Goal: Task Accomplishment & Management: Complete application form

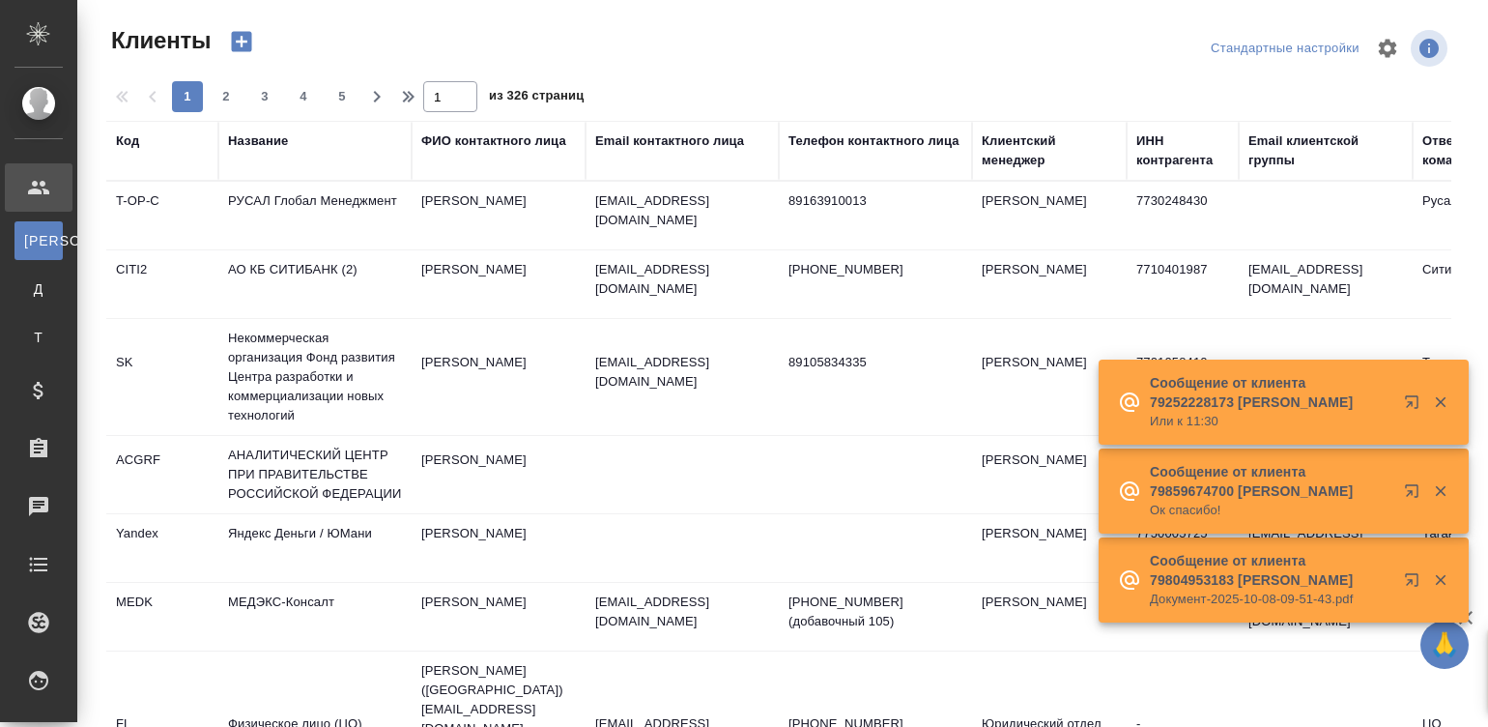
select select "RU"
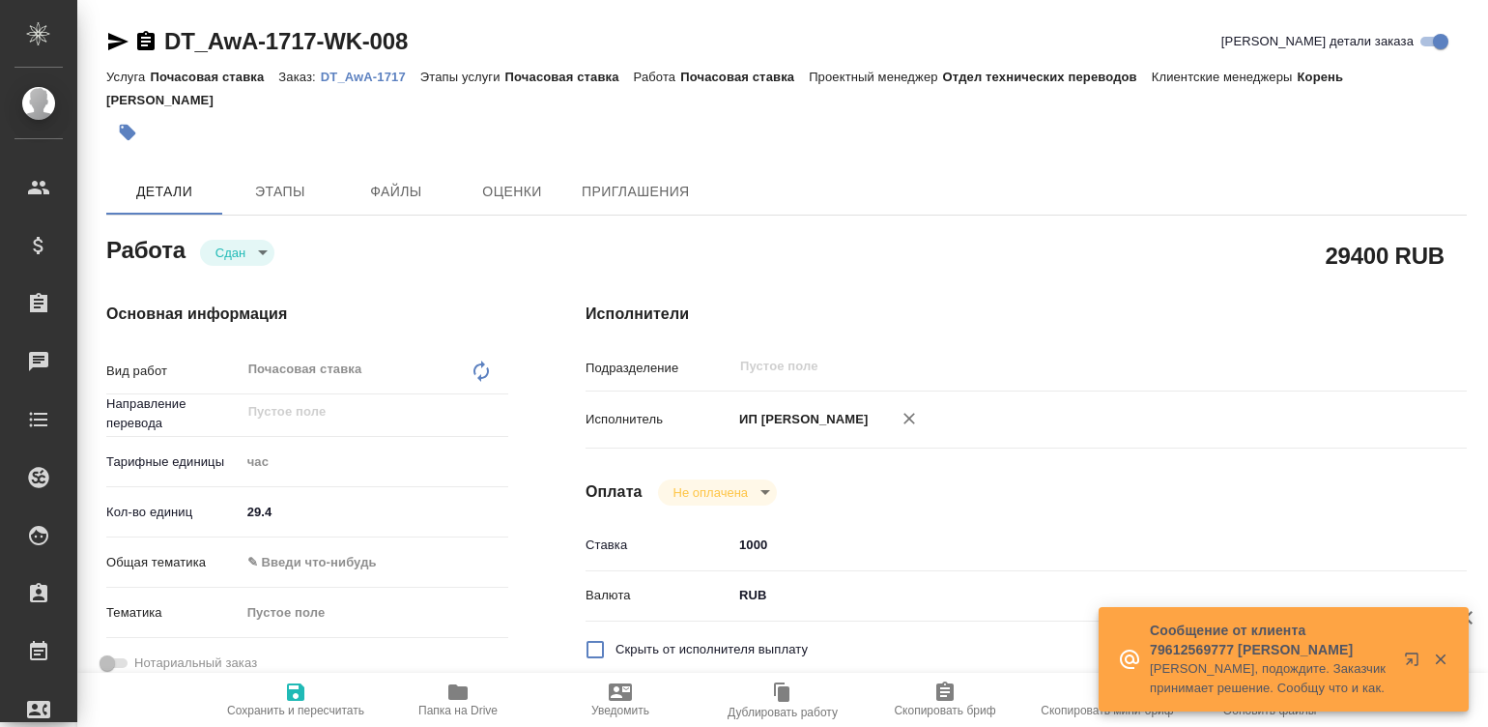
type textarea "x"
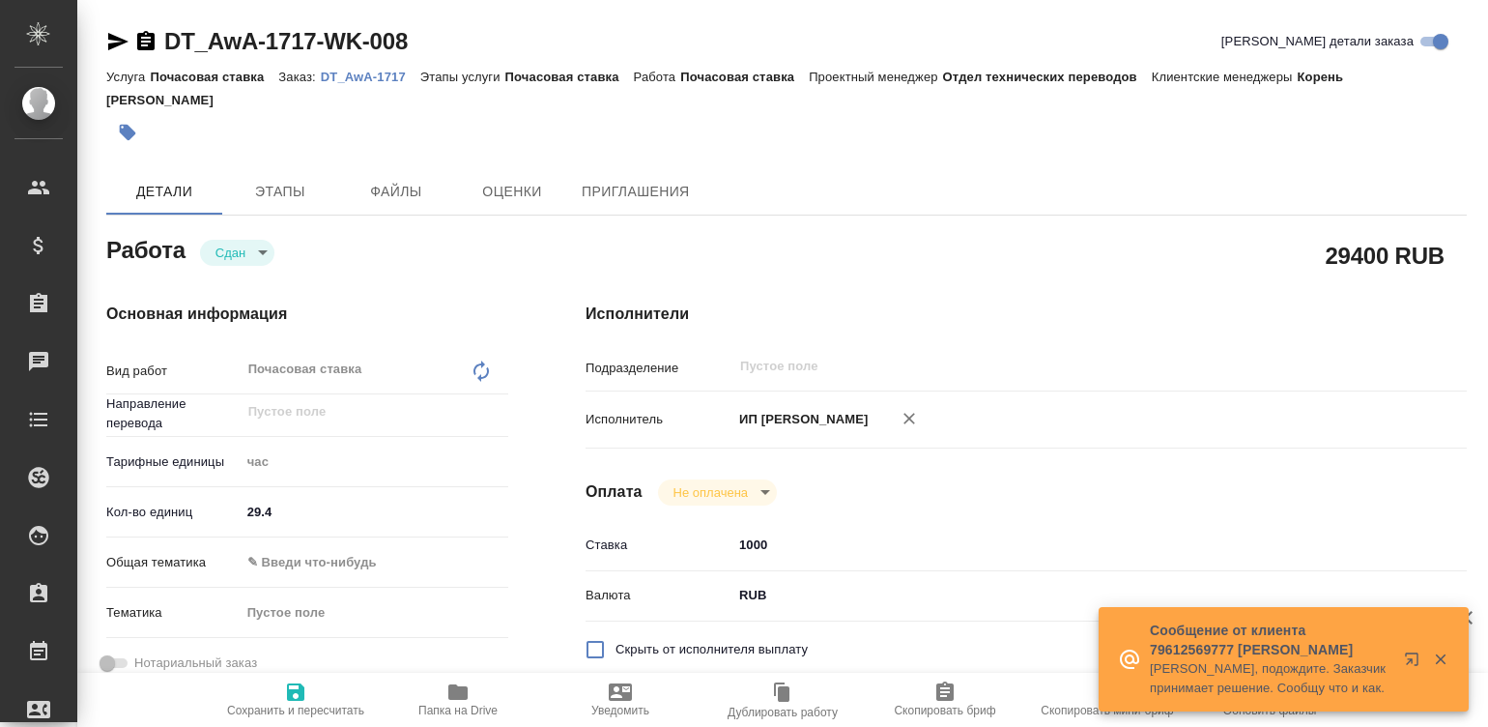
type textarea "x"
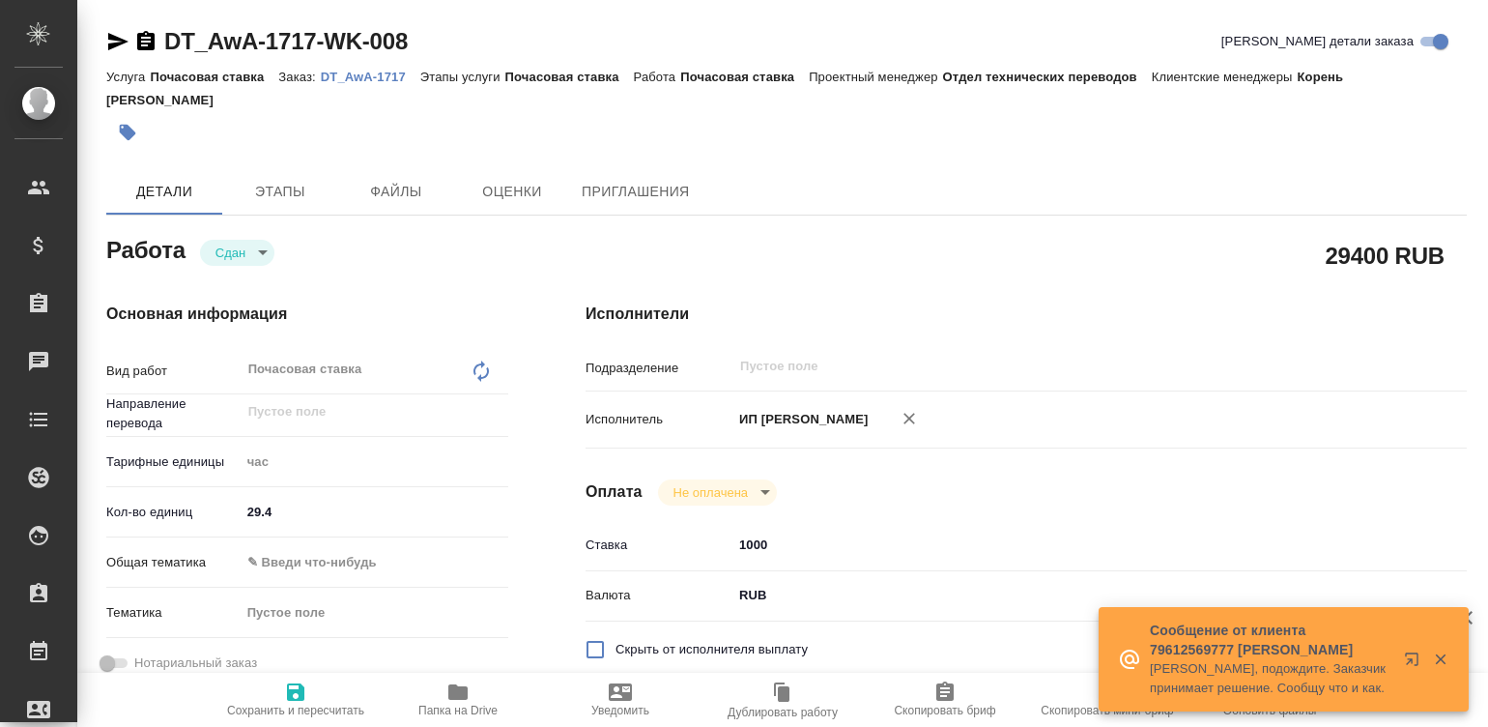
type textarea "x"
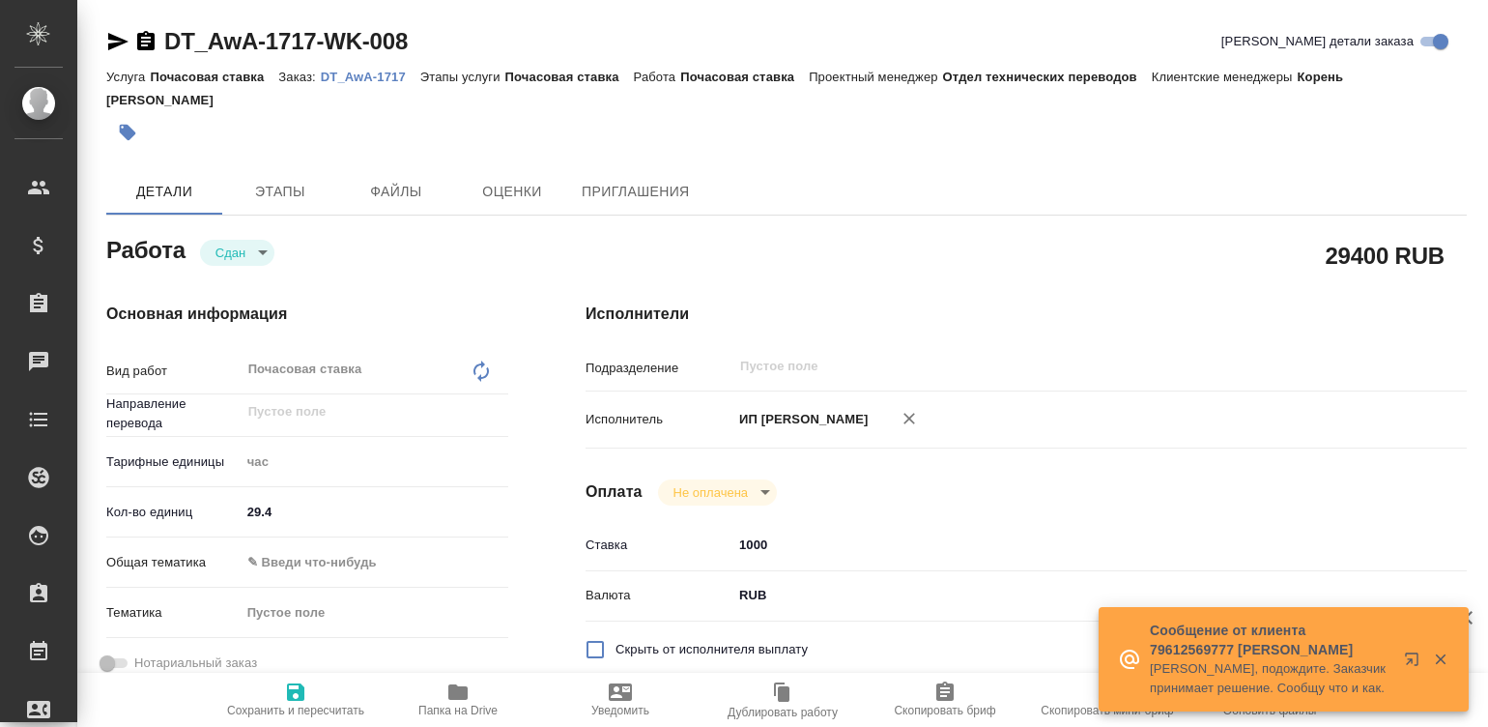
type textarea "x"
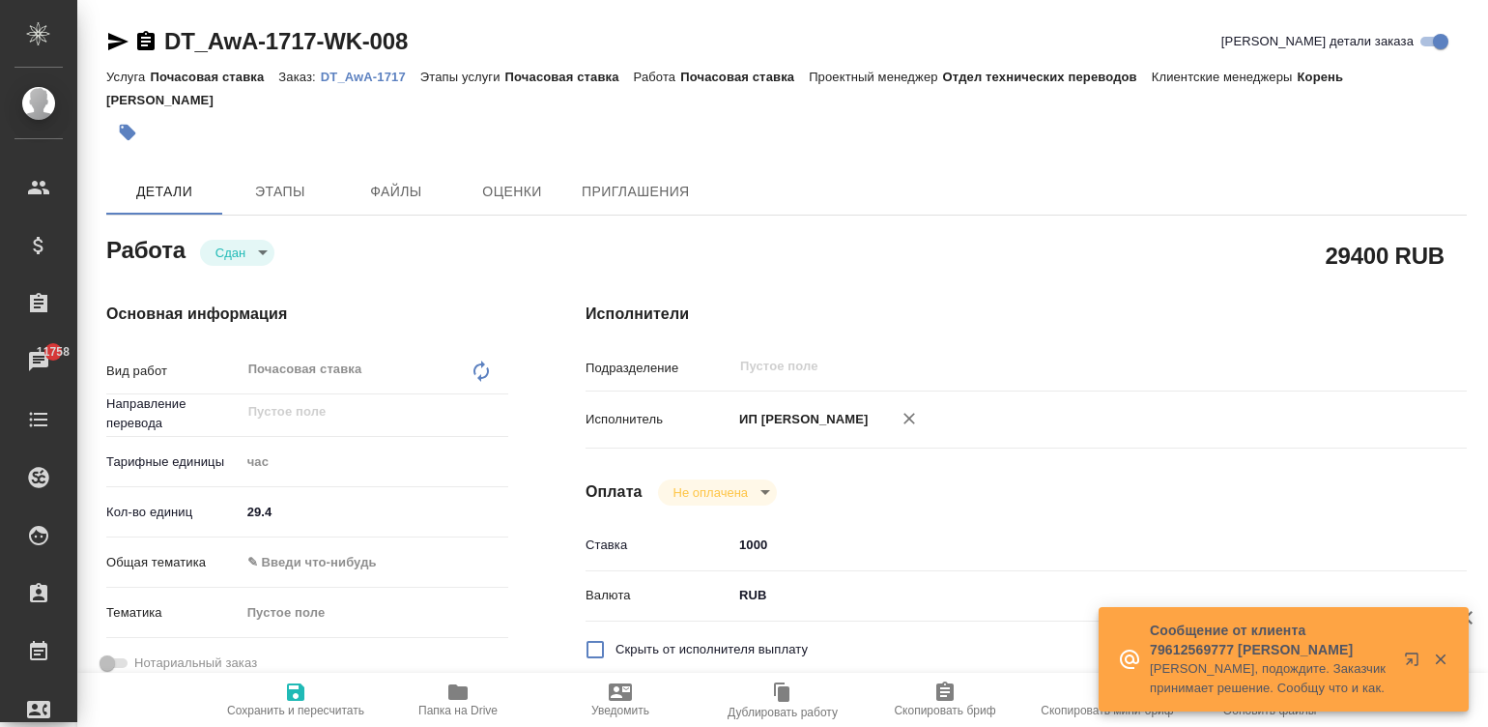
type textarea "x"
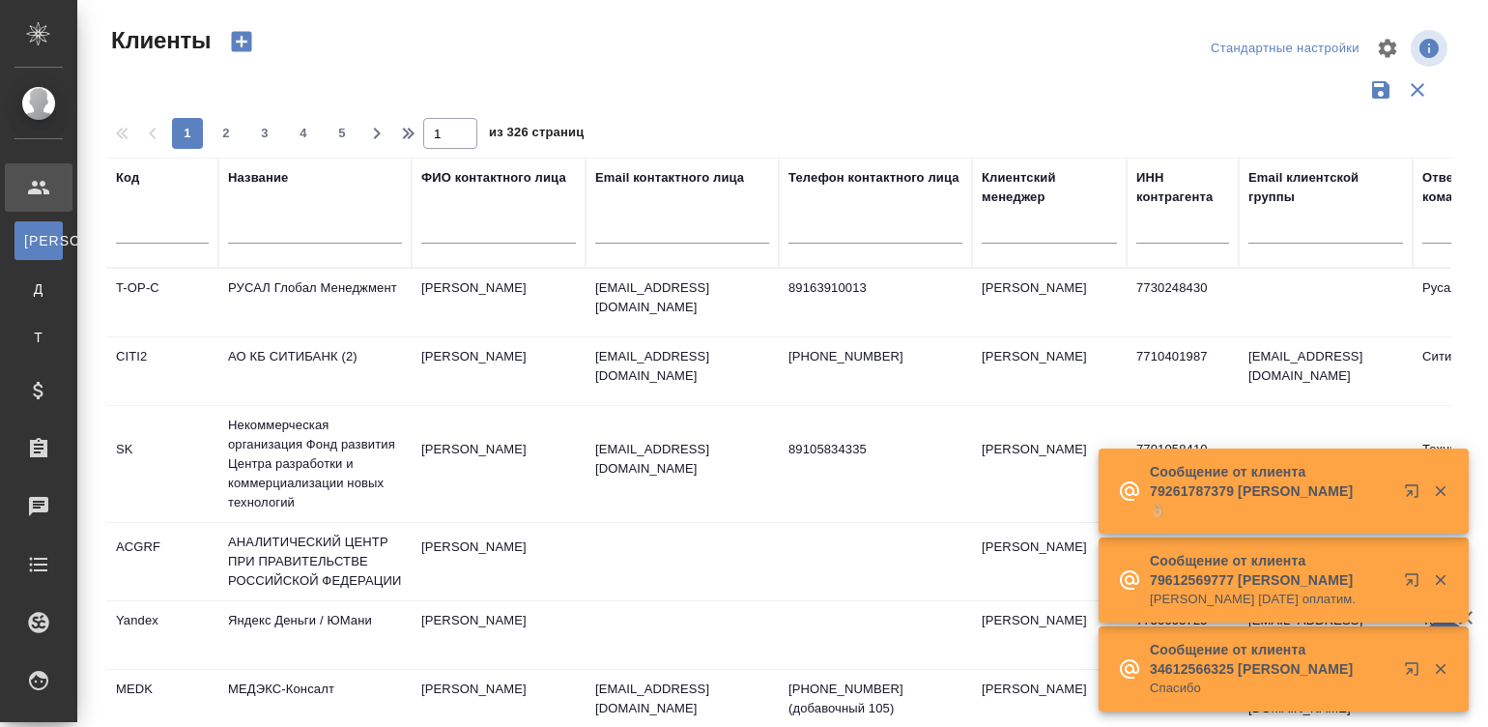
select select "RU"
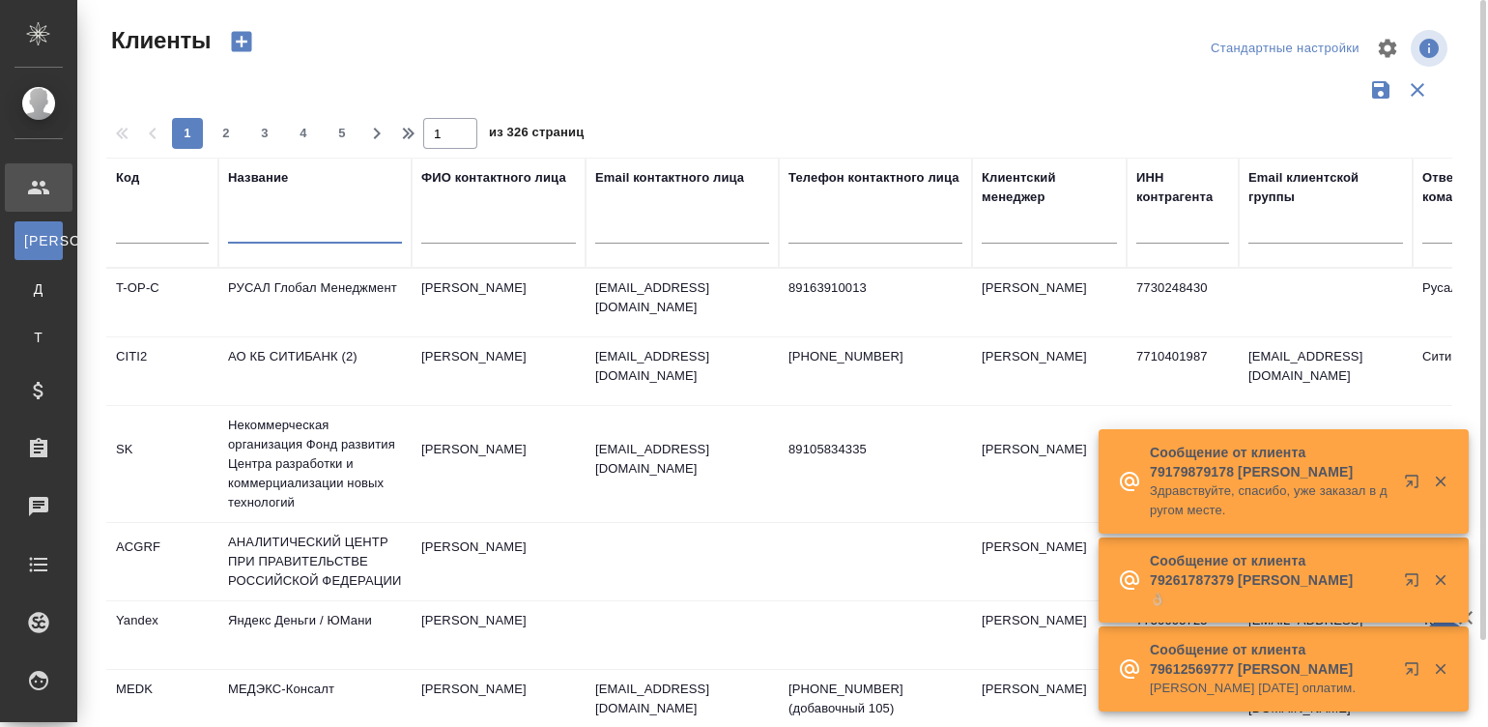
click at [325, 228] on input "text" at bounding box center [315, 231] width 174 height 24
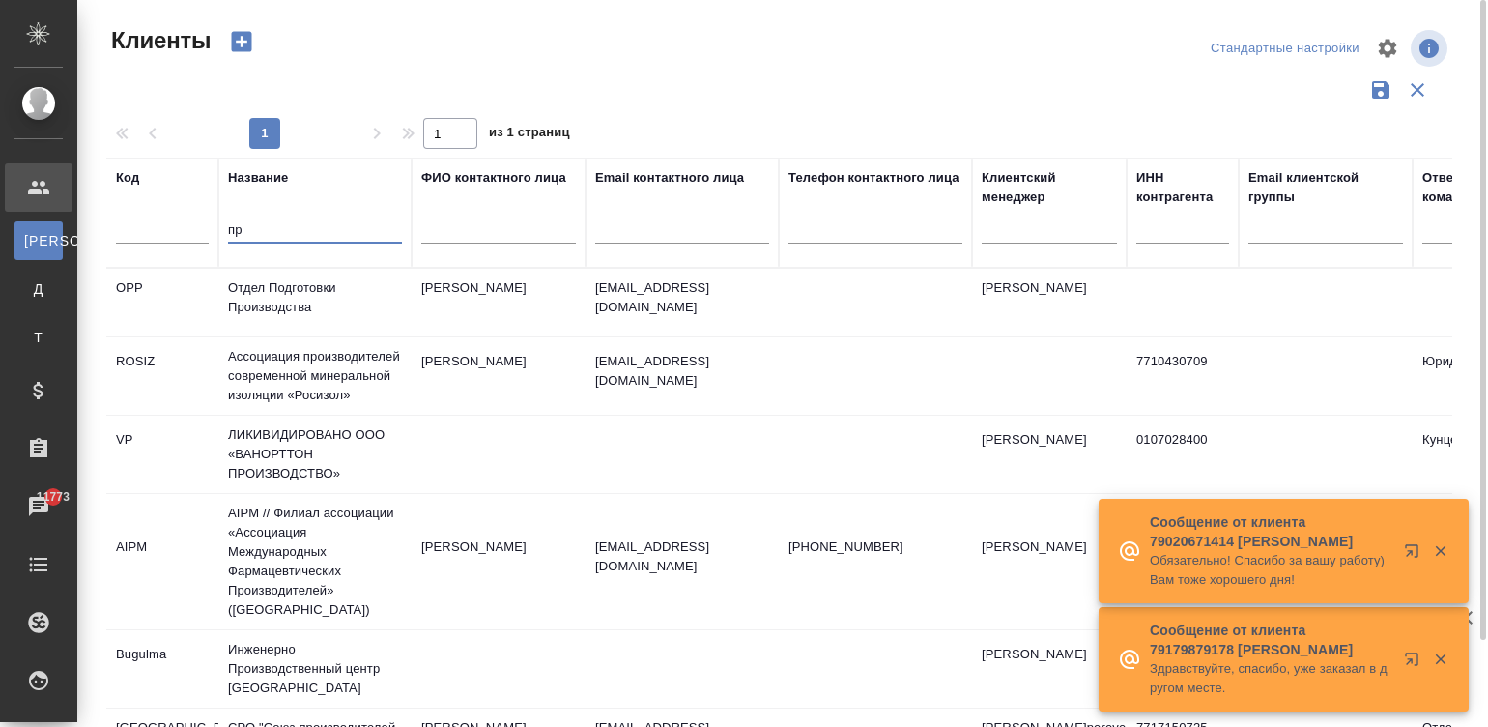
type input "п"
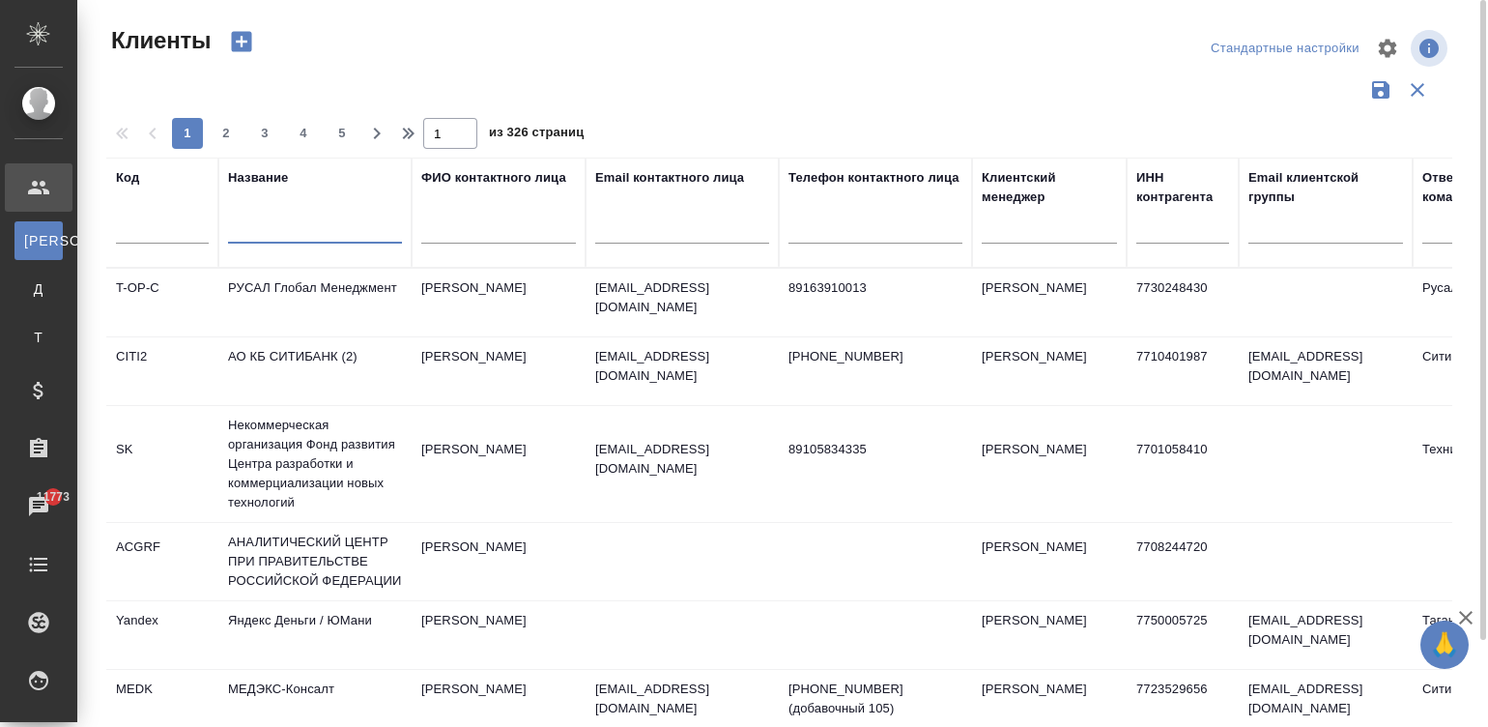
click at [305, 222] on input "text" at bounding box center [315, 231] width 174 height 24
paste input "9709099934"
type input "9709099934"
click at [1203, 243] on div at bounding box center [1182, 233] width 93 height 47
click at [1174, 230] on input "text" at bounding box center [1182, 231] width 93 height 24
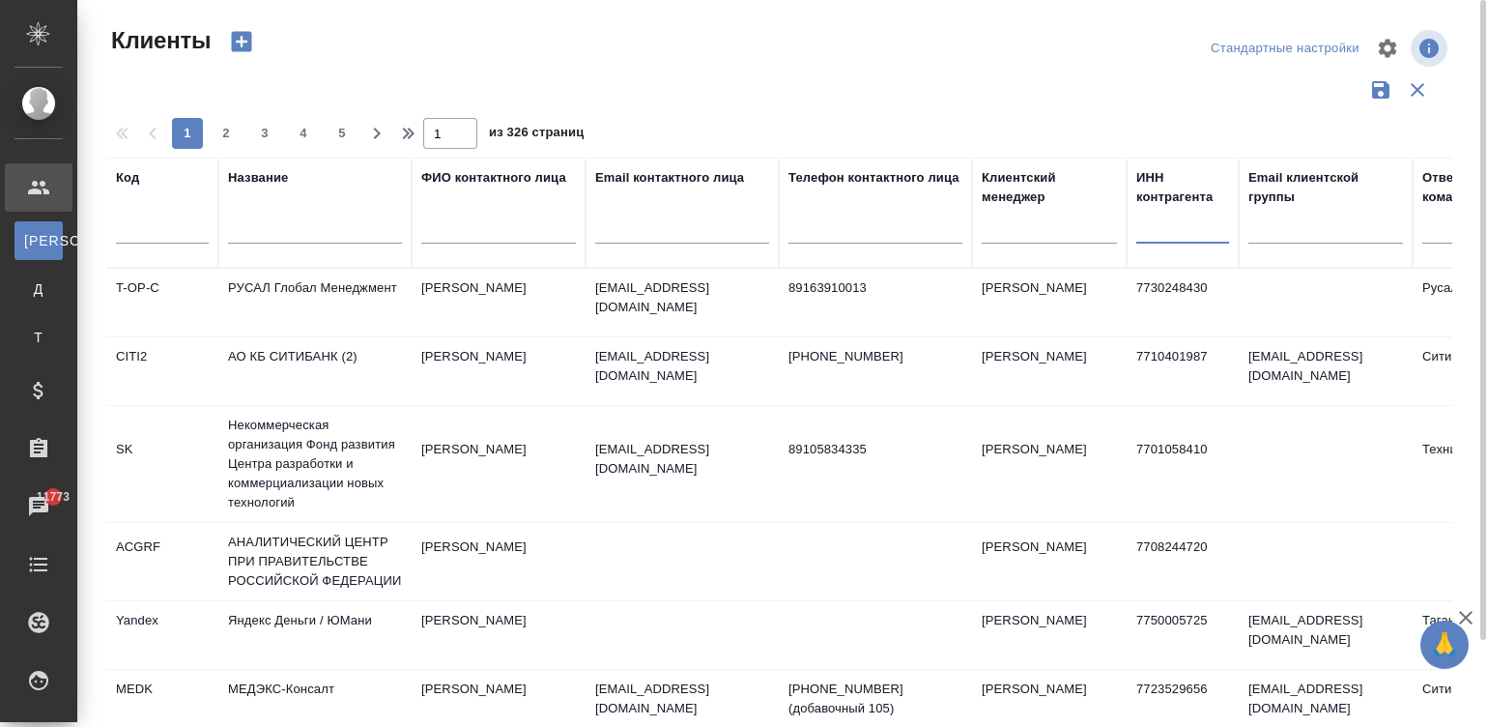
paste input "9709099934"
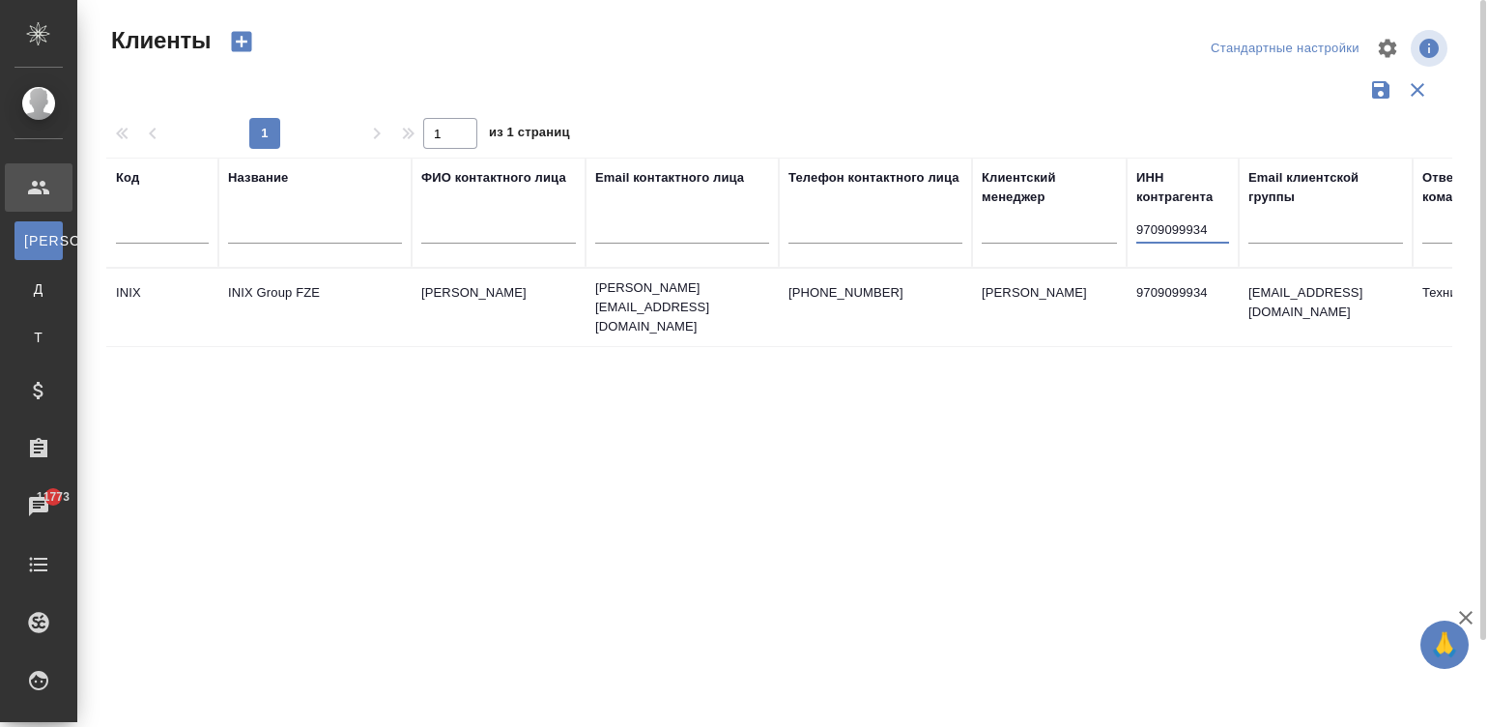
type input "9709099934"
click at [864, 300] on td "+79899547777" at bounding box center [875, 307] width 193 height 68
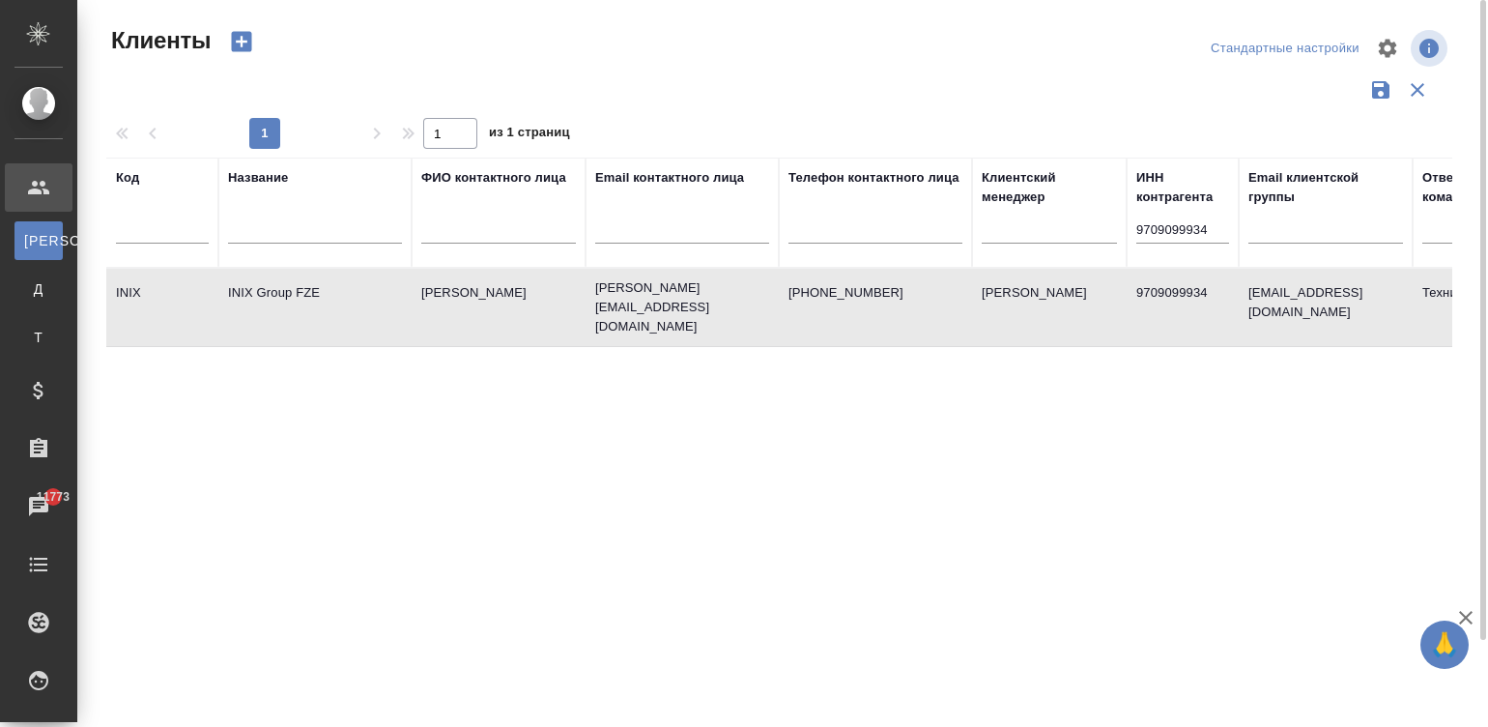
click at [864, 300] on td "+79899547777" at bounding box center [875, 307] width 193 height 68
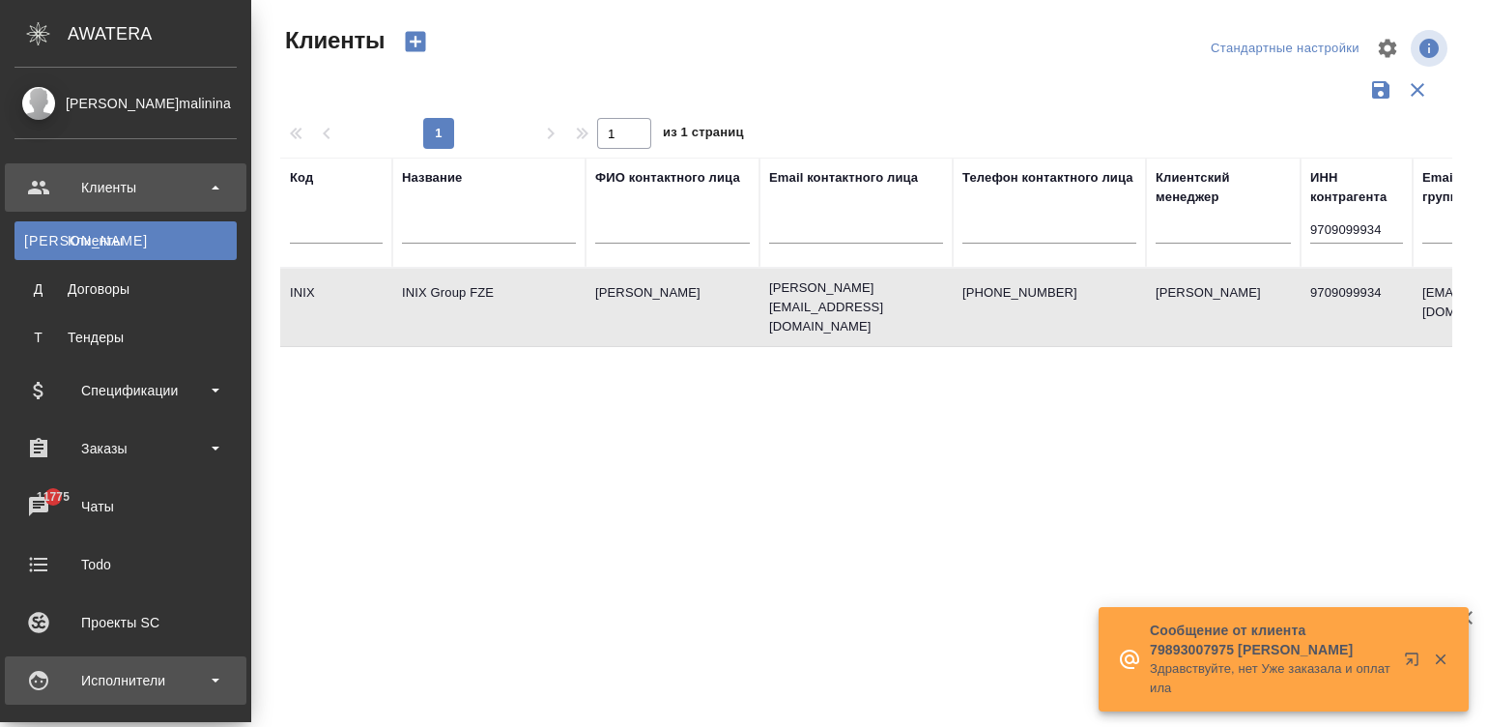
click at [29, 669] on div "Исполнители" at bounding box center [125, 680] width 222 height 29
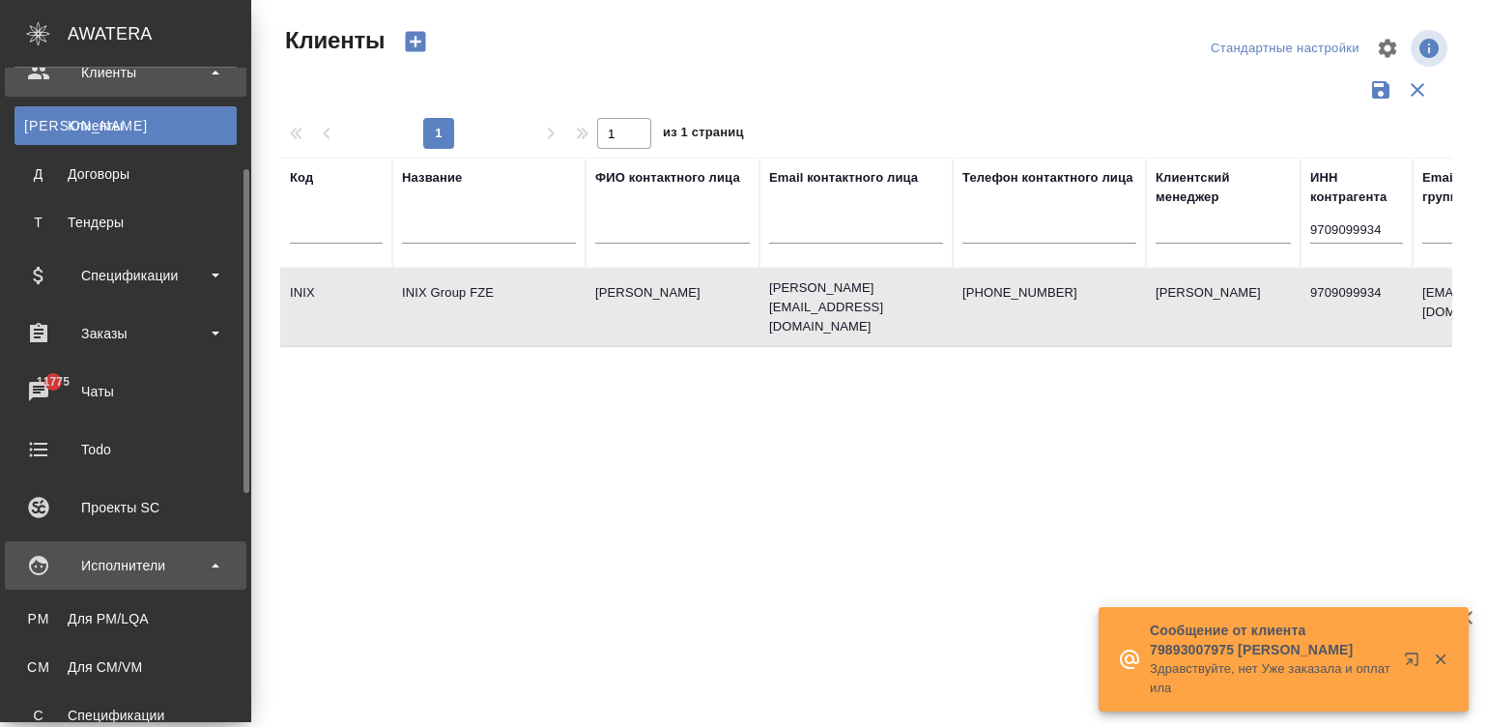
scroll to position [145, 0]
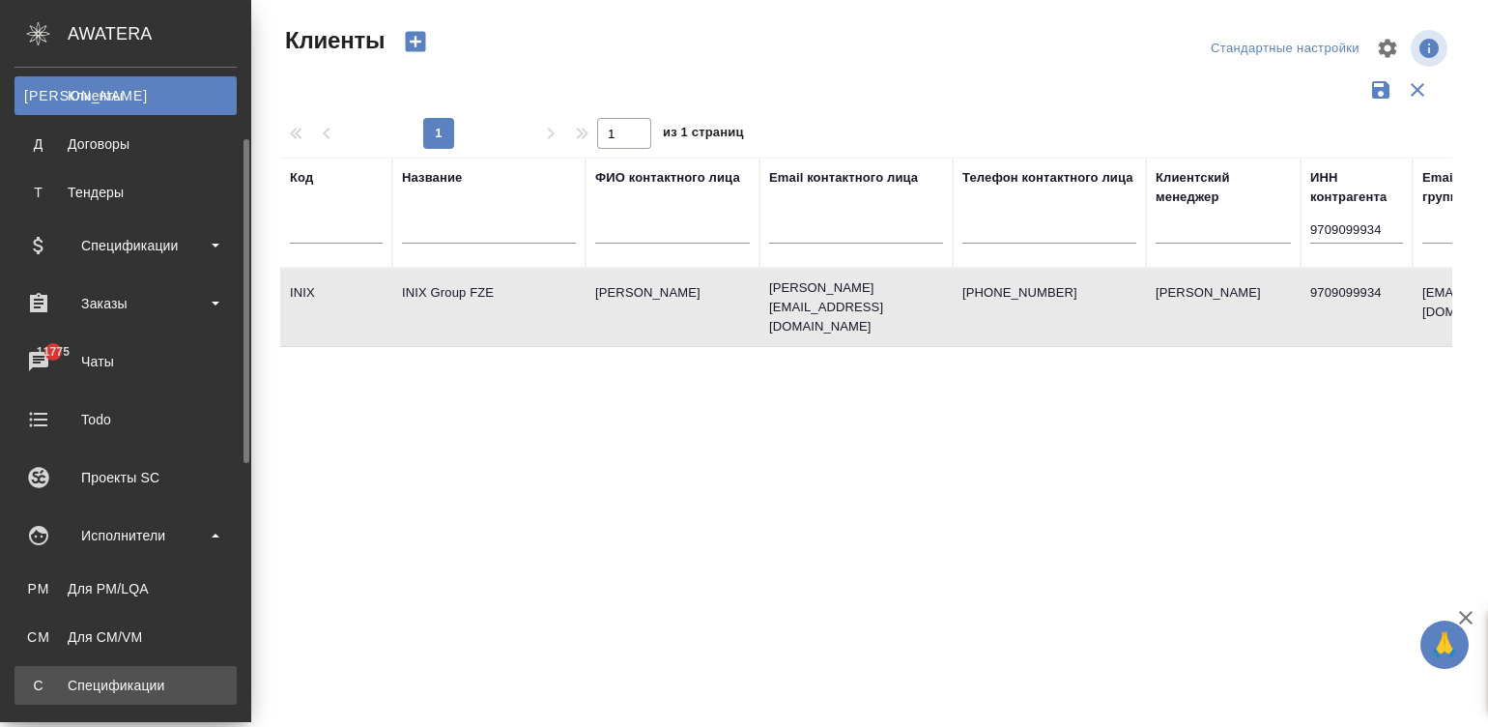
click at [69, 672] on link "С Спецификации" at bounding box center [125, 685] width 222 height 39
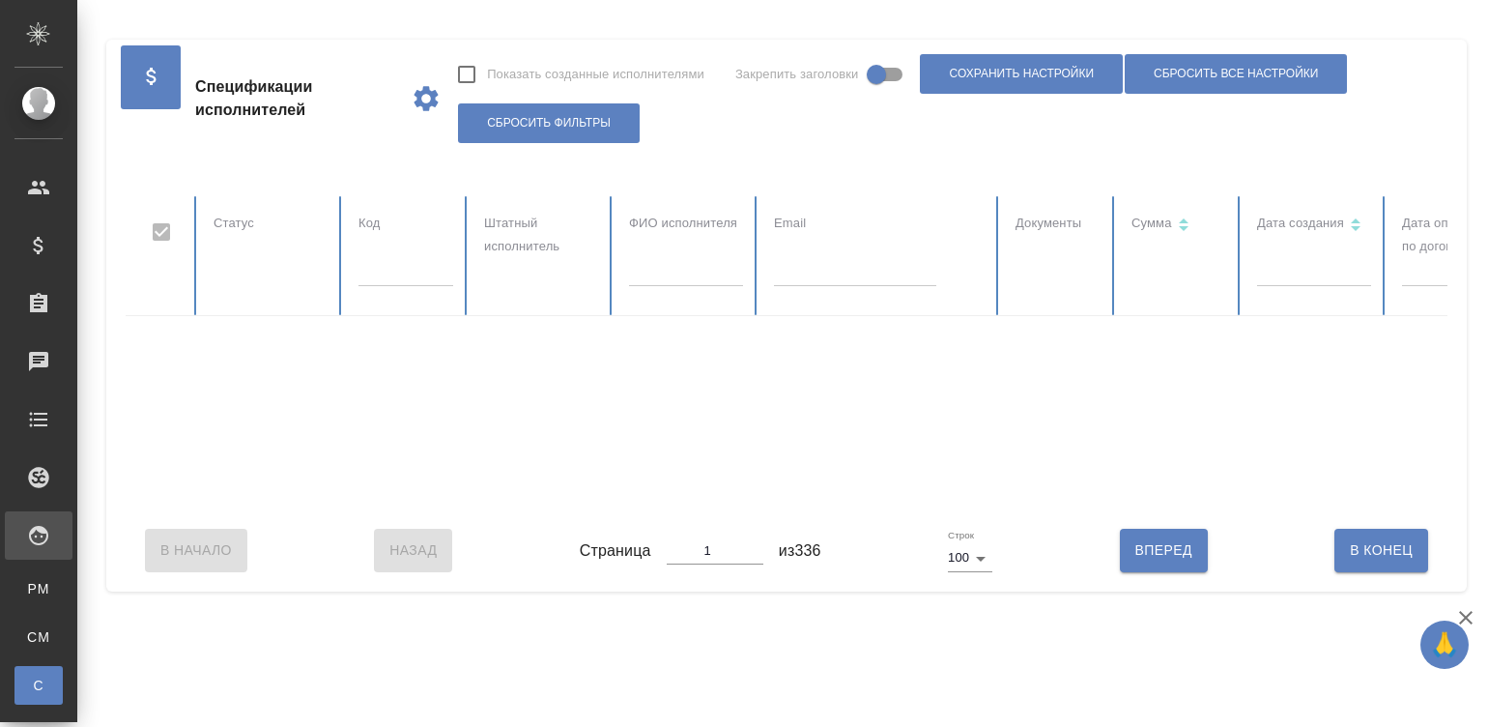
click at [817, 294] on div at bounding box center [1160, 352] width 2069 height 313
click at [809, 278] on input "text" at bounding box center [855, 272] width 162 height 27
checkbox input "false"
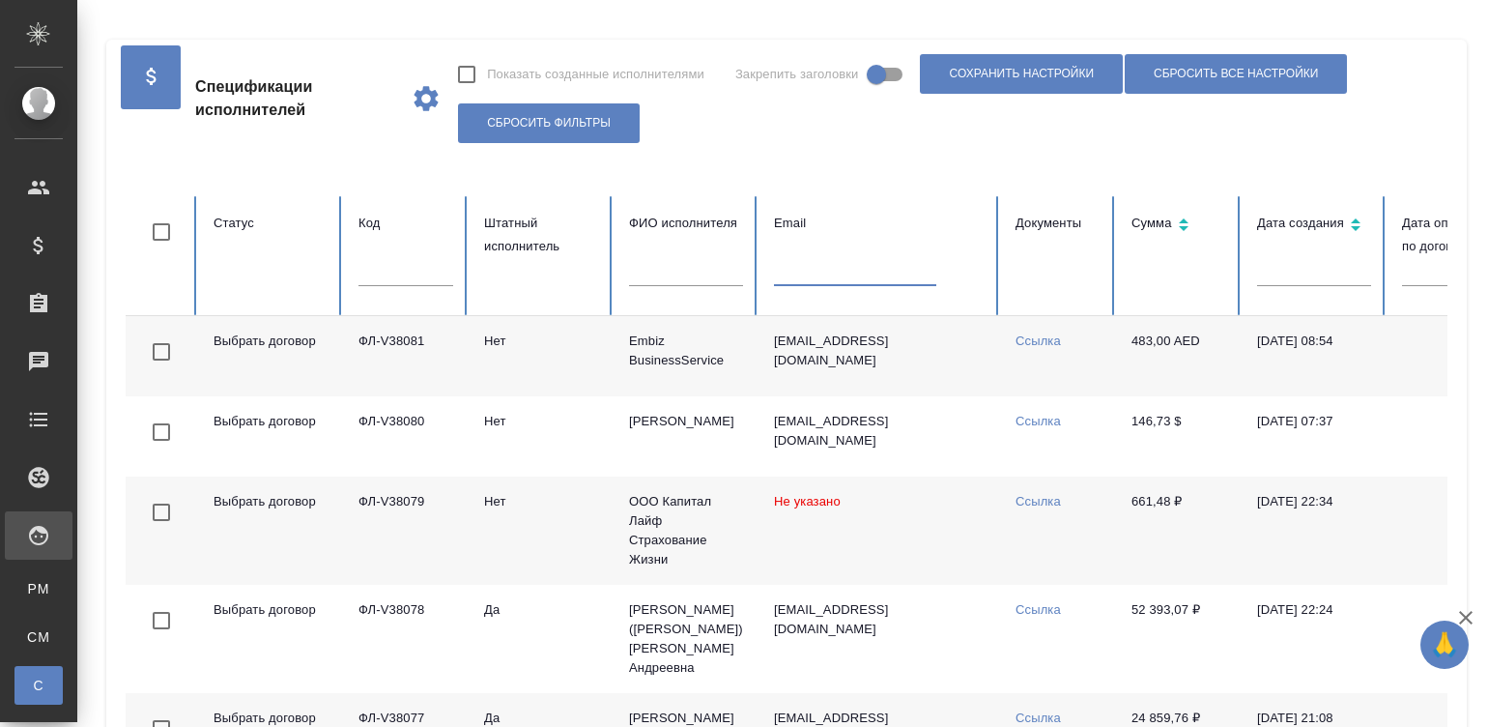
paste input "Srilanisubari@gmail.com"
type input "srilanisubari@gmail.com"
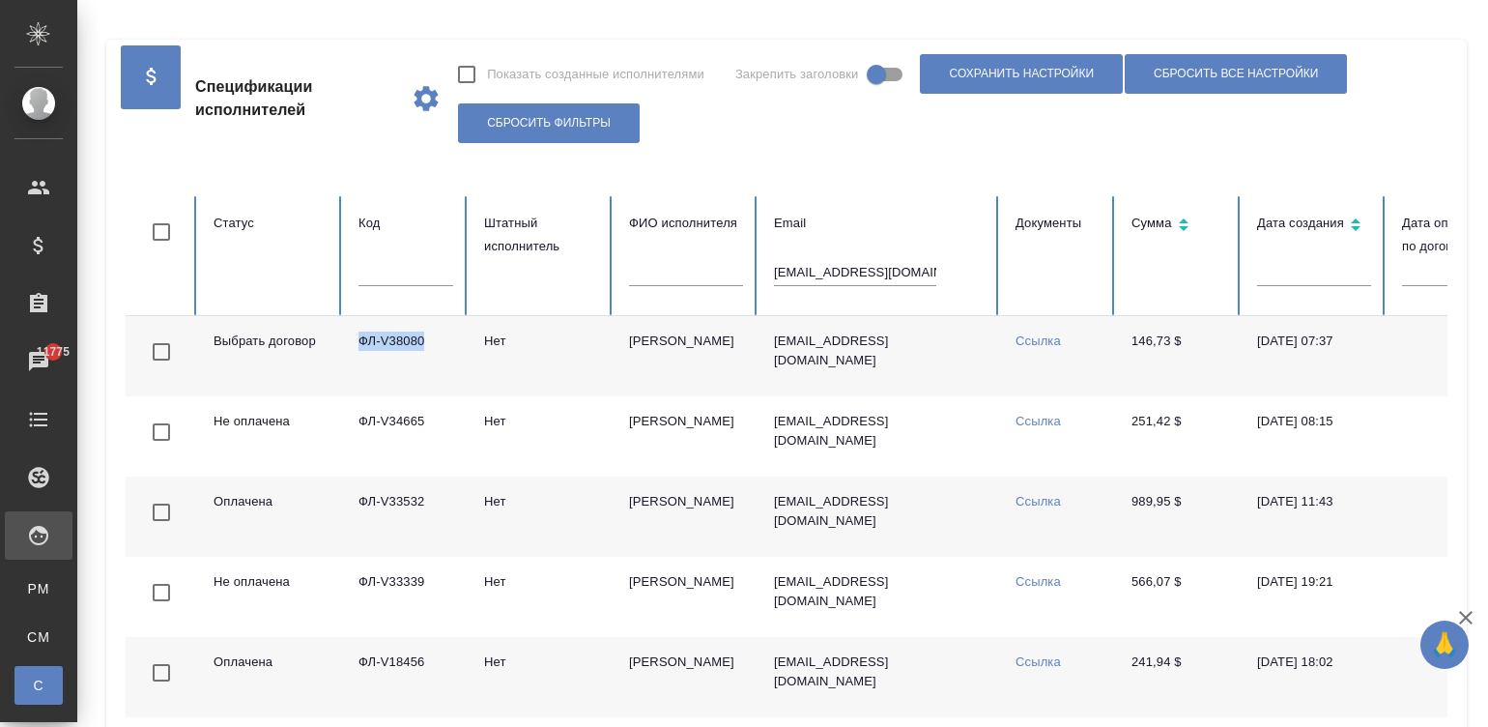
drag, startPoint x: 438, startPoint y: 354, endPoint x: 354, endPoint y: 353, distance: 84.1
click at [354, 353] on td "ФЛ-V38080" at bounding box center [406, 356] width 126 height 80
copy td "ФЛ-V38080"
click at [834, 283] on input "srilanisubari@gmail.com" at bounding box center [855, 272] width 162 height 27
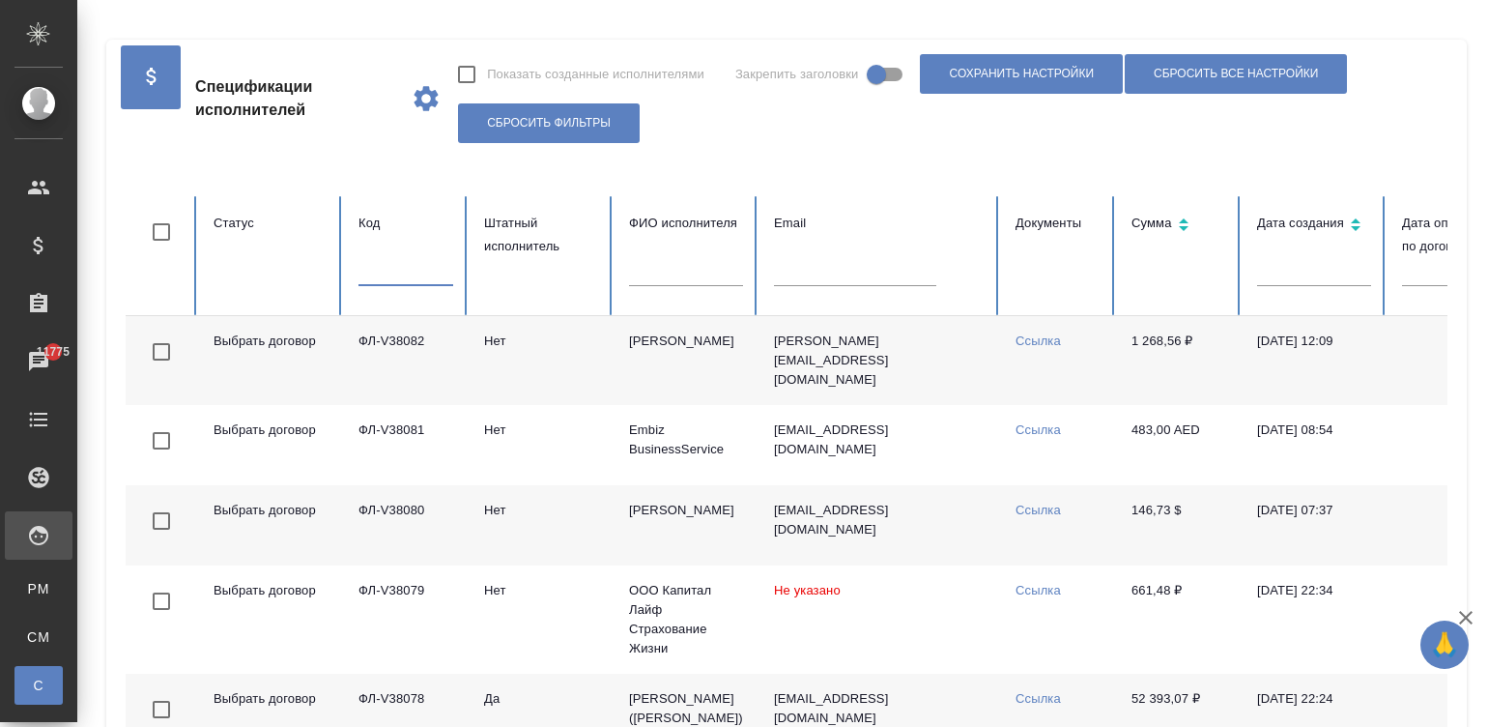
click at [413, 281] on input "text" at bounding box center [405, 272] width 95 height 27
paste input "ФЛ-V377363"
type input "ФЛ-V377363"
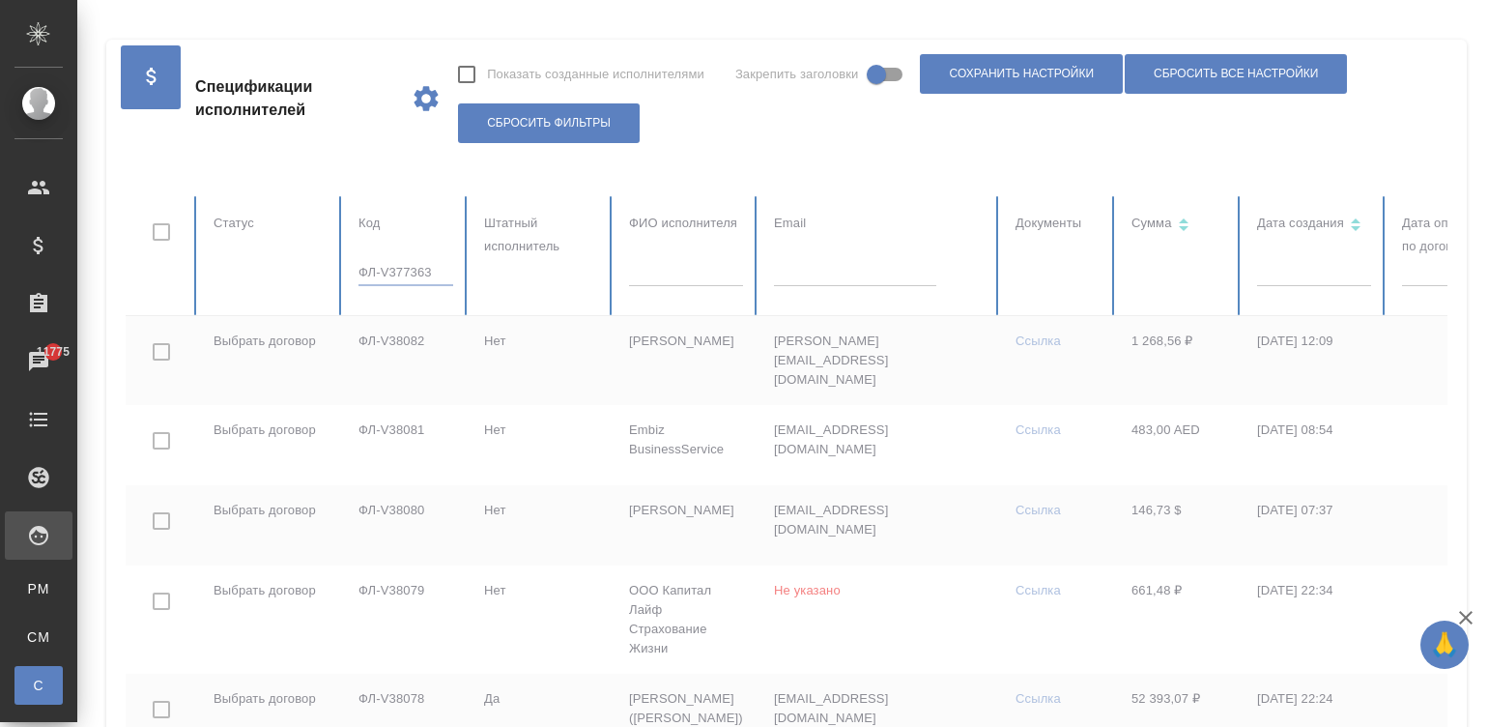
checkbox input "true"
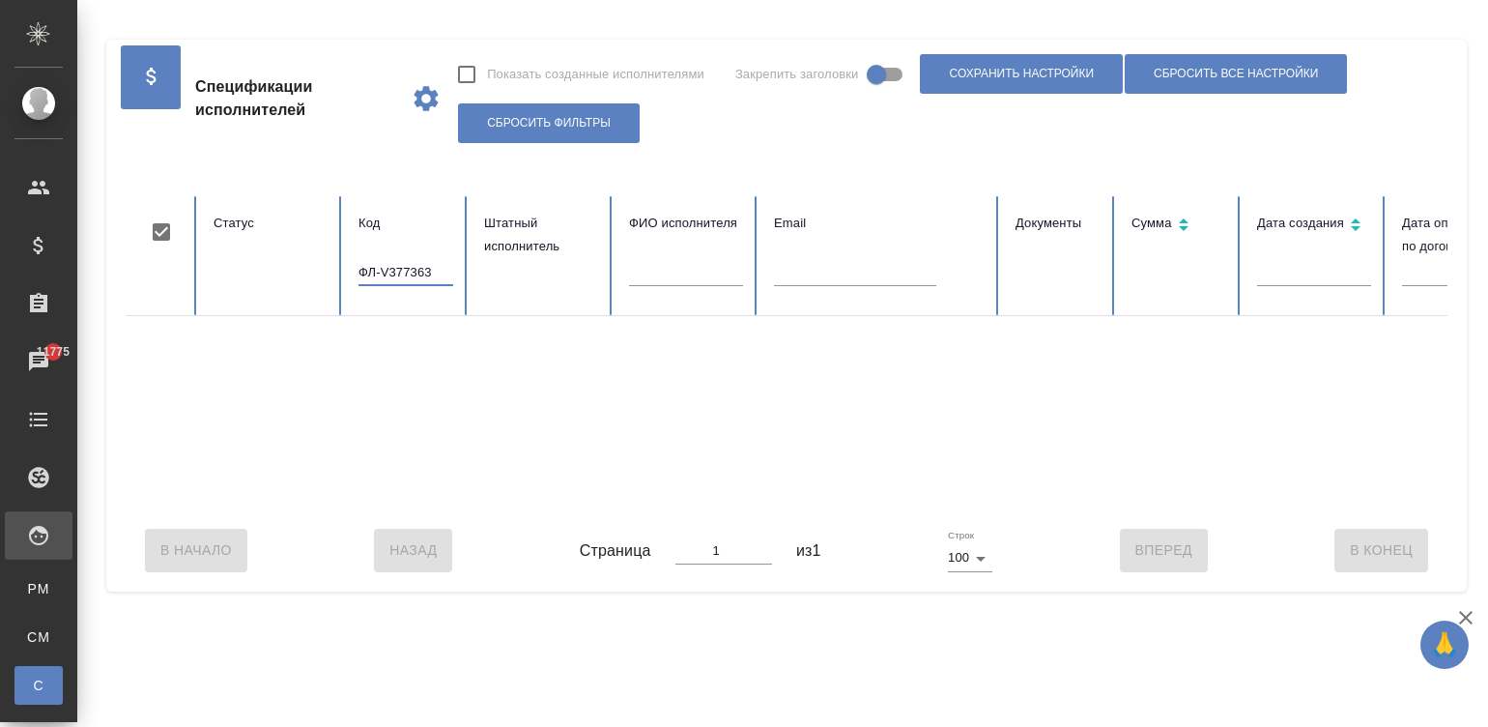
type input "ФЛ-V377363"
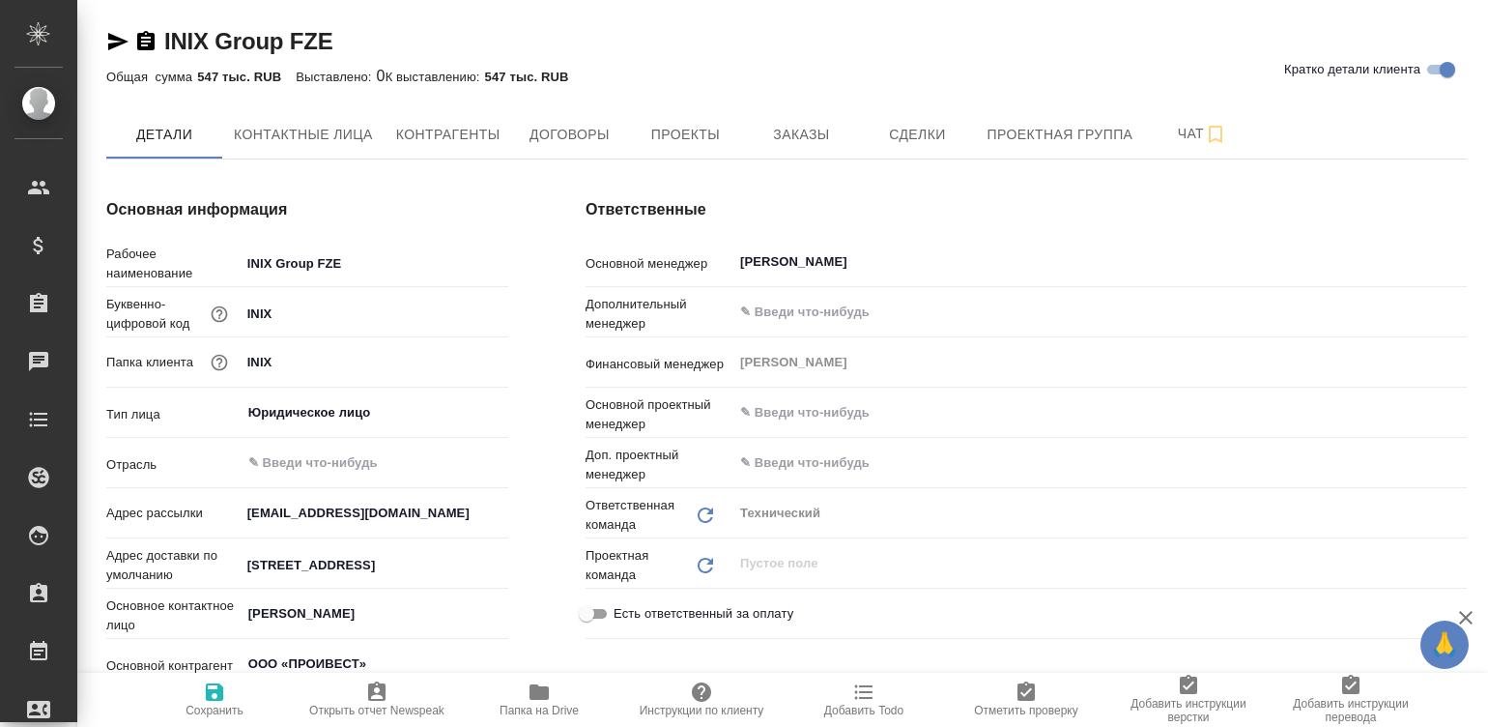
type textarea "x"
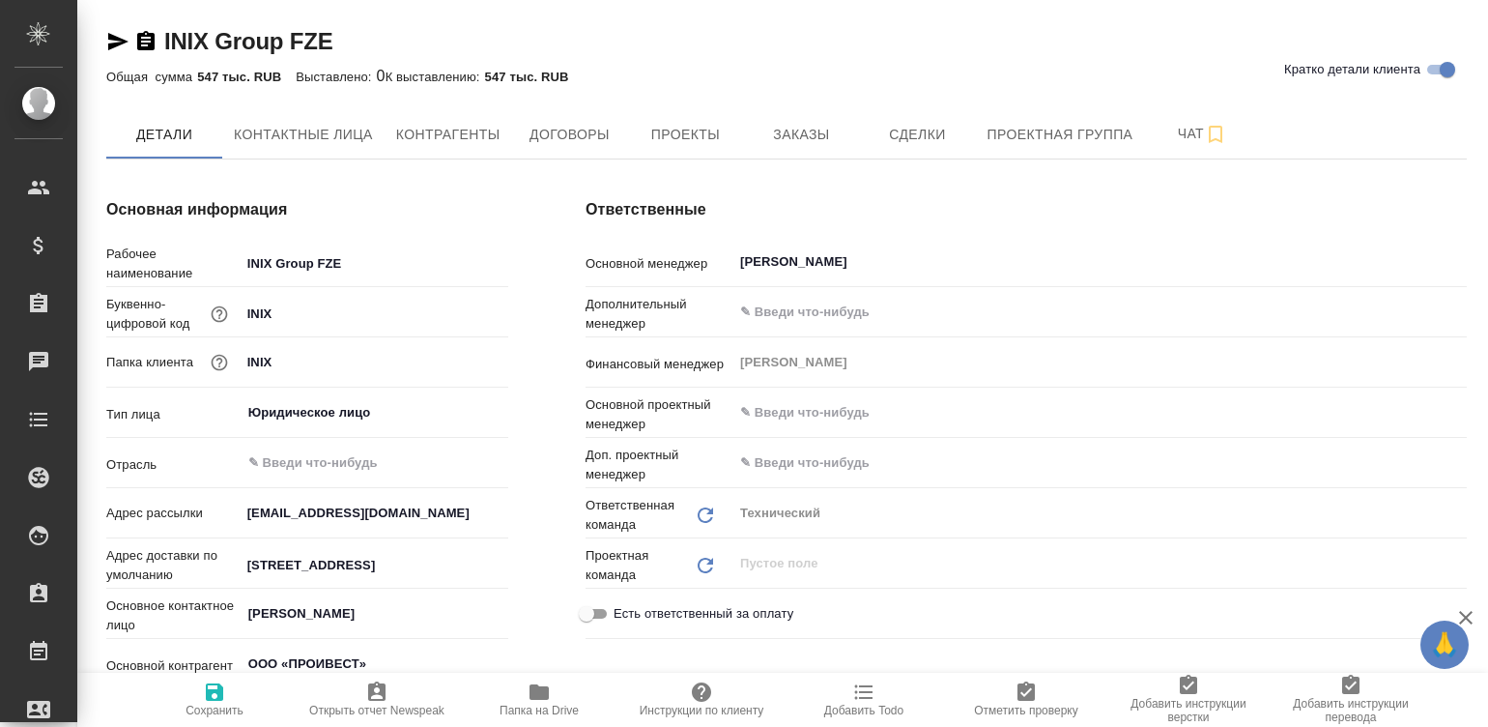
type textarea "x"
click at [572, 141] on span "Договоры" at bounding box center [569, 135] width 93 height 24
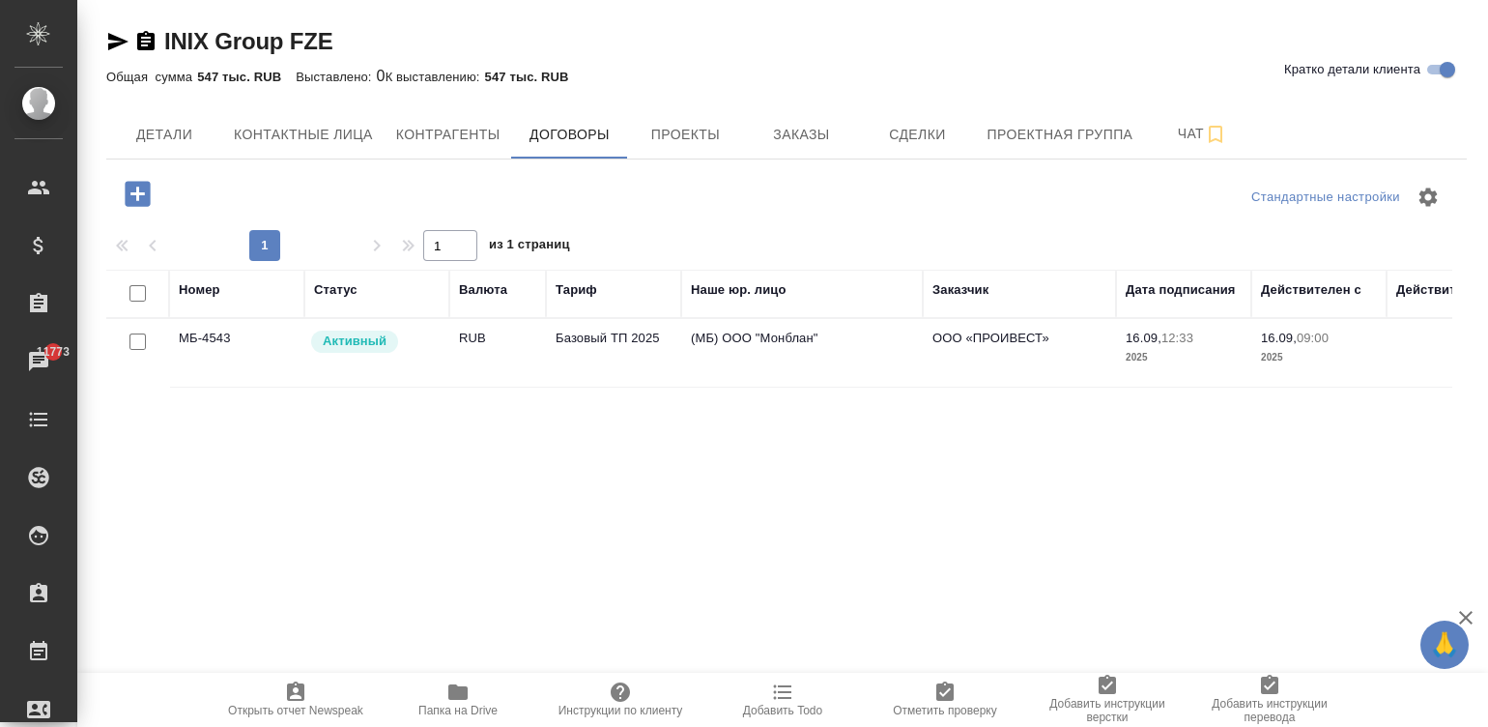
click at [440, 352] on td "Активный" at bounding box center [376, 353] width 145 height 68
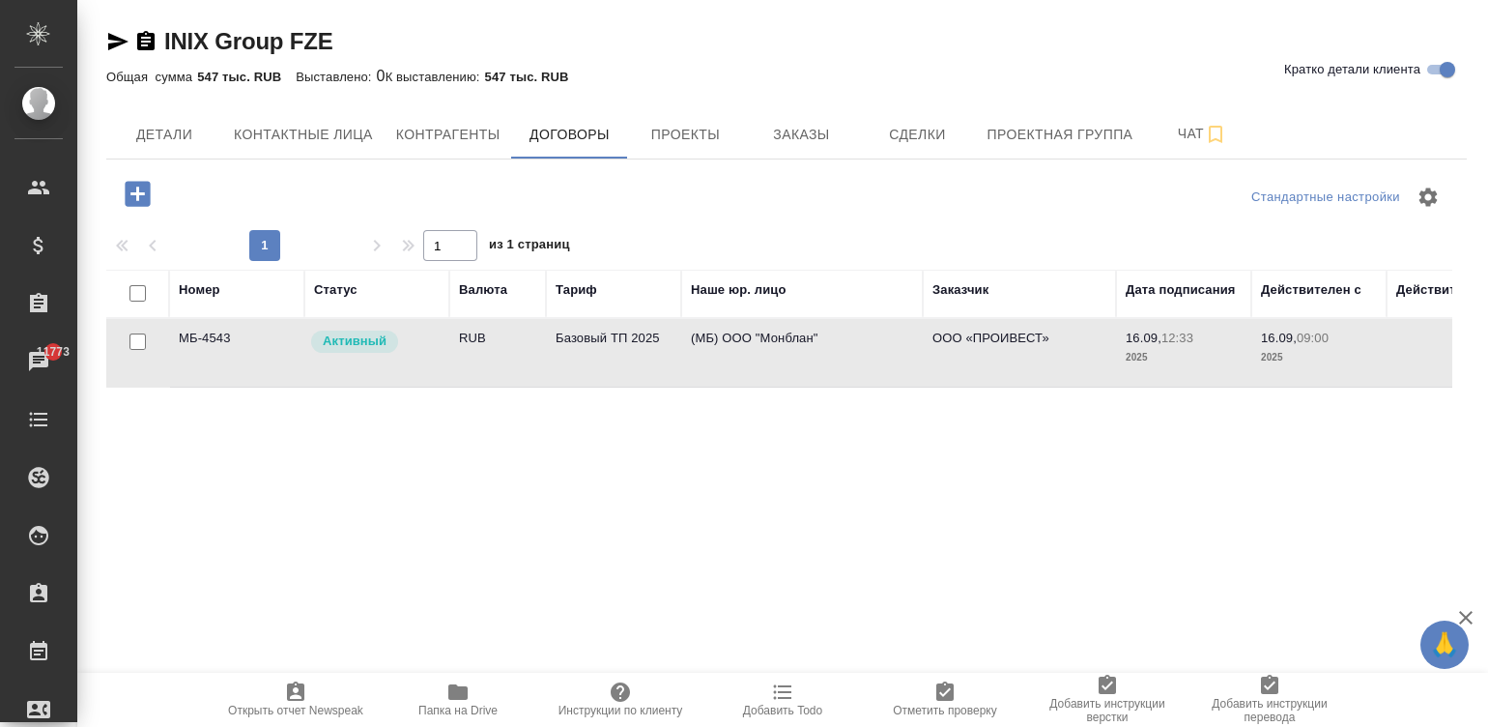
click at [440, 352] on td "Активный" at bounding box center [376, 353] width 145 height 68
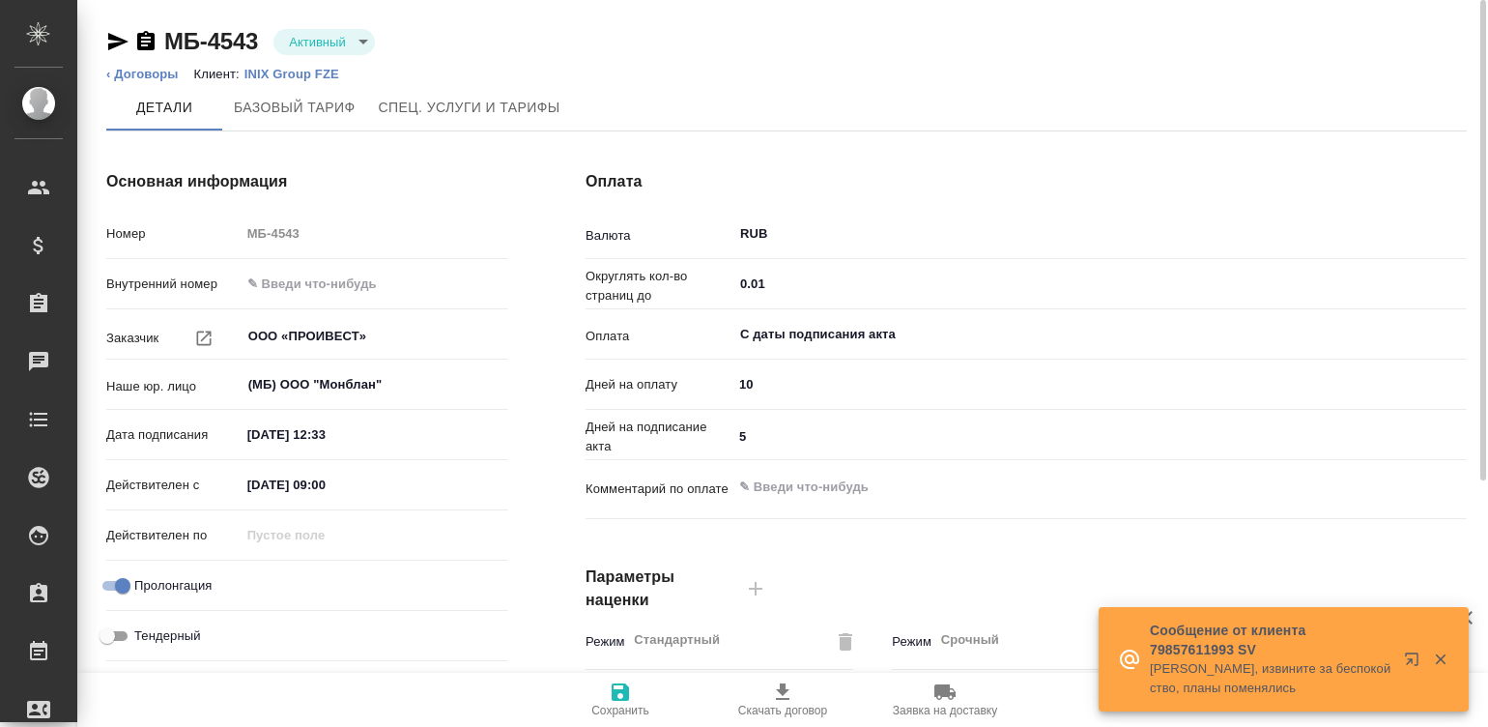
type input "Базовый ТП 2025"
type input "Стандартный шаблон - [PHONE_NUMBER] - ВЫБЕРИ МЕНЯ!"
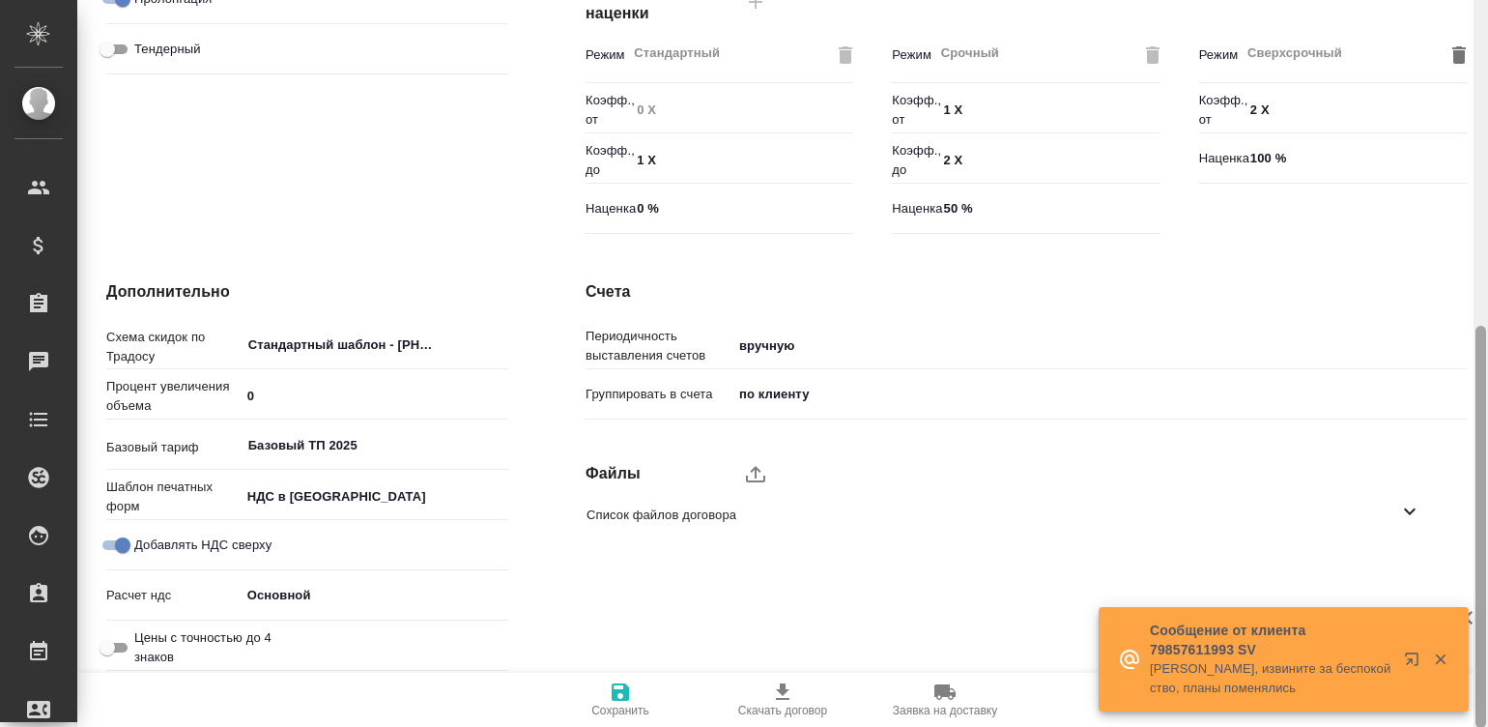
click at [1482, 503] on div at bounding box center [1480, 364] width 14 height 728
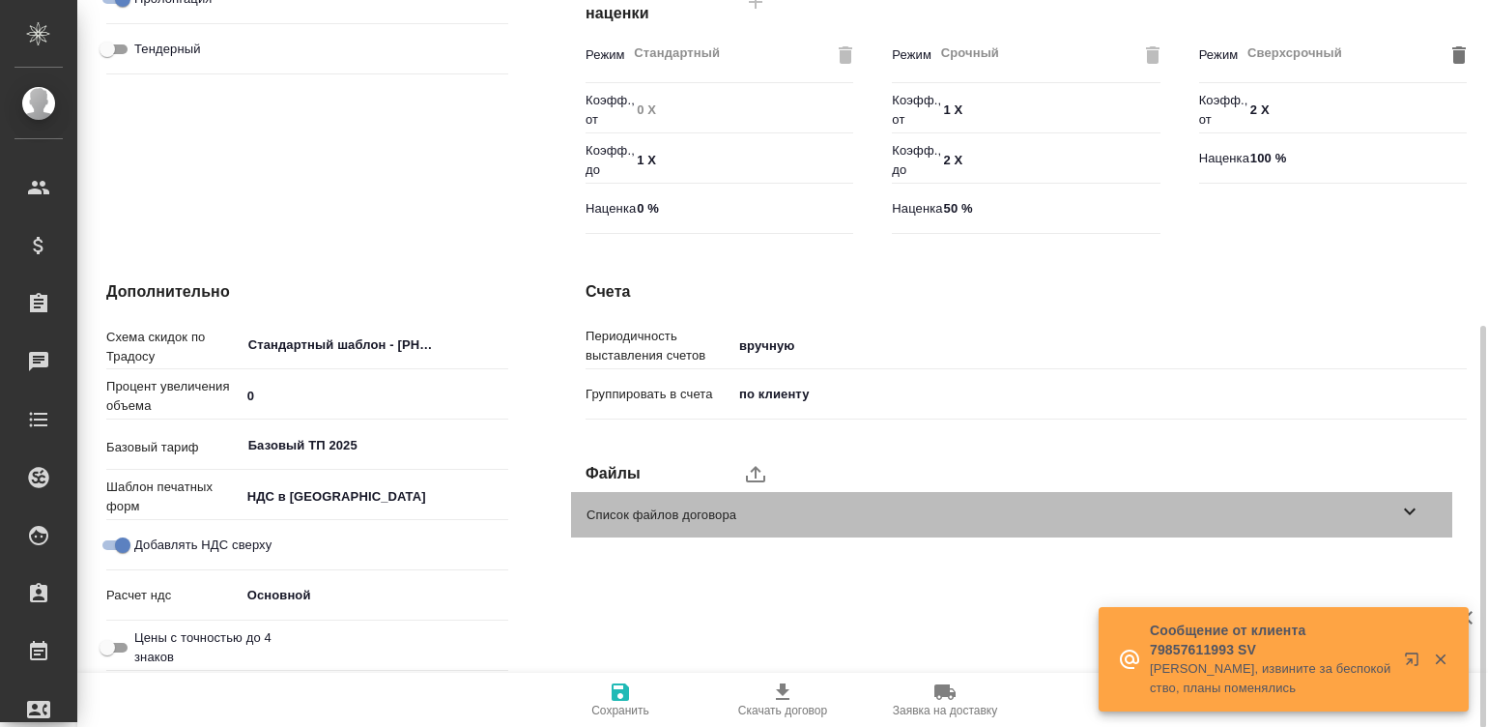
click at [1367, 505] on span "Список файлов договора" at bounding box center [992, 514] width 812 height 19
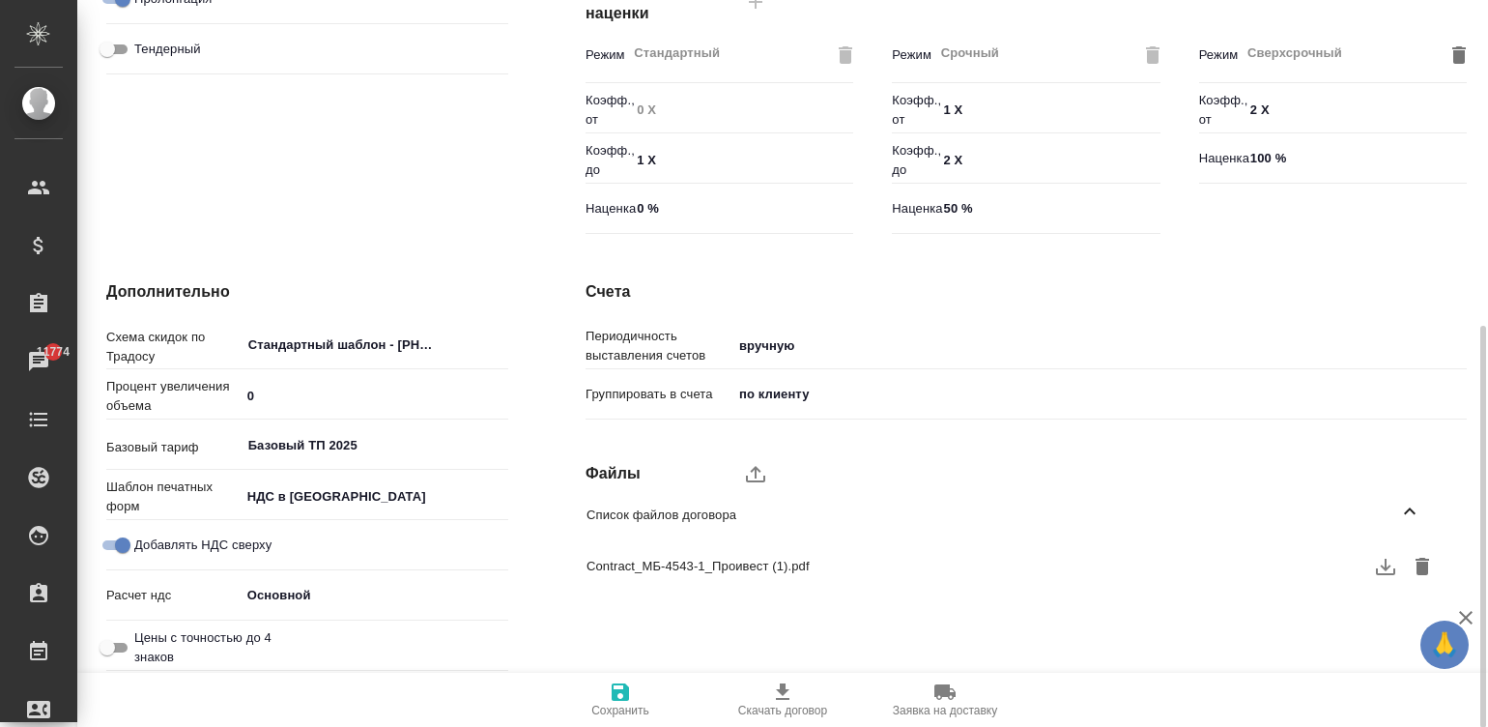
click at [748, 466] on icon "upload" at bounding box center [755, 473] width 23 height 23
click at [0, 0] on input "upload" at bounding box center [0, 0] width 0 height 0
type textarea "x"
click at [625, 699] on icon "button" at bounding box center [620, 691] width 17 height 17
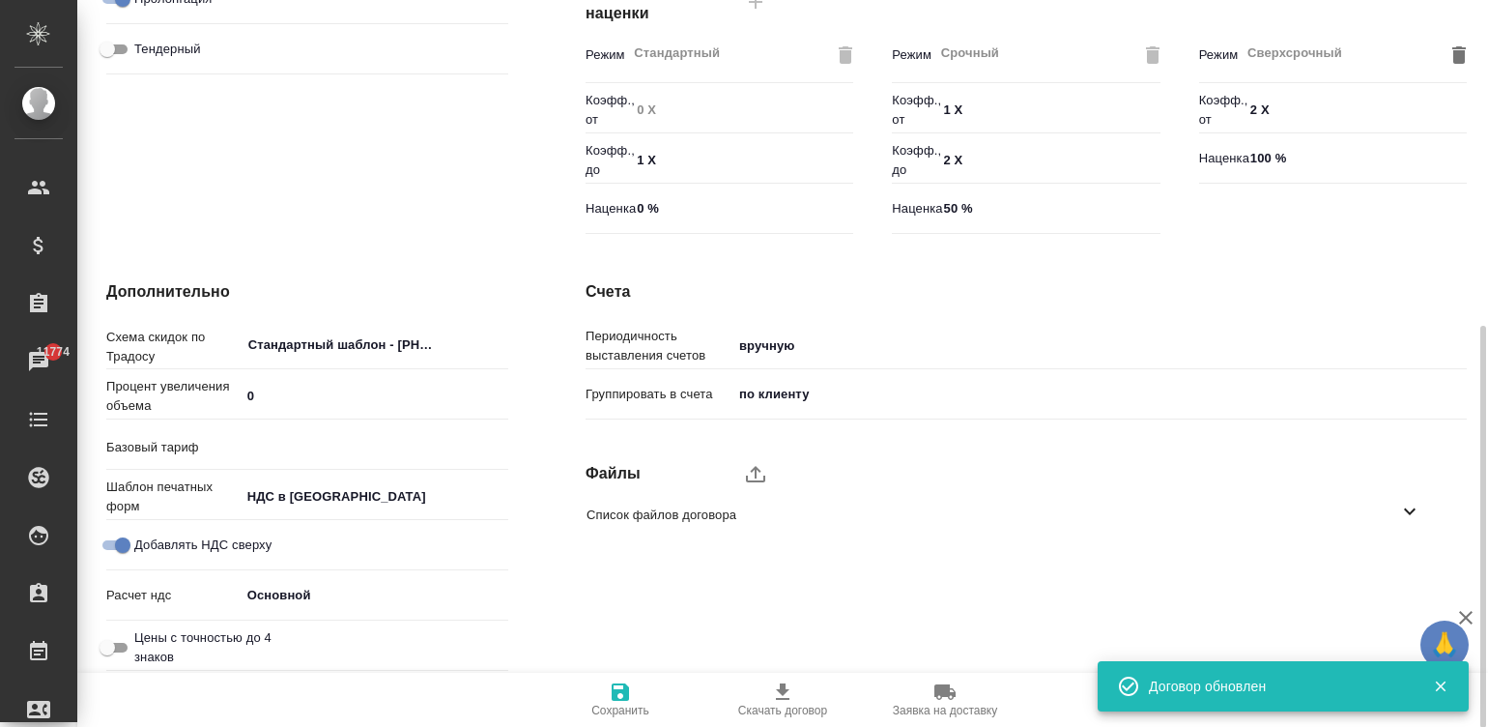
type input "Базовый ТП 2025"
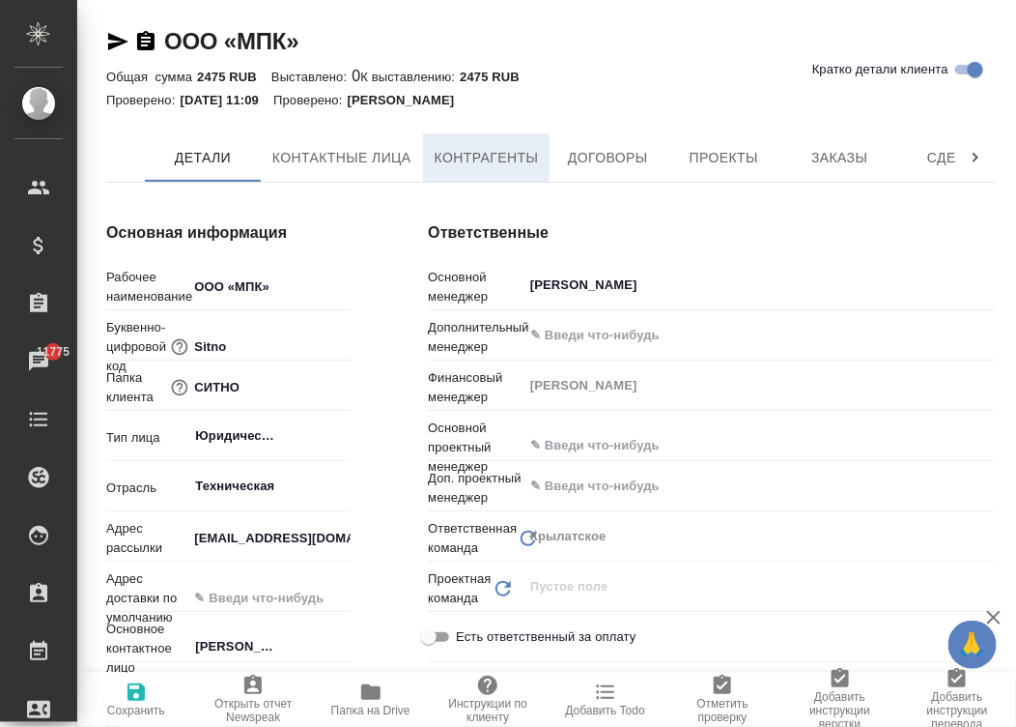
click at [438, 150] on span "Контрагенты" at bounding box center [487, 158] width 104 height 24
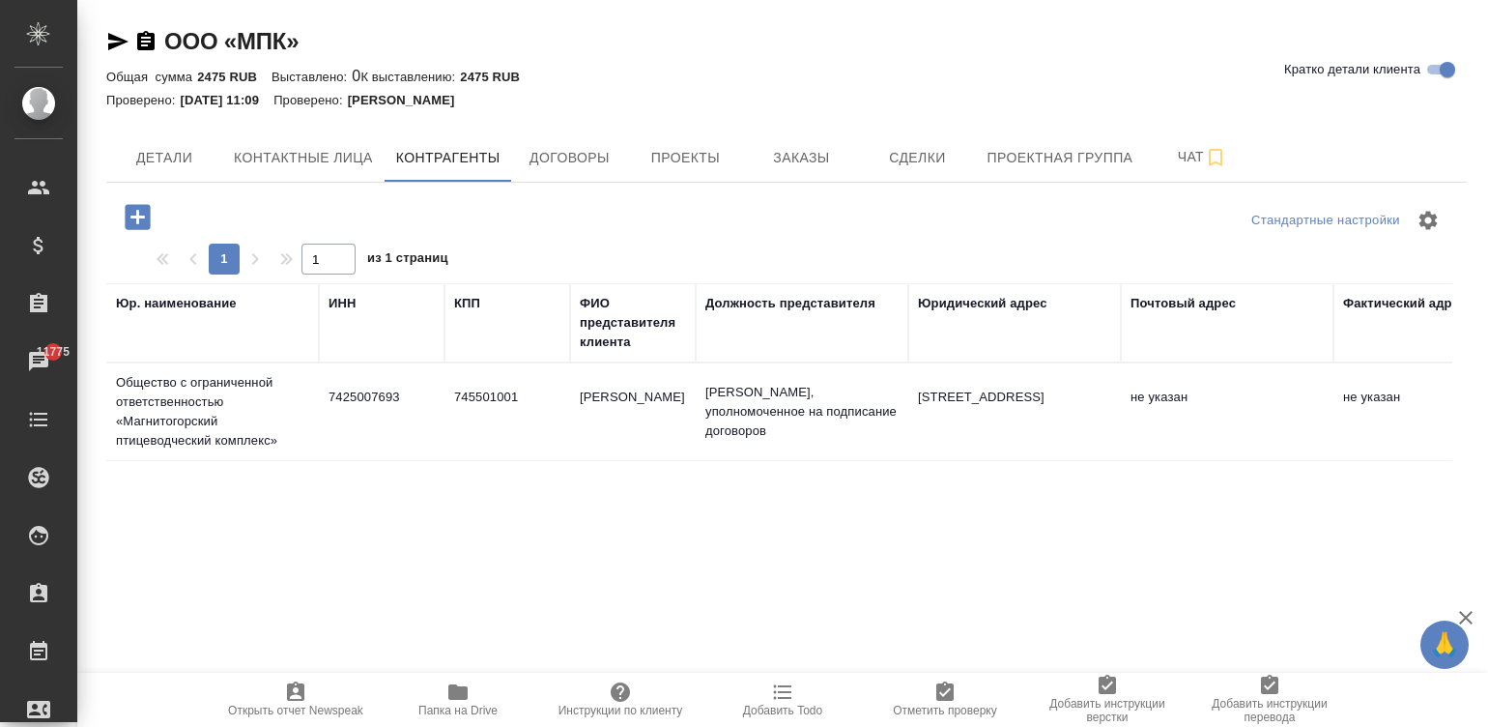
click at [589, 410] on td "Мясников Дмитрий Александрович" at bounding box center [633, 412] width 126 height 68
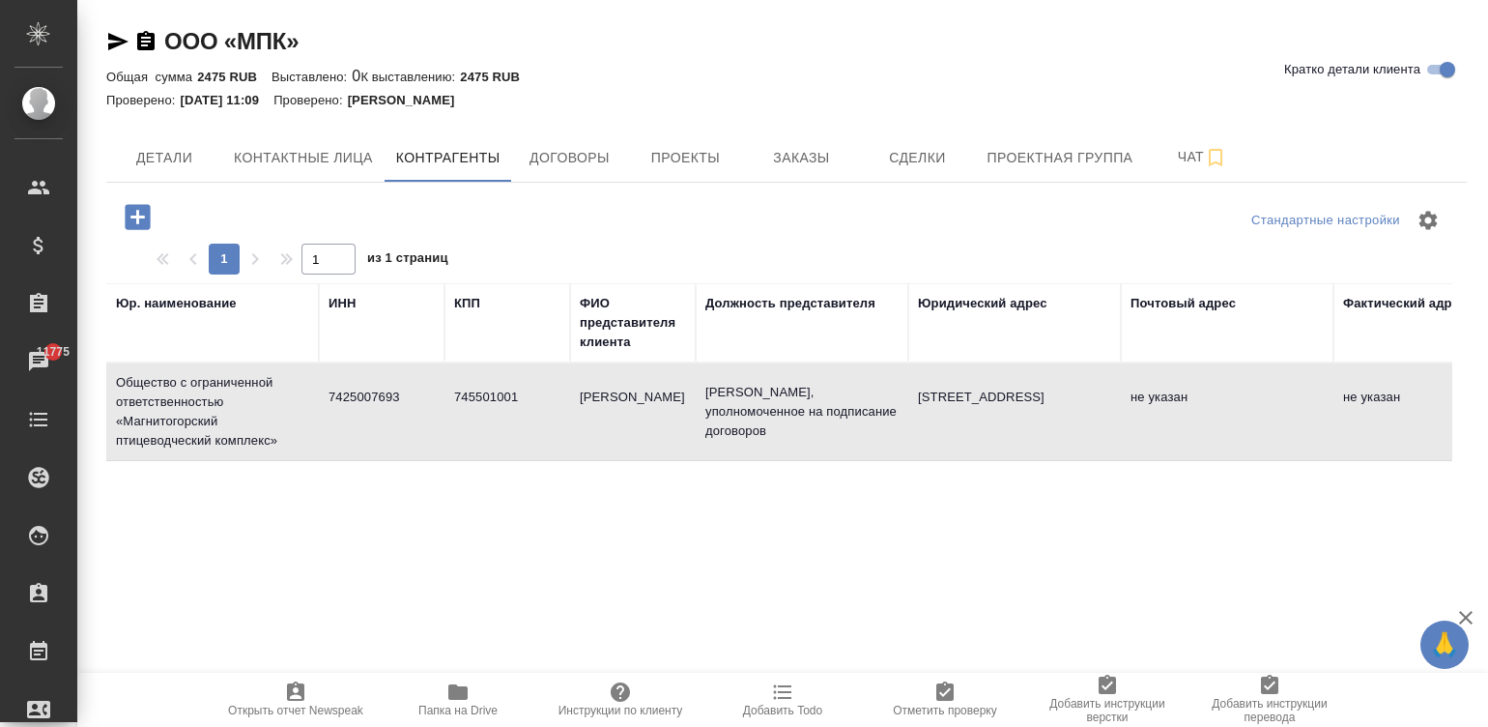
click at [589, 410] on td "Мясников Дмитрий Александрович" at bounding box center [633, 412] width 126 height 68
type textarea "Общество с ограниченной ответственностью «Магнитогорский птицеводческий комплек…"
type input "7425007693"
type input "745501001"
type input "Мясников Дмитрий Александрович"
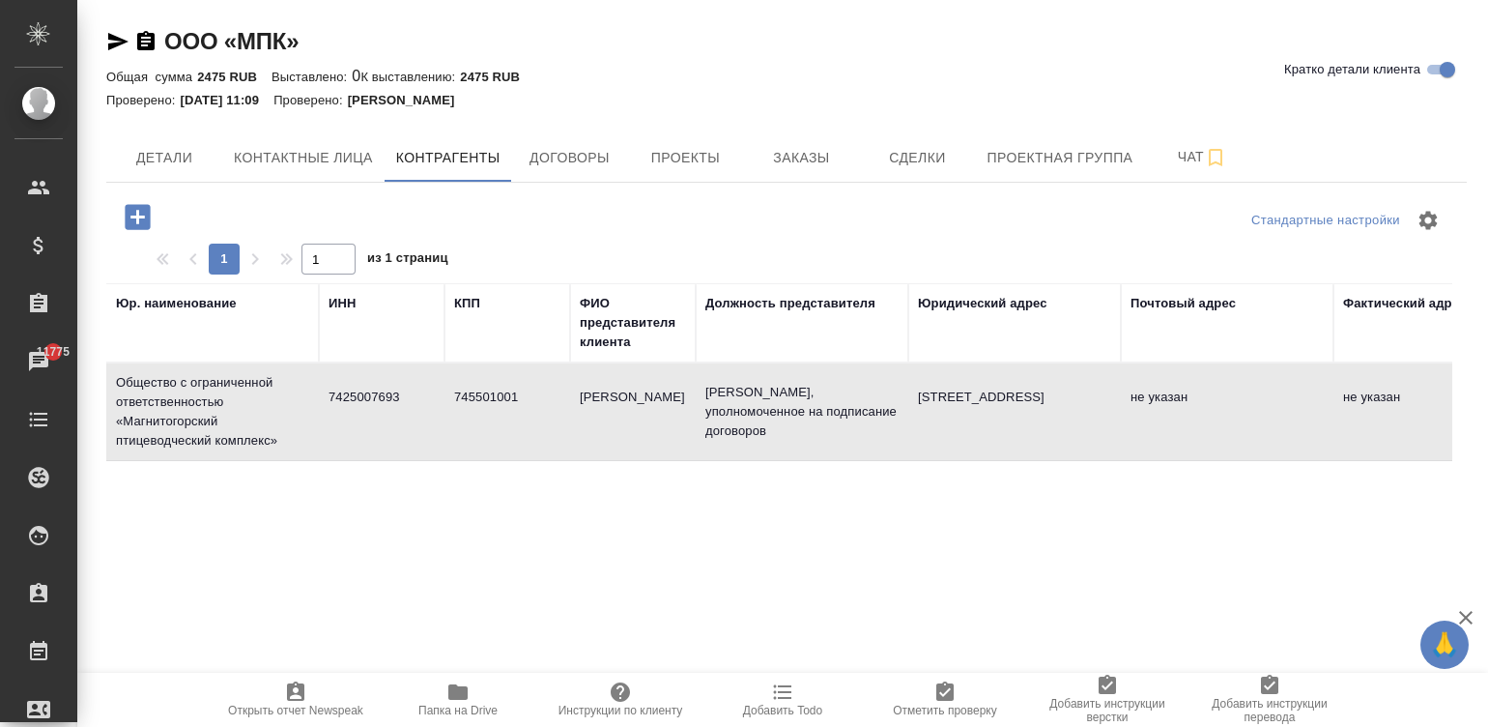
type input "Лицо, уполномоченное на подписание договоров"
type textarea "457410 Челябинская область, Агаповский район, п Буранный, ул Автомобилистов 12А"
type input "действующий на основании доверенности"
type input "Челябинское отделение № 8597 Сбербанка РОССИИ"
type input "40702810572330109138"
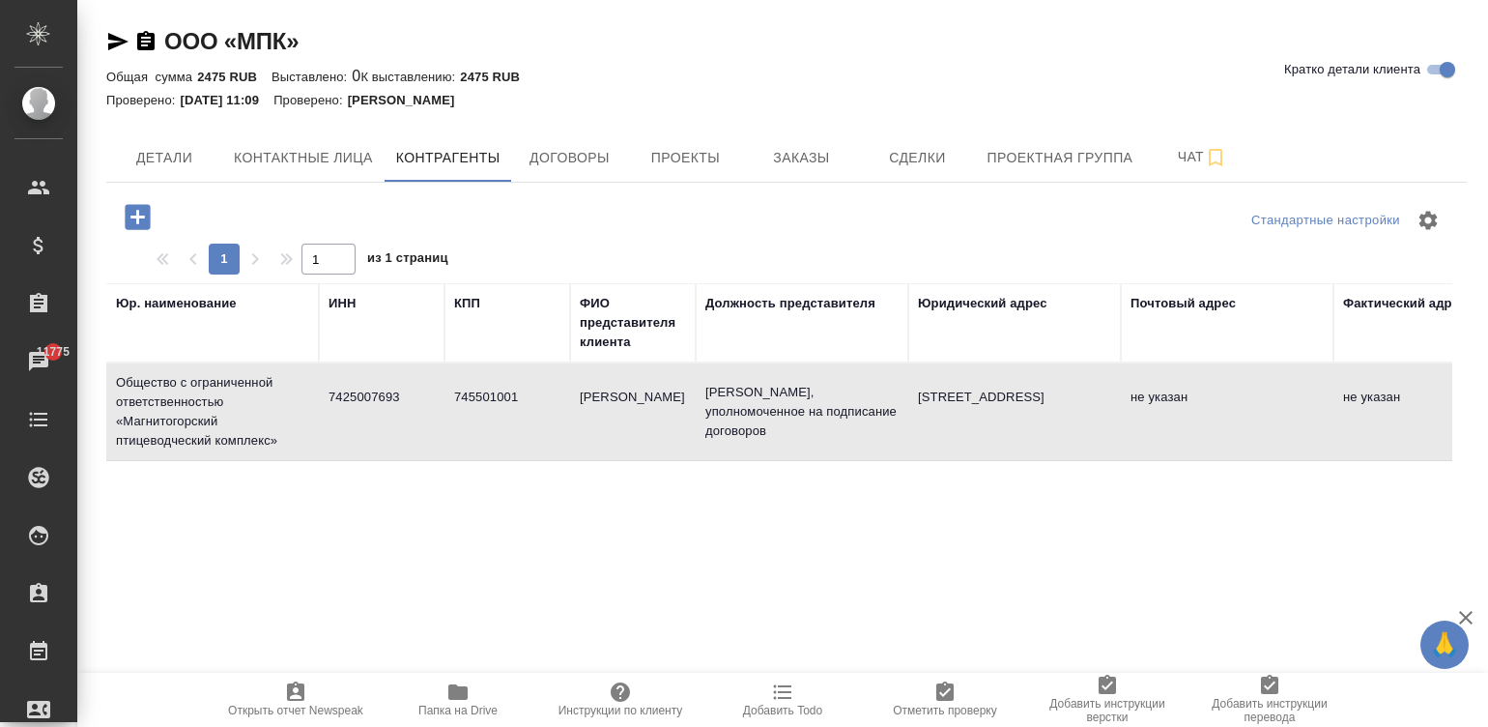
type input "047501602"
type input "30101810700000000602"
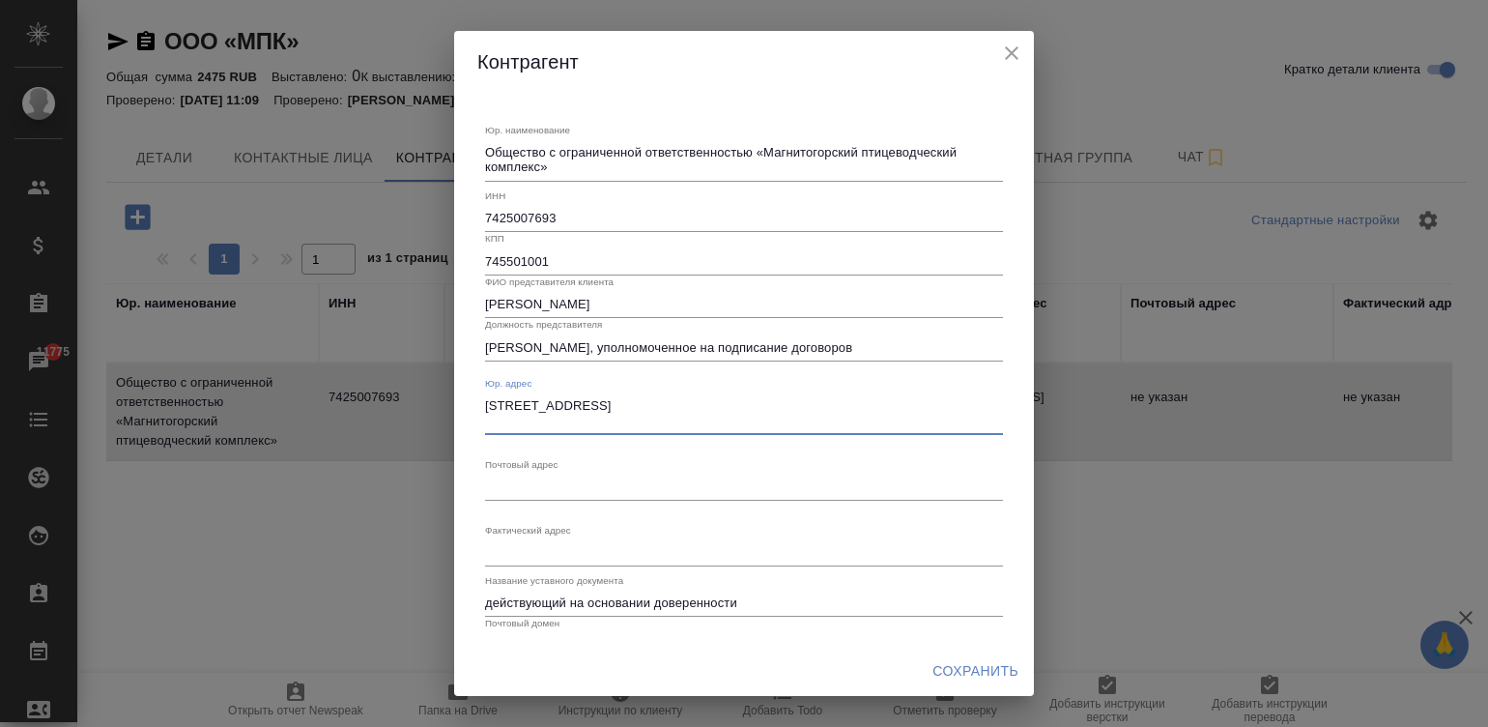
drag, startPoint x: 536, startPoint y: 423, endPoint x: 468, endPoint y: 396, distance: 73.7
click at [468, 396] on div "Юр. наименование Общество с ограниченной ответственностью «Магнитогорский птице…" at bounding box center [744, 369] width 580 height 553
paste textarea
paste textarea "457410 Челябинская область, Агаповский район, п Буранный, ул Автомобилистов 12А"
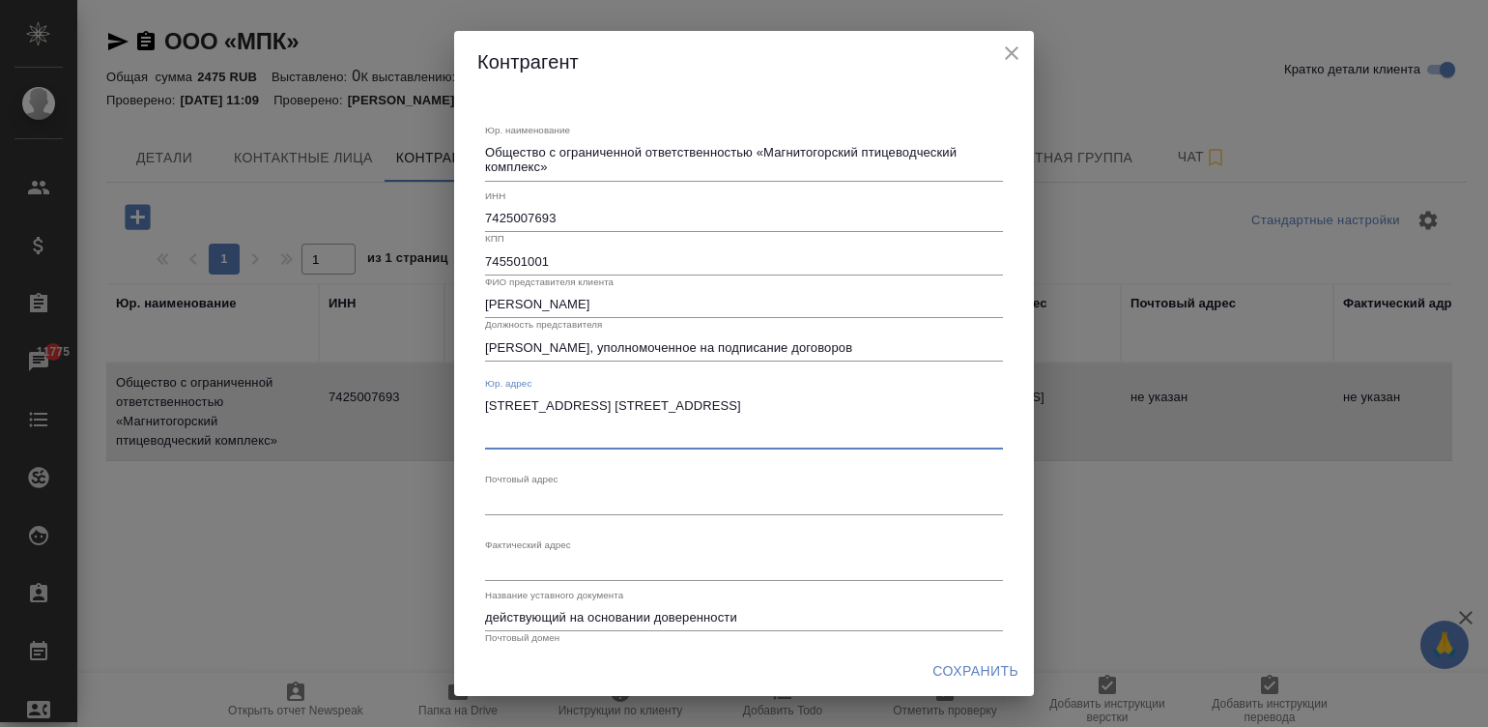
click at [509, 505] on textarea "Юр. наименование" at bounding box center [744, 501] width 518 height 14
click at [590, 430] on textarea "457410 Челябинская область, Агаповский район, п Буранный, ул Автомобилистов 12А…" at bounding box center [744, 420] width 518 height 44
paste textarea
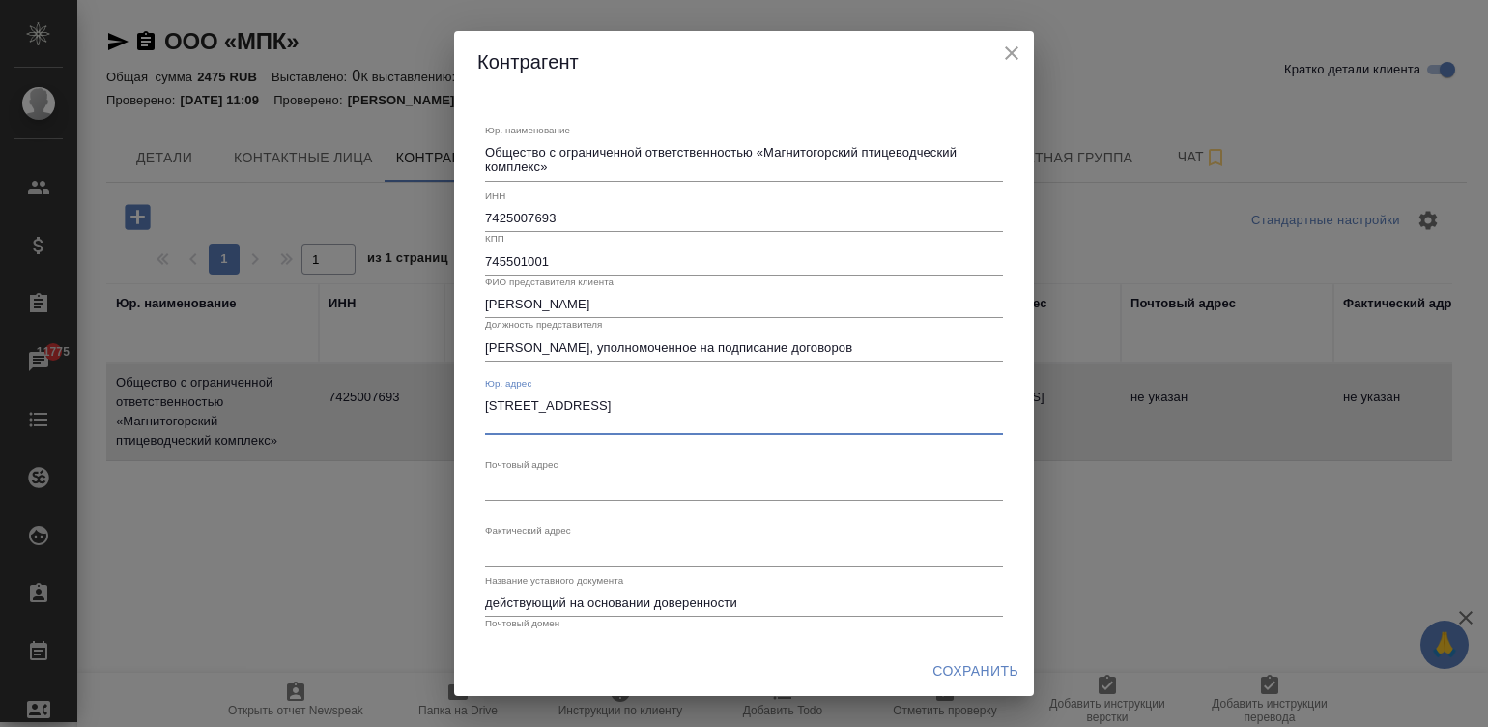
type textarea "[STREET_ADDRESS]"
click at [530, 483] on textarea "Юр. наименование" at bounding box center [744, 486] width 518 height 14
paste textarea "[STREET_ADDRESS]"
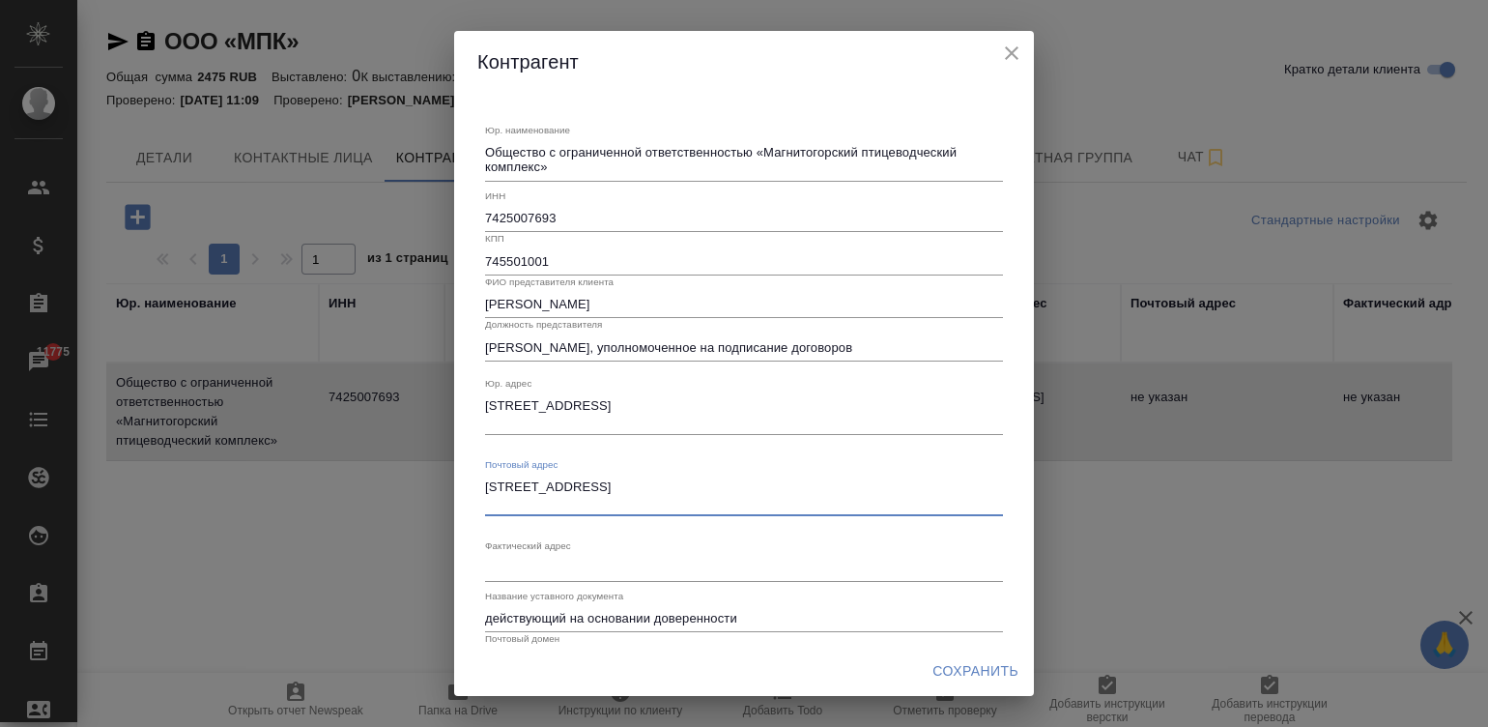
type textarea "[STREET_ADDRESS]"
click at [505, 570] on textarea "Юр. наименование" at bounding box center [744, 567] width 518 height 14
paste textarea "[STREET_ADDRESS]"
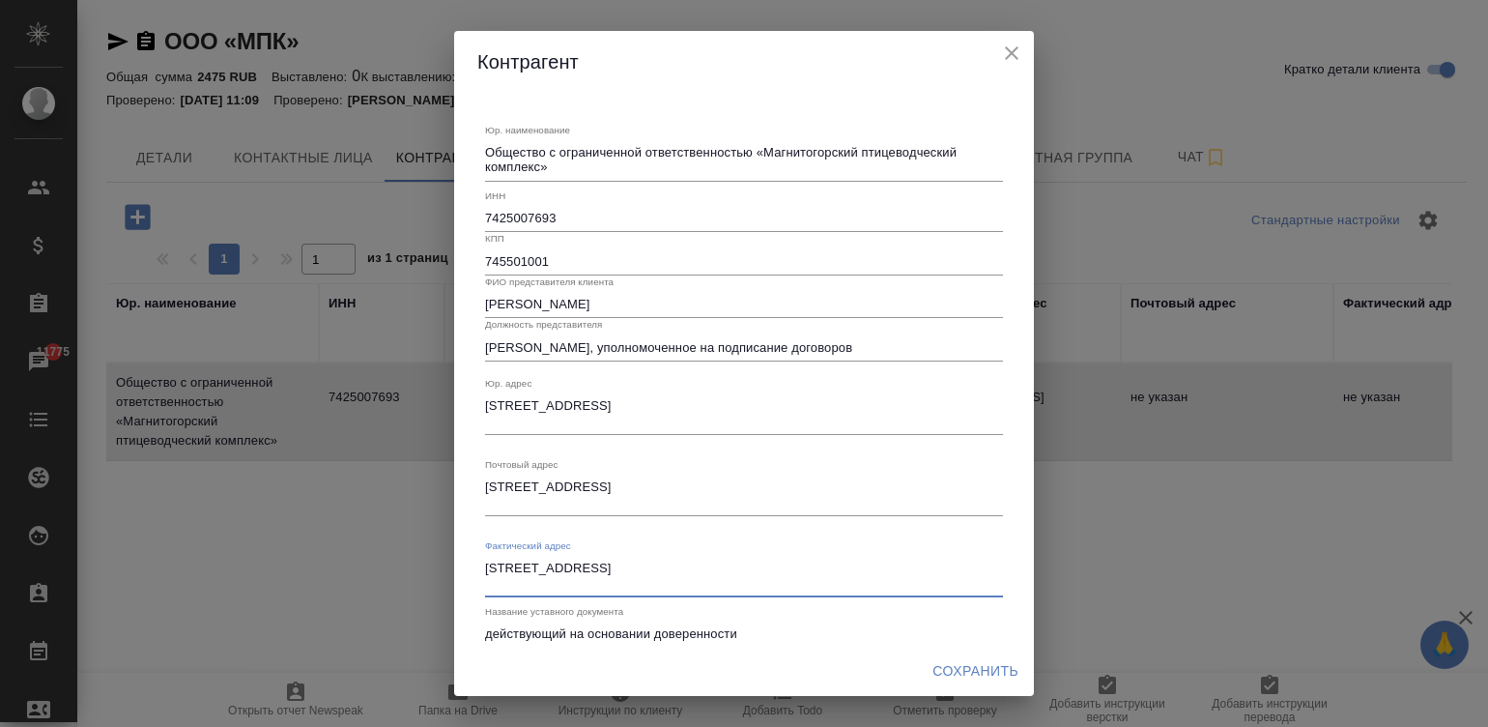
type textarea "[STREET_ADDRESS]"
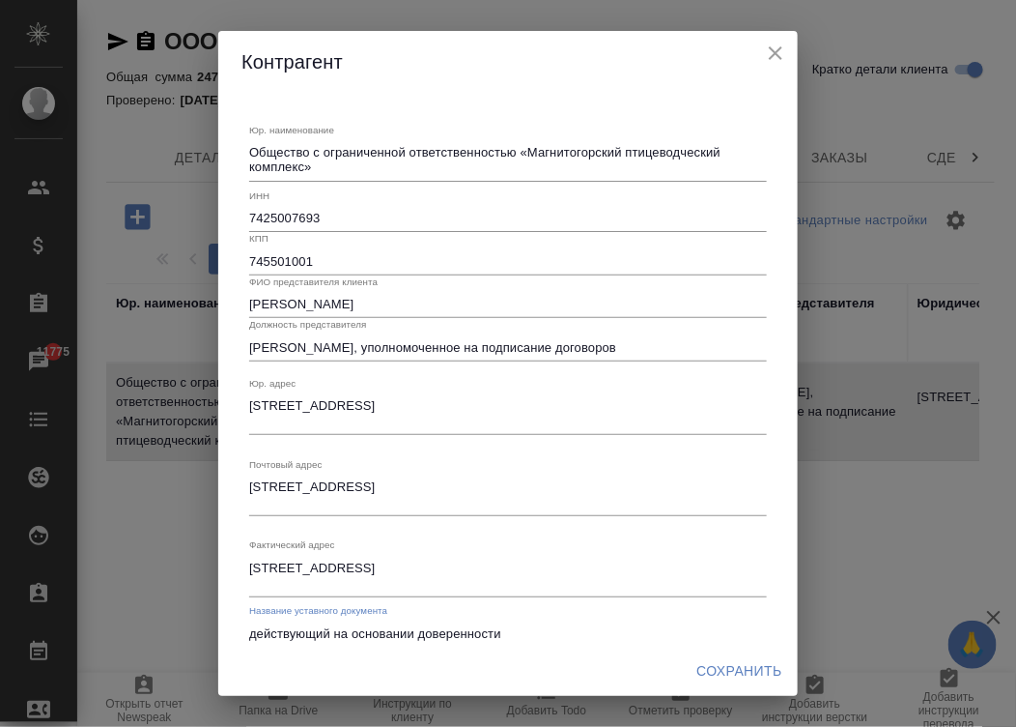
click at [507, 628] on input "действующий на основании доверенности" at bounding box center [508, 633] width 518 height 27
type input "Доверенность № 73 от 12.12.2024 г."
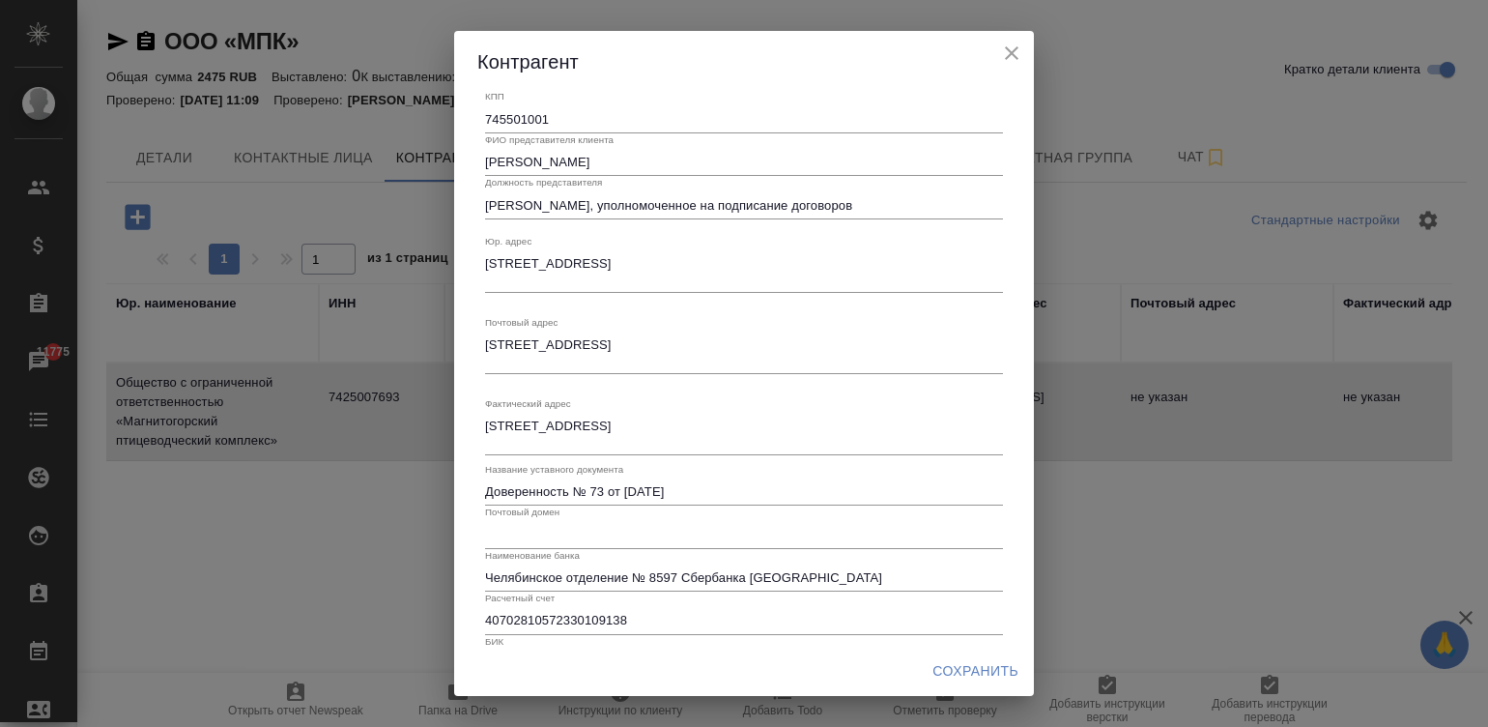
scroll to position [231, 0]
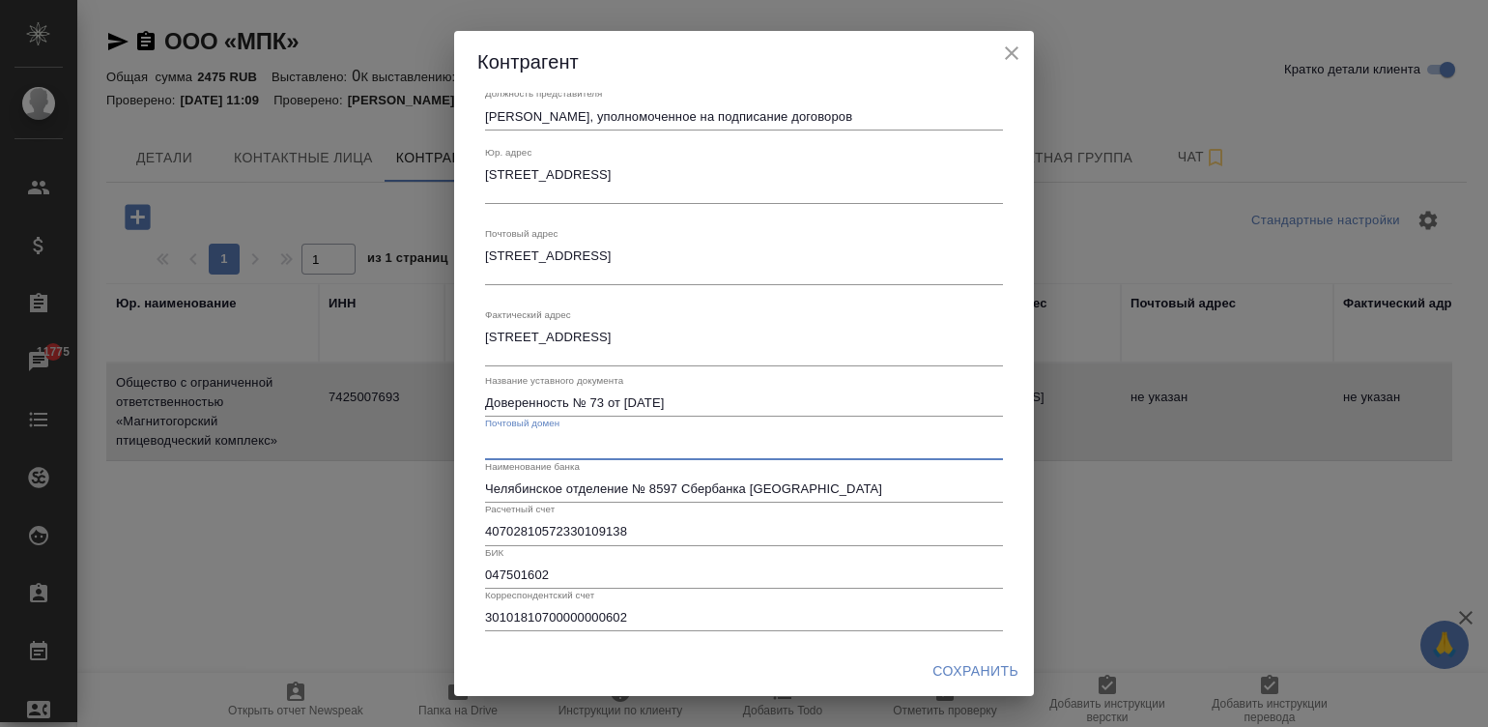
click at [508, 447] on input "text" at bounding box center [744, 445] width 518 height 27
paste input "sitno.ru"
type input "sitno.ru"
click at [968, 668] on span "Сохранить" at bounding box center [975, 671] width 86 height 24
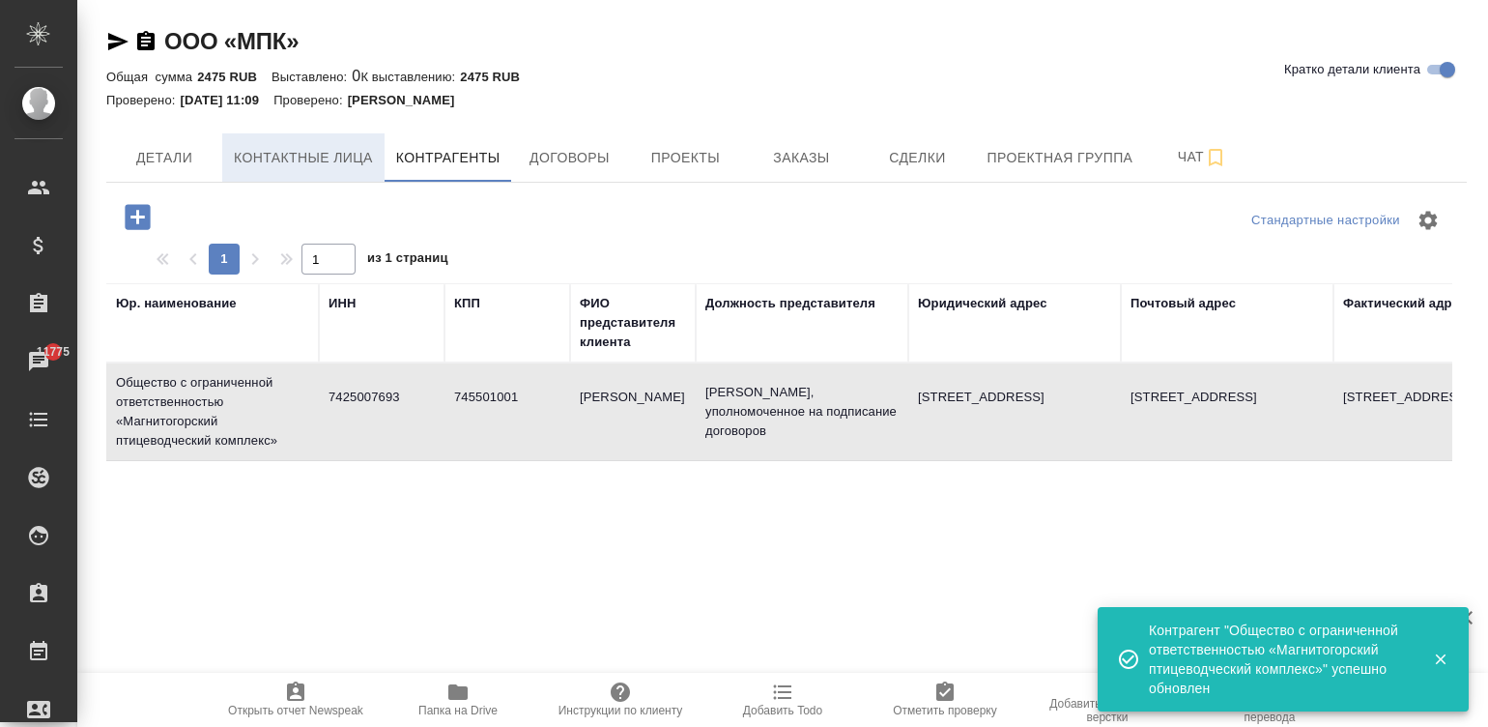
click at [338, 146] on span "Контактные лица" at bounding box center [303, 158] width 139 height 24
select select "RU"
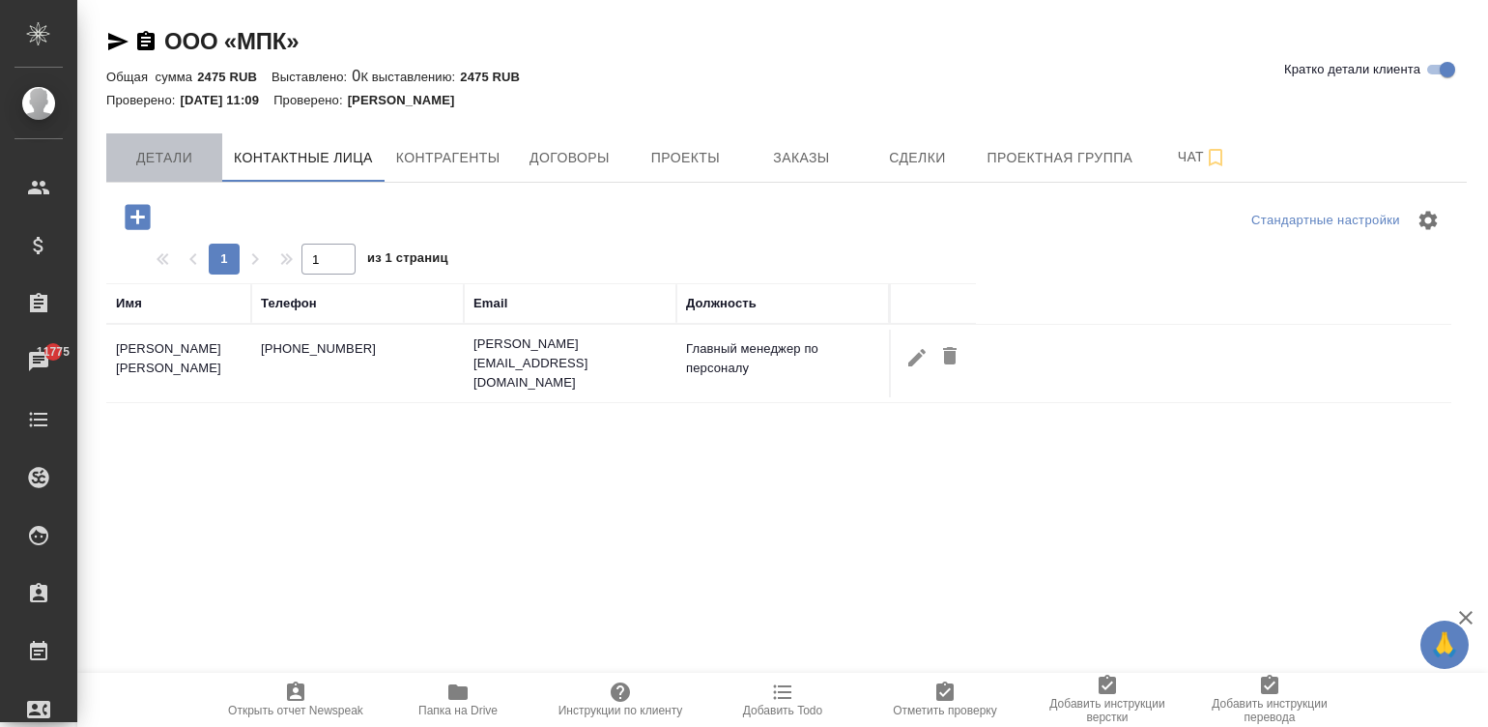
click at [158, 157] on span "Детали" at bounding box center [164, 158] width 93 height 24
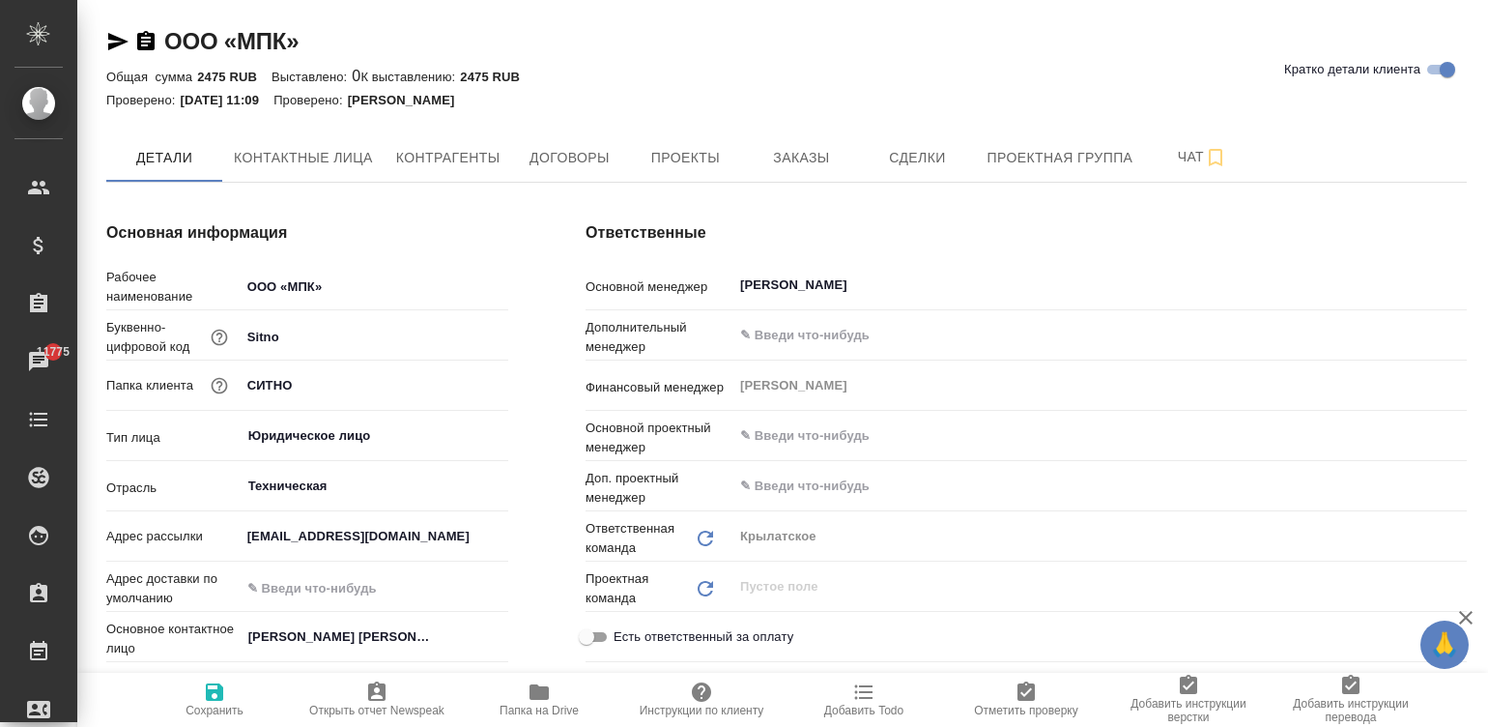
type textarea "x"
click at [443, 155] on span "Контрагенты" at bounding box center [448, 158] width 104 height 24
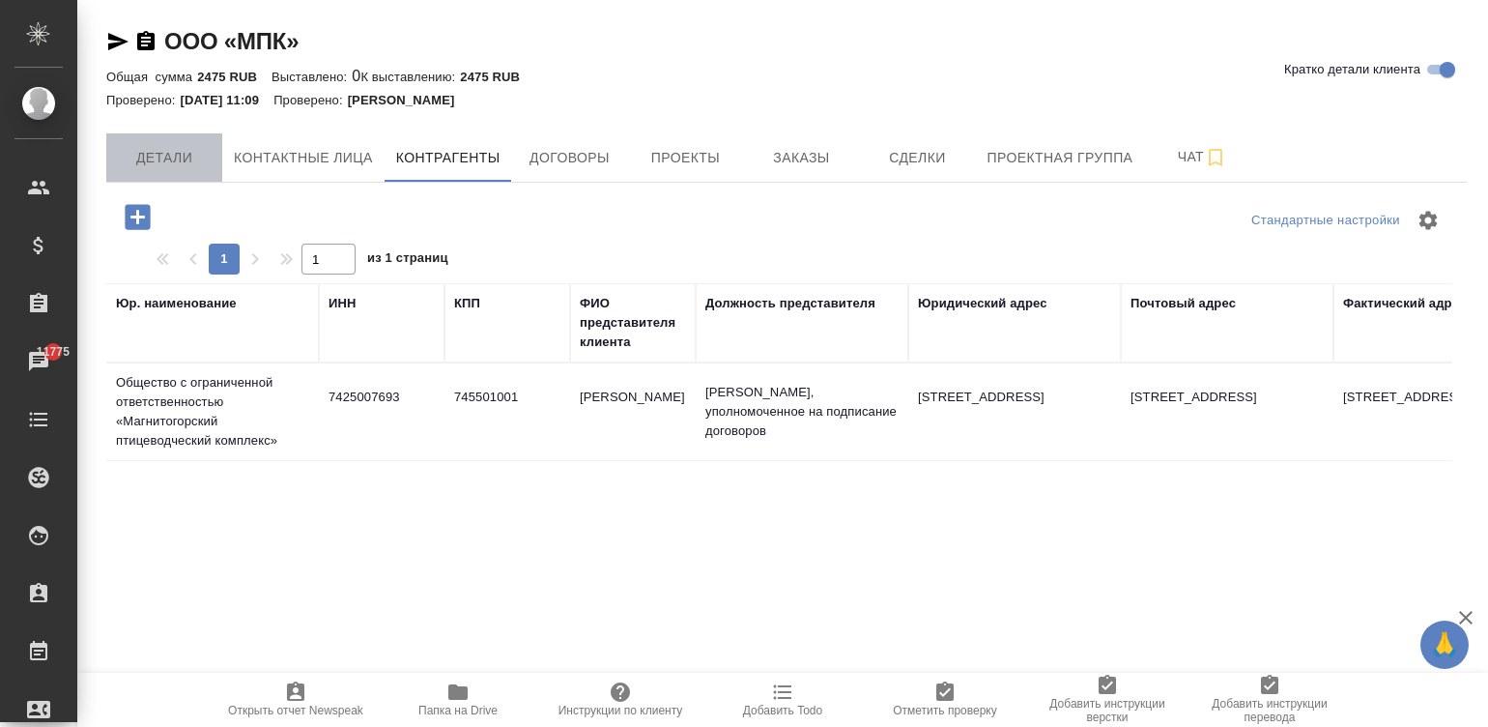
click at [157, 159] on span "Детали" at bounding box center [164, 158] width 93 height 24
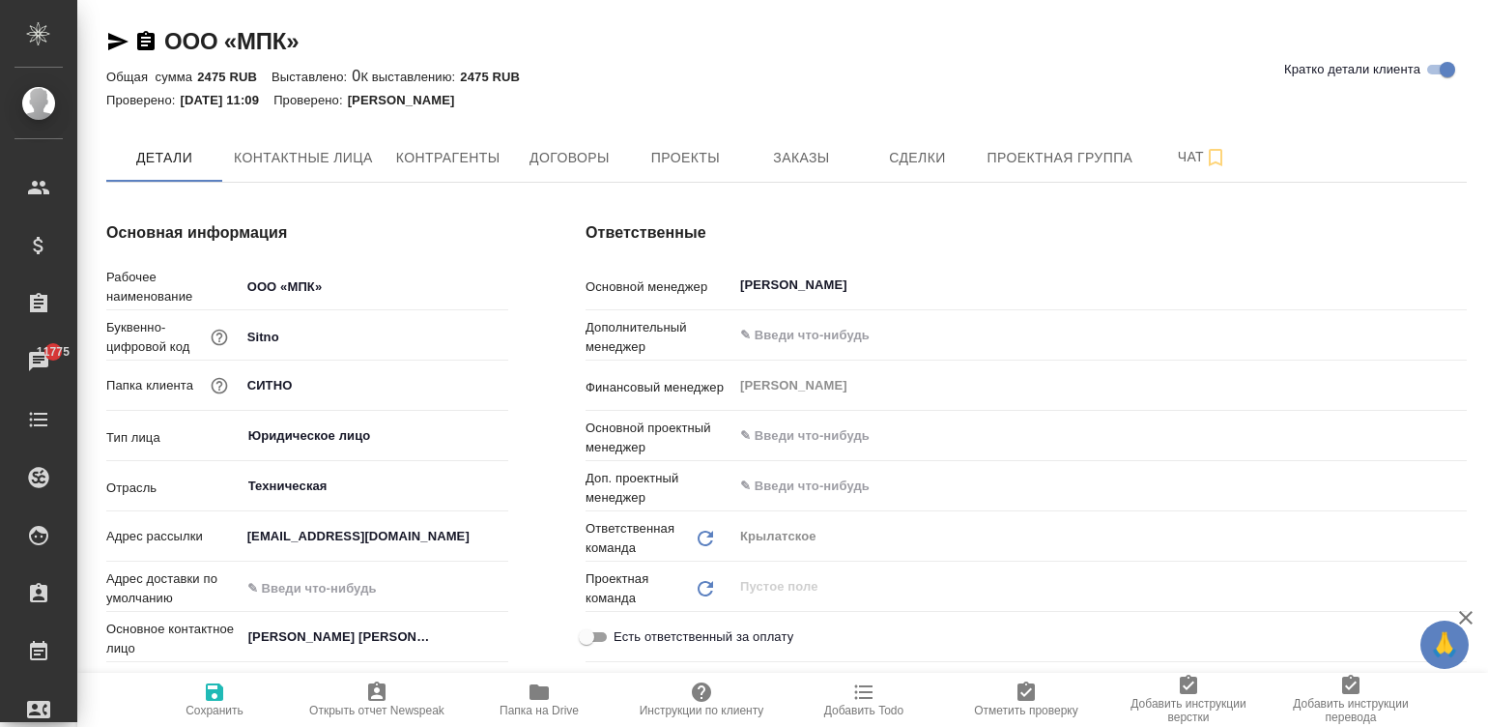
type textarea "x"
click at [332, 585] on input "text" at bounding box center [375, 588] width 266 height 28
type textarea "x"
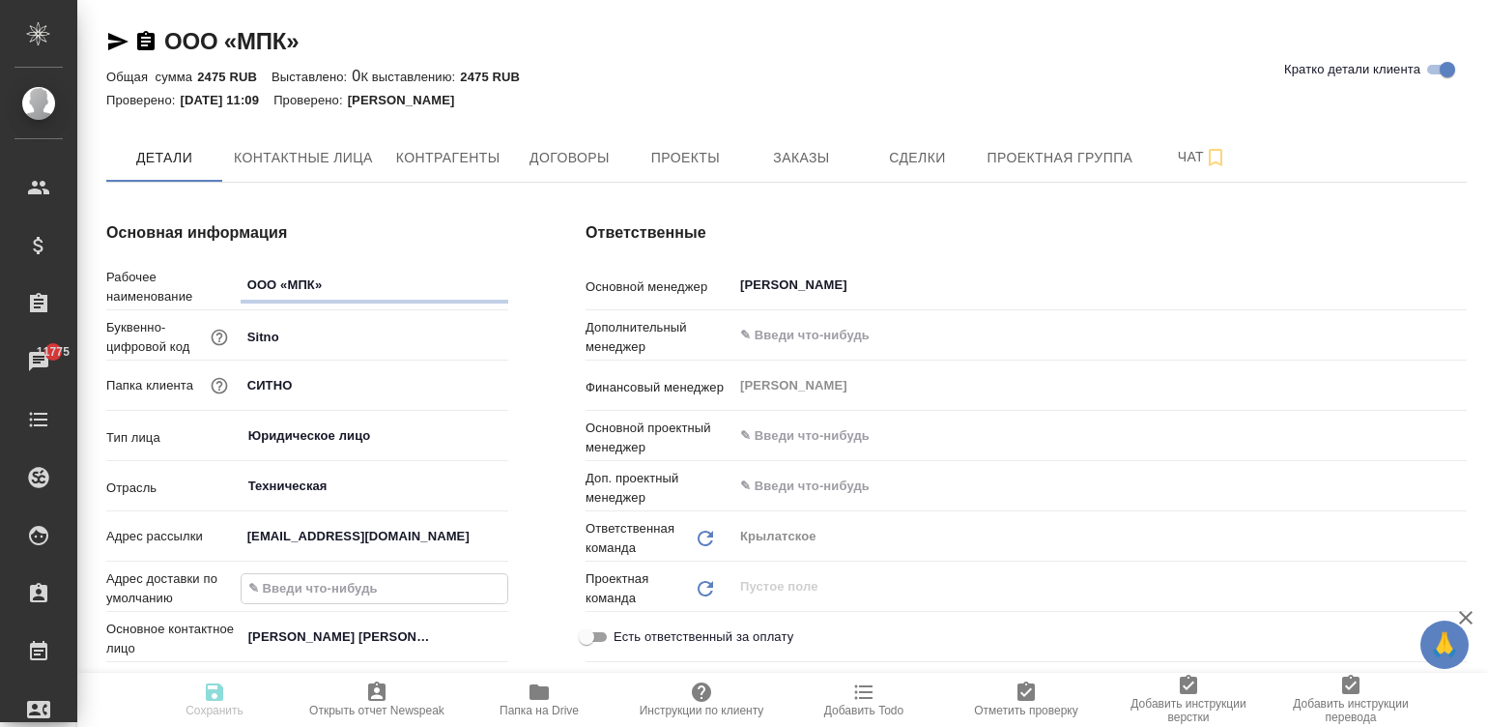
paste input "[STREET_ADDRESS]"
type input "[STREET_ADDRESS]"
type textarea "x"
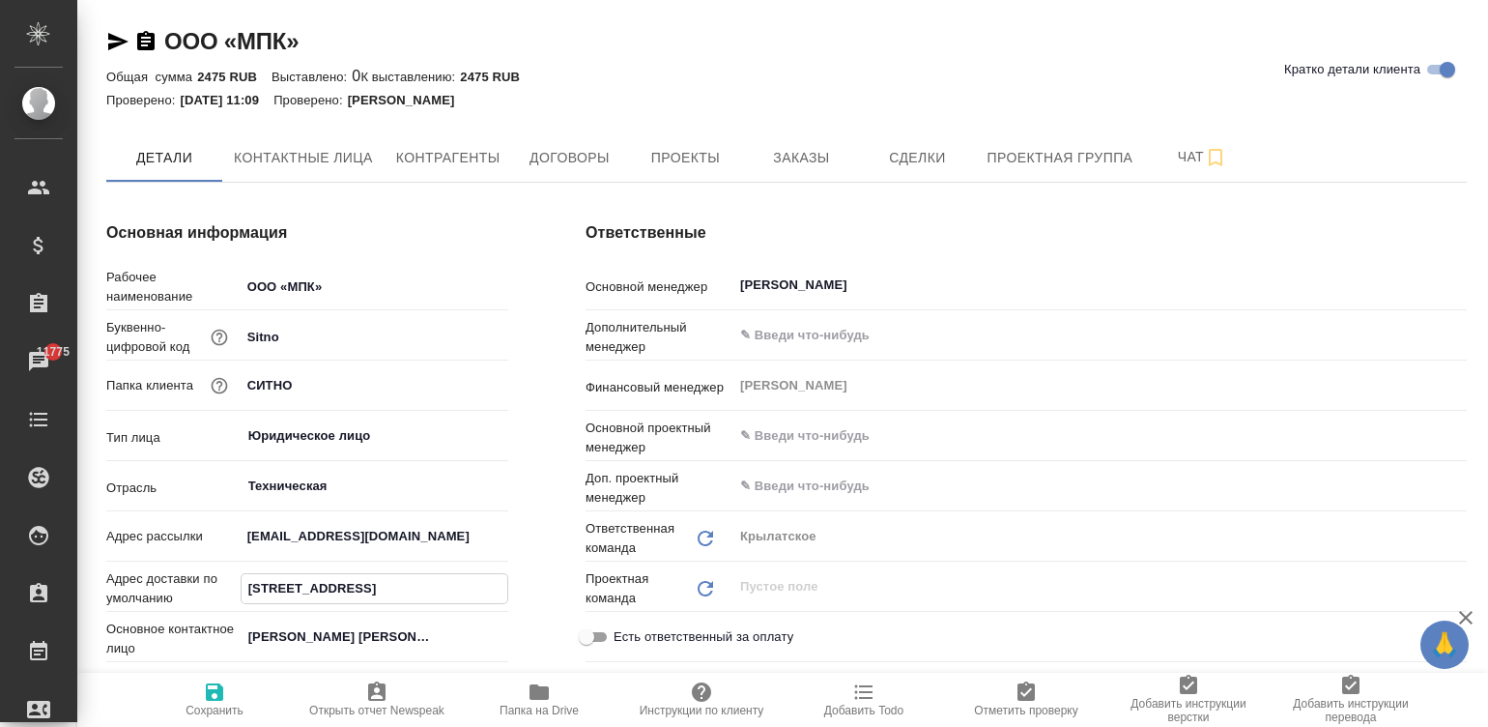
type input "[STREET_ADDRESS]"
click at [215, 705] on span "Сохранить" at bounding box center [214, 710] width 58 height 14
type textarea "x"
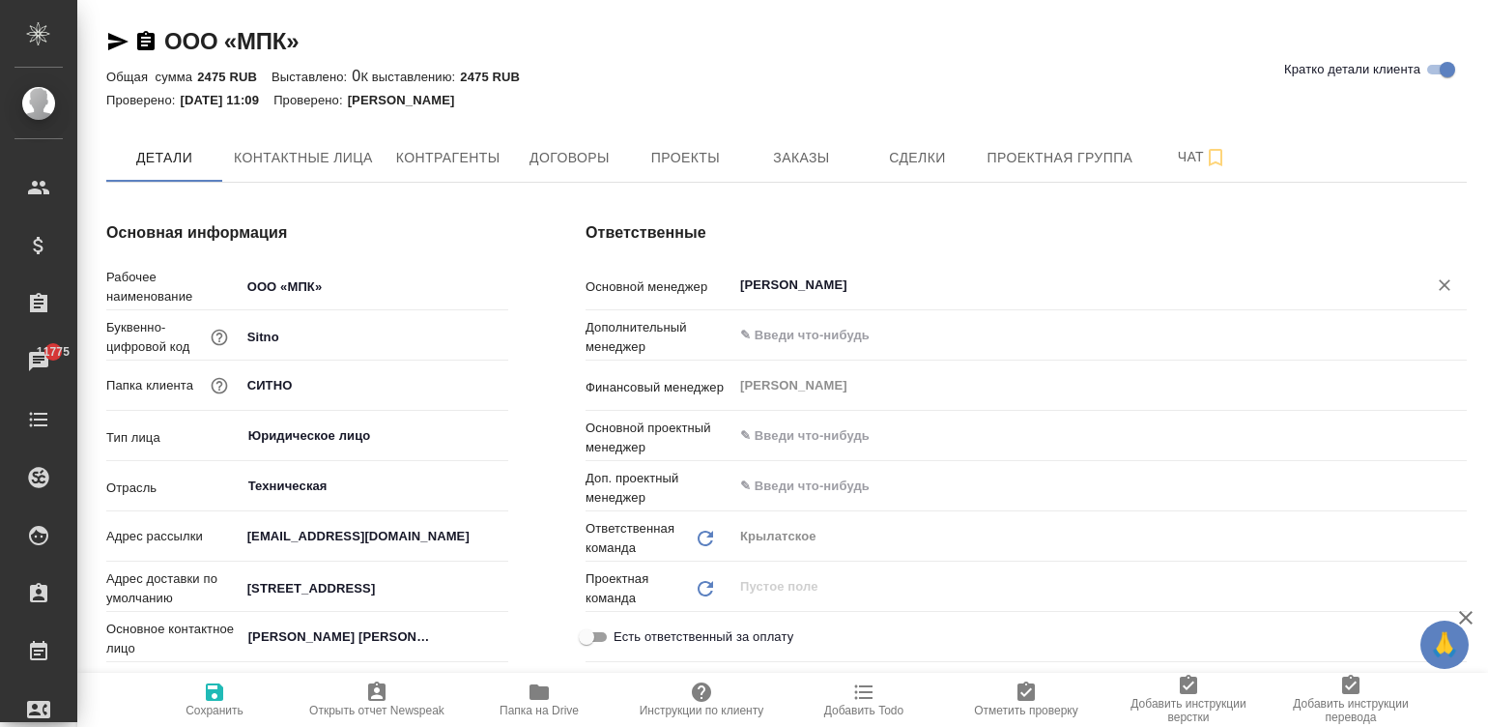
type textarea "x"
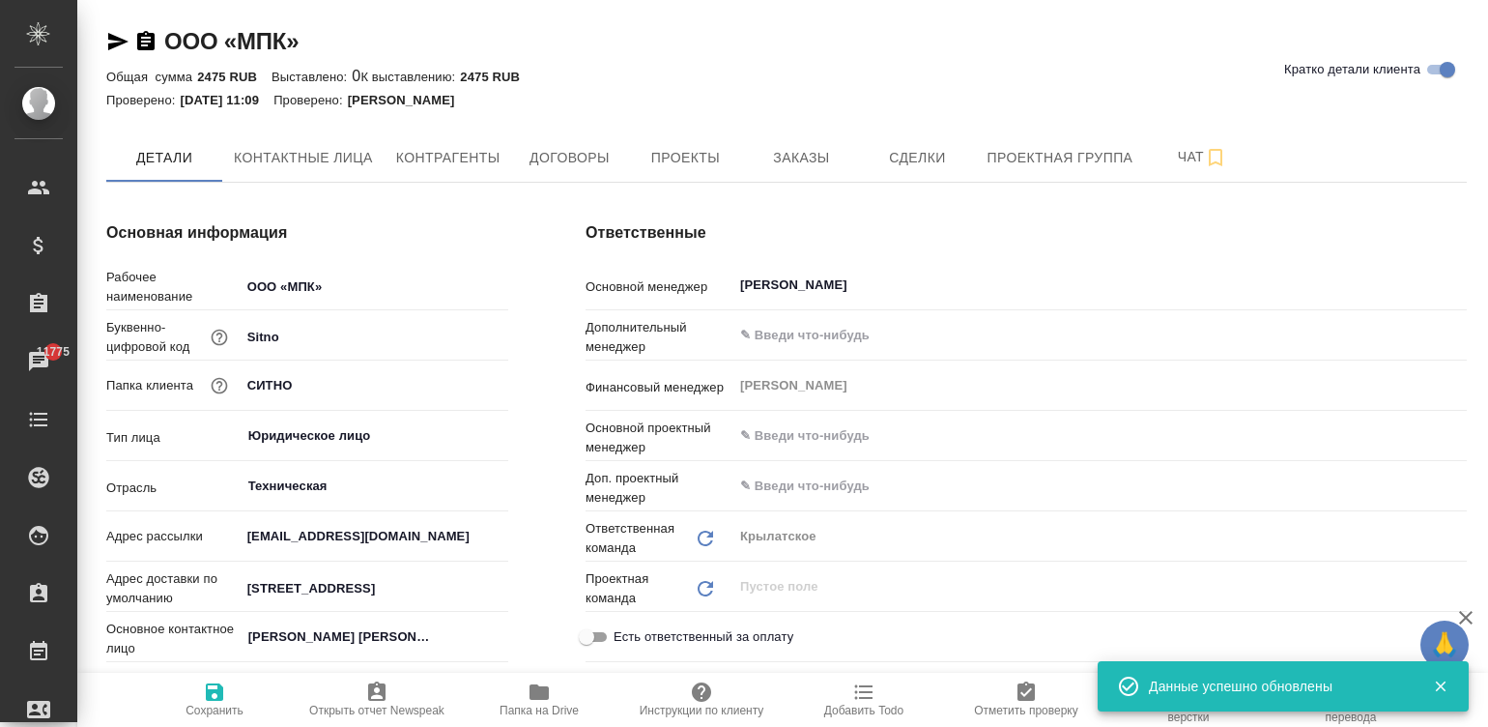
type textarea "x"
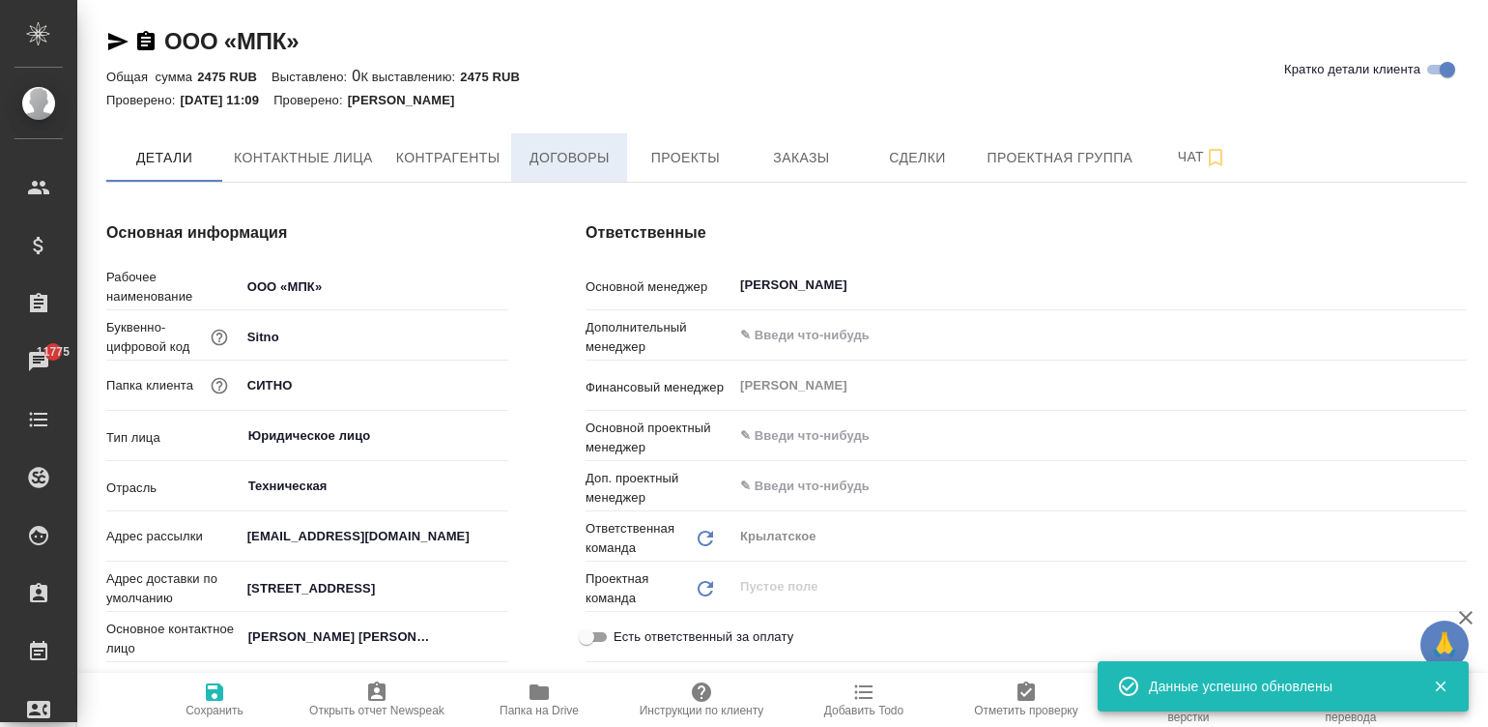
type textarea "x"
click at [551, 366] on div "Ответственные Основной менеджер Касымов Тимур ​ Дополнительный менеджер ​ Финан…" at bounding box center [1026, 580] width 958 height 794
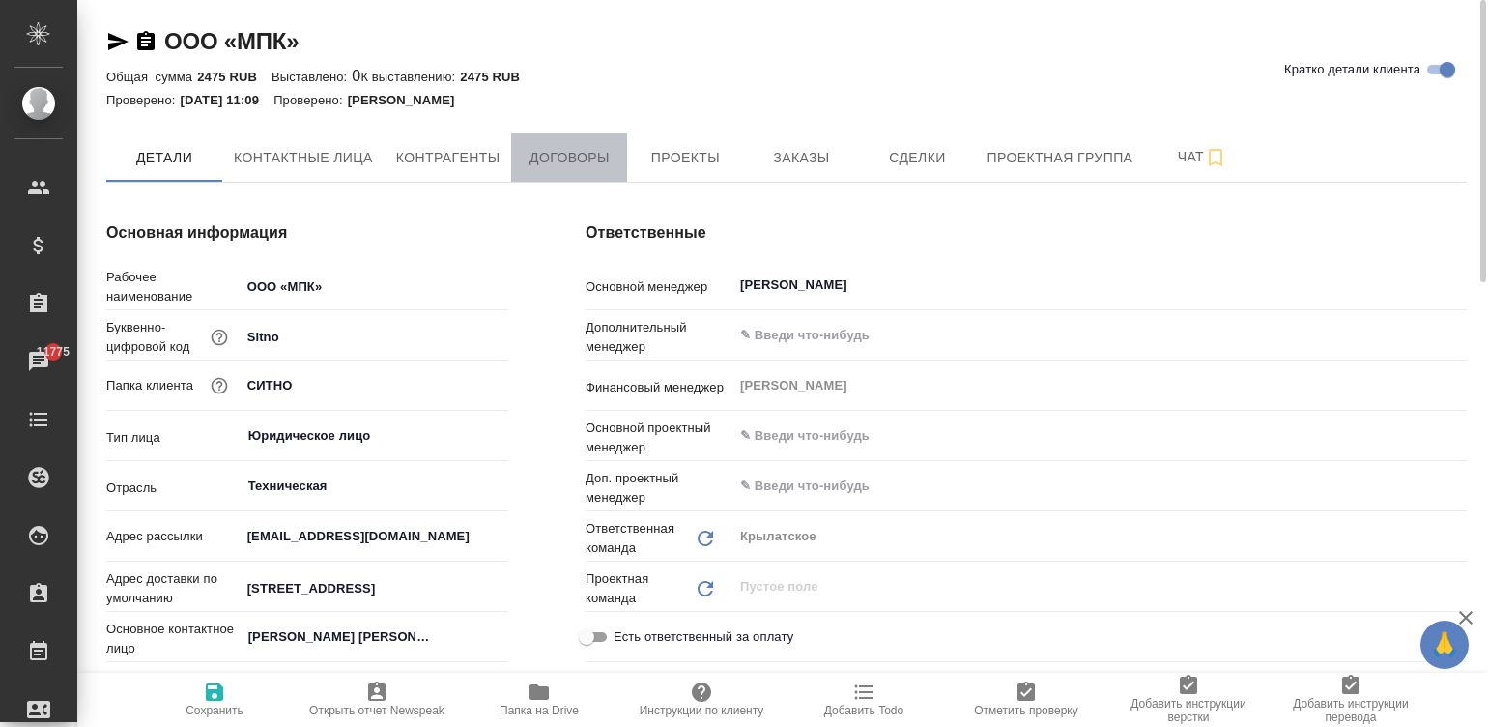
click at [533, 167] on span "Договоры" at bounding box center [569, 158] width 93 height 24
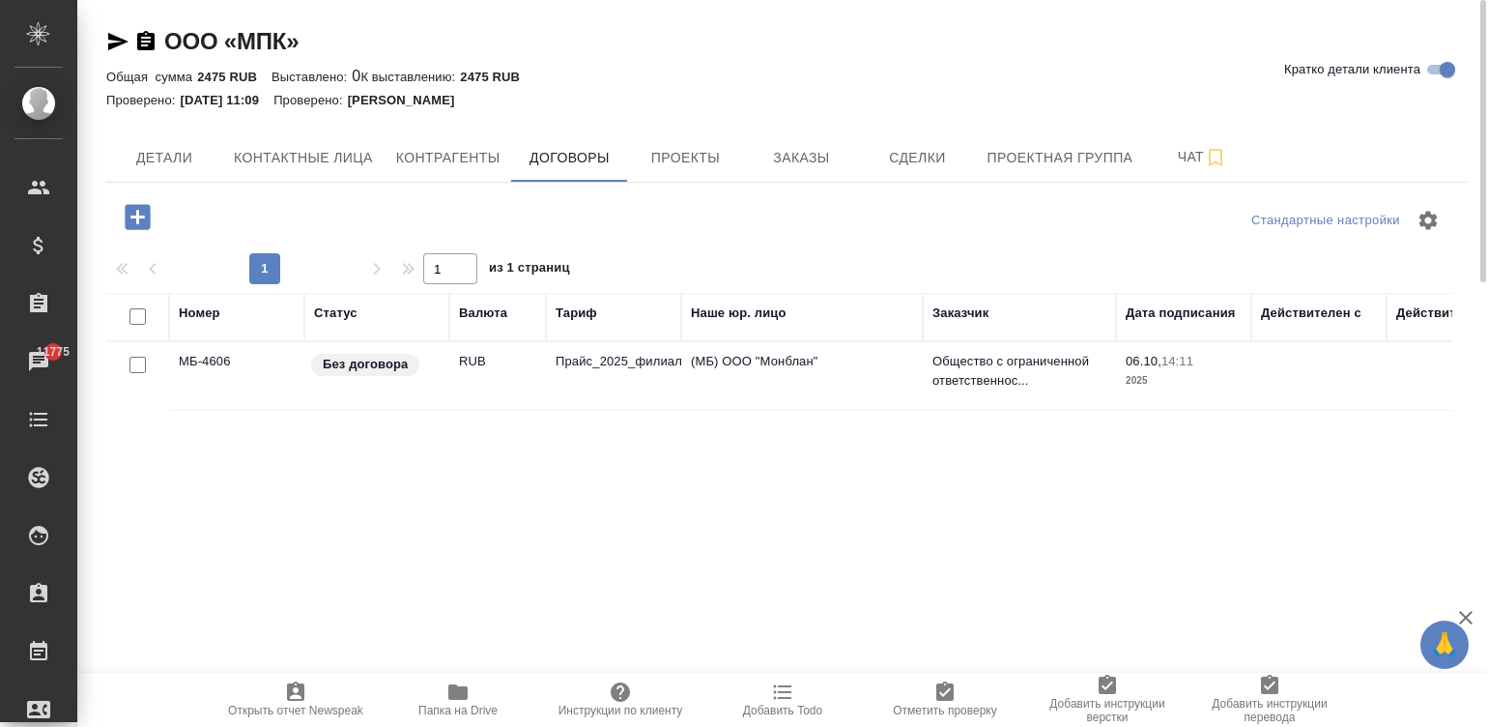
click at [526, 371] on td "RUB" at bounding box center [497, 376] width 97 height 68
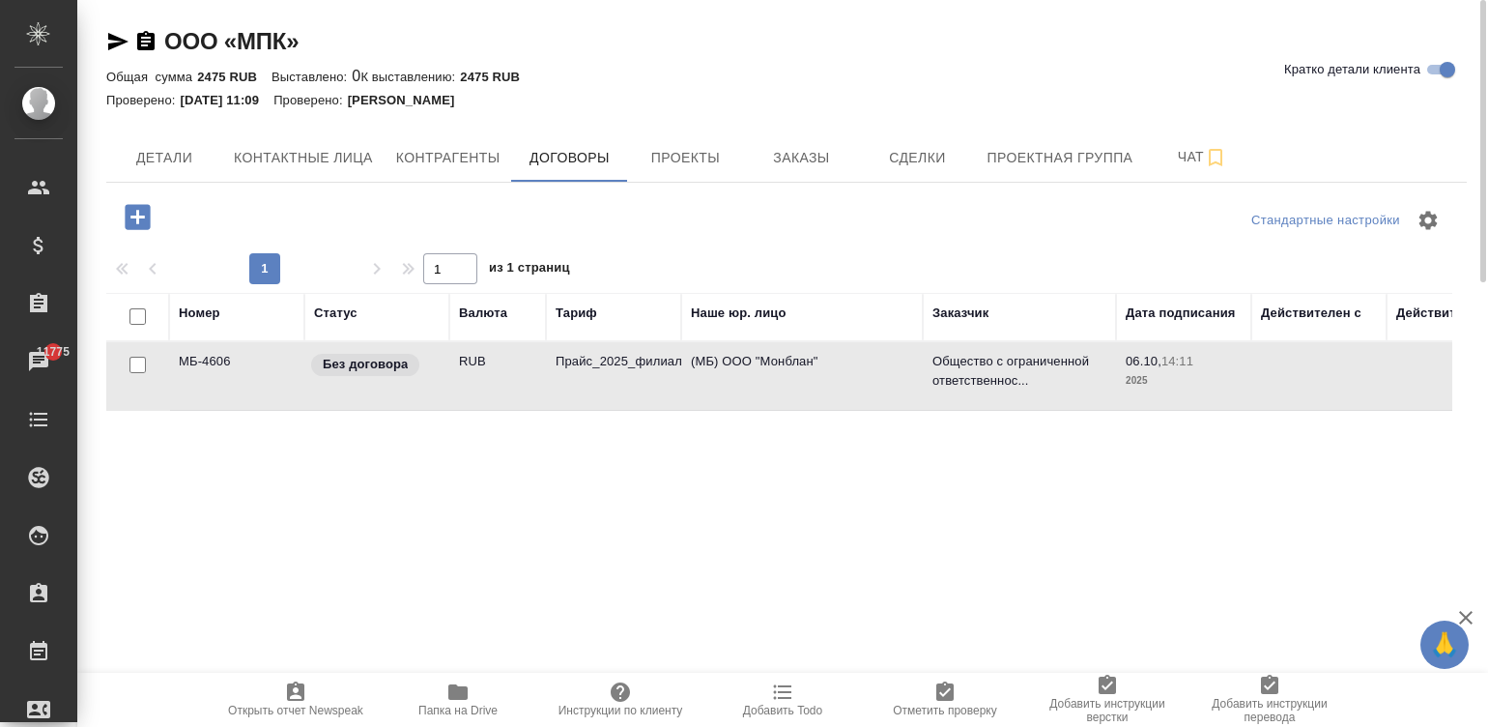
click at [526, 371] on td "RUB" at bounding box center [497, 376] width 97 height 68
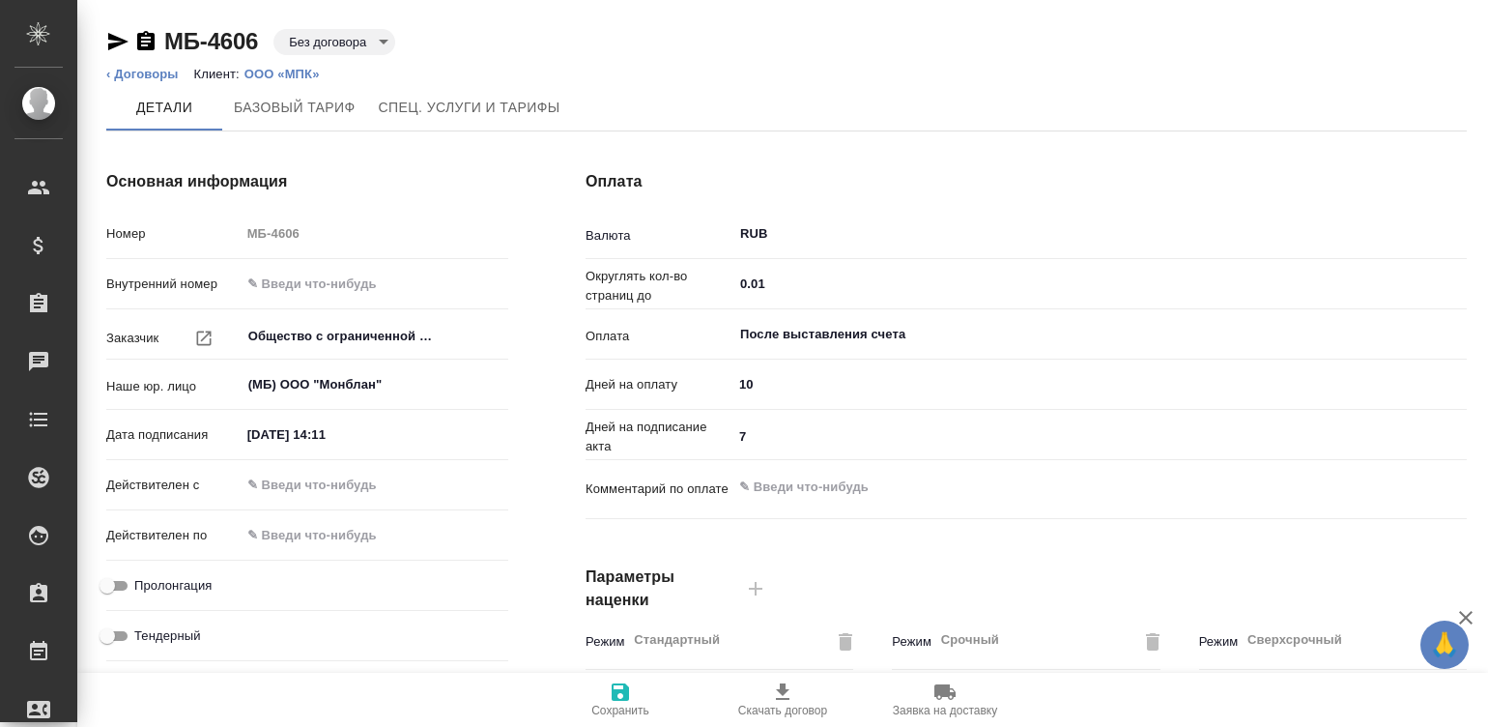
type input "Прайс_2025_филиалы"
click at [766, 435] on input "7" at bounding box center [1099, 436] width 732 height 28
type textarea "x"
type input "5"
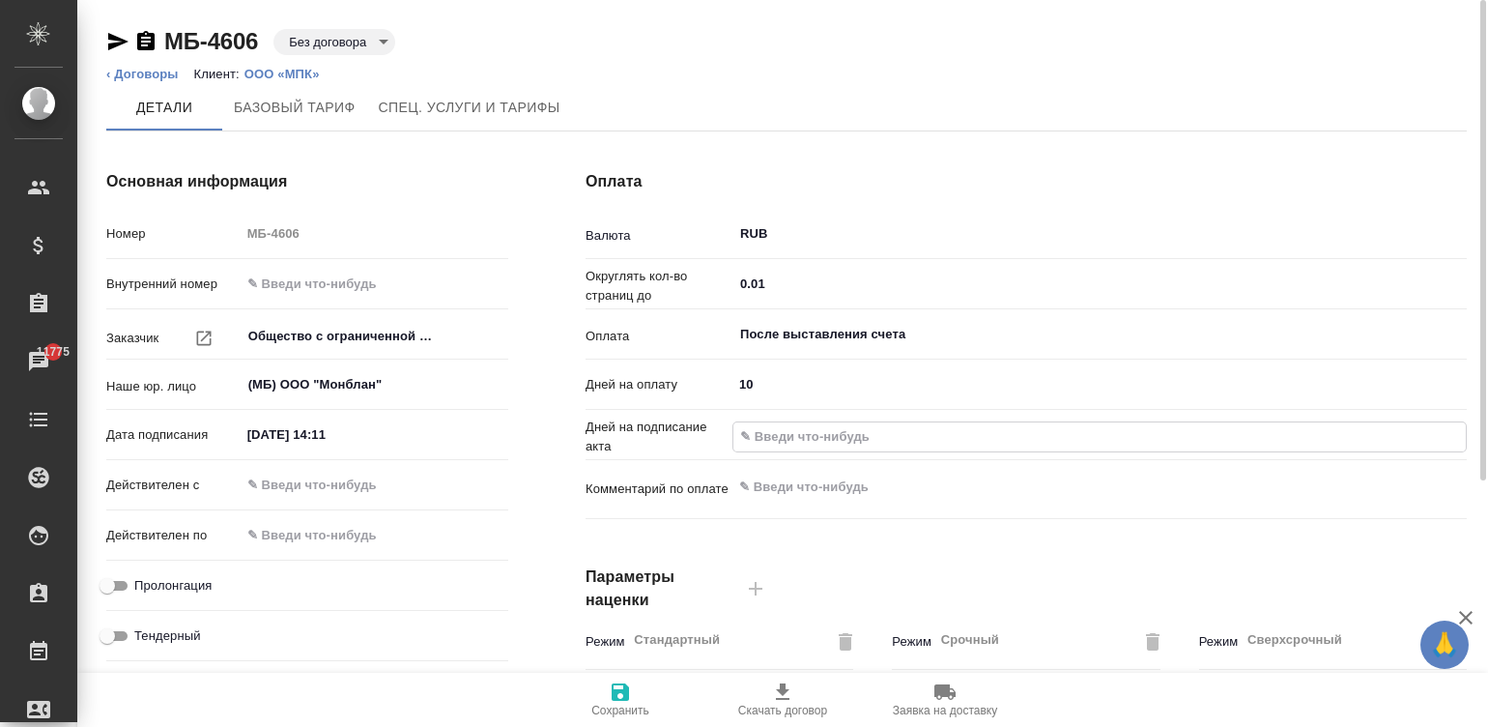
type textarea "x"
type input "5"
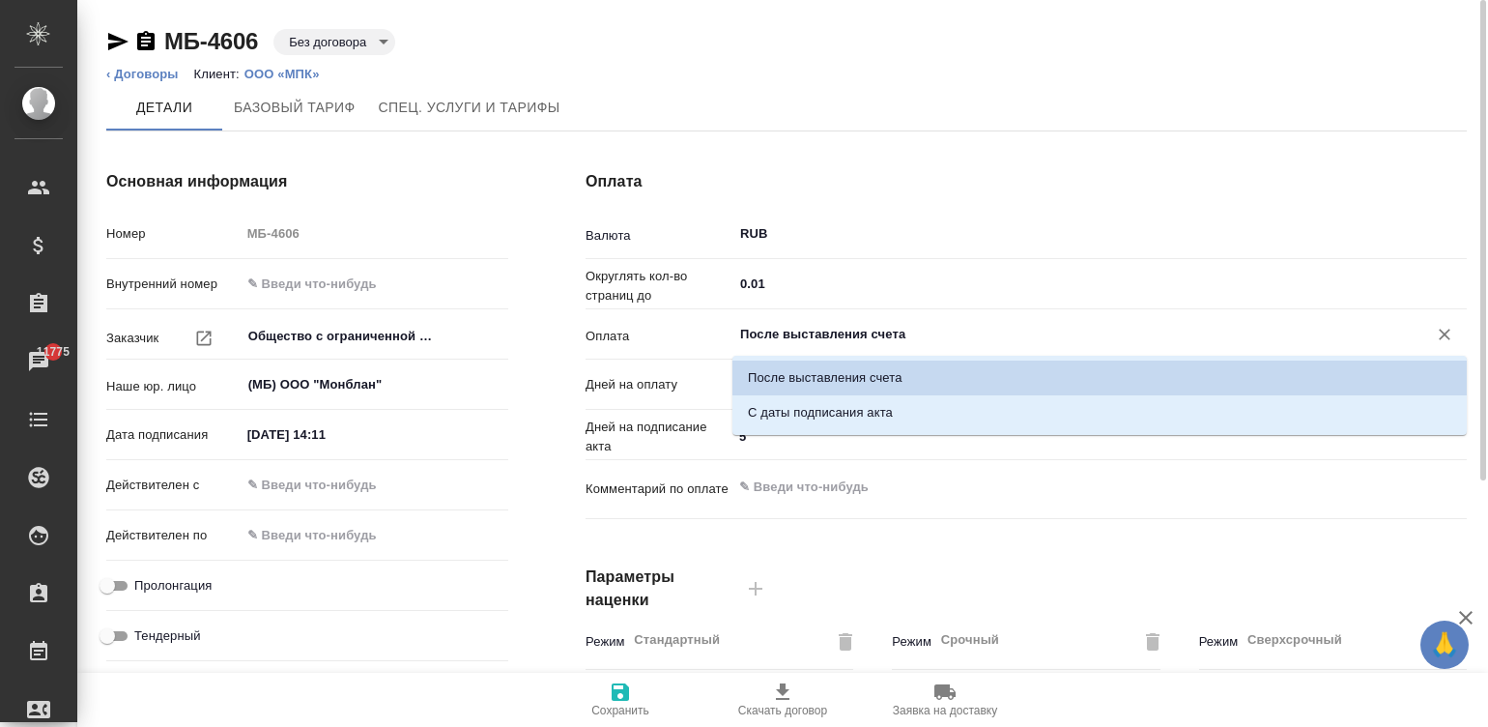
click at [754, 326] on input "После выставления счета" at bounding box center [1067, 334] width 658 height 23
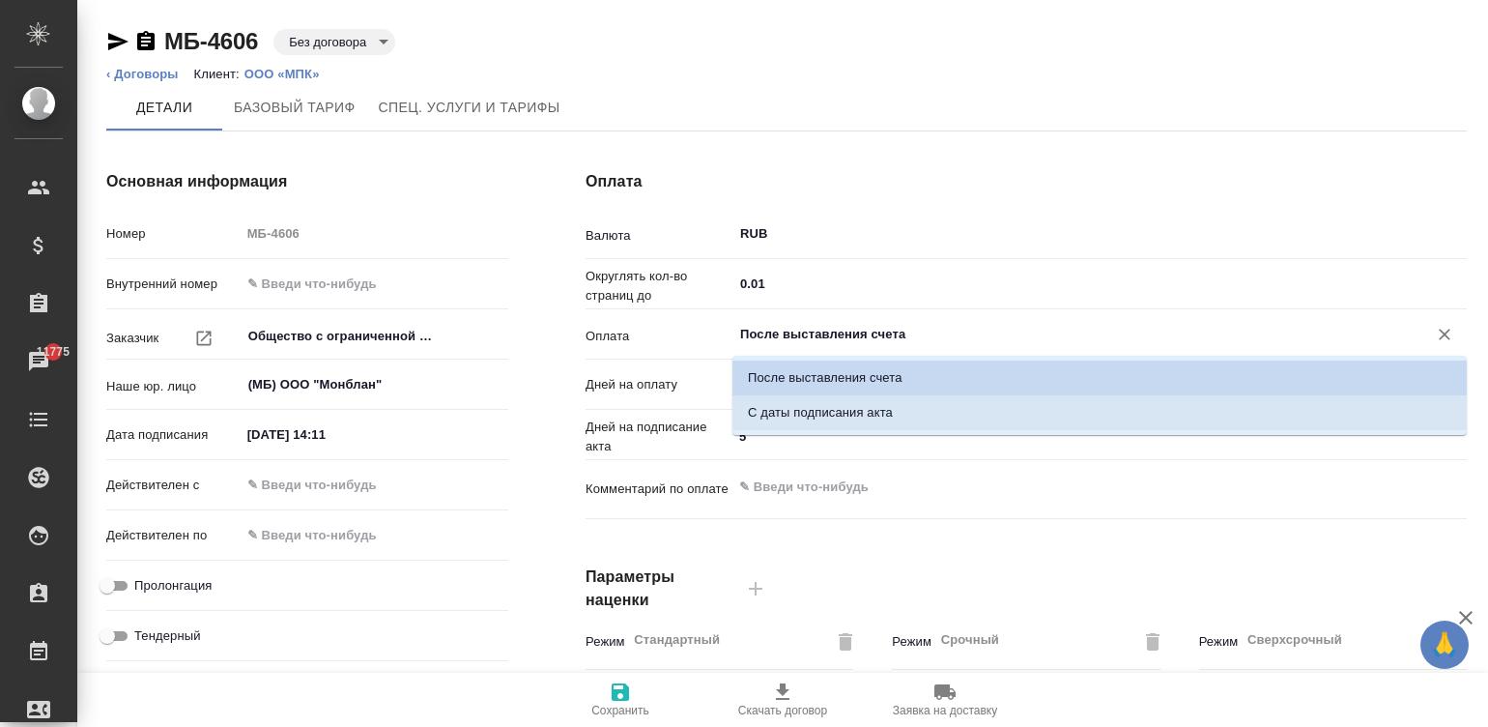
click at [856, 404] on p "С даты подписания акта" at bounding box center [820, 412] width 145 height 19
type input "С даты подписания акта"
type textarea "x"
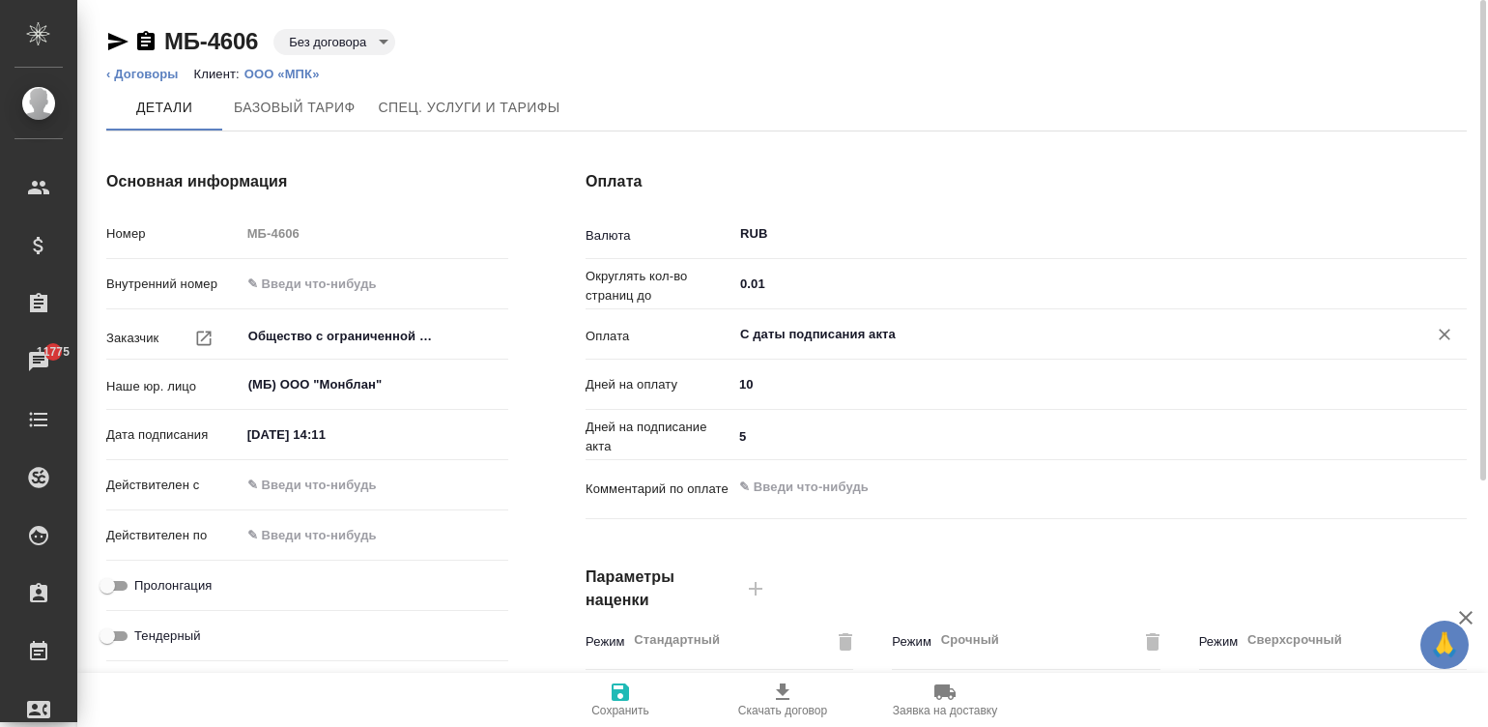
click at [364, 425] on input "06.10.2025 14:11" at bounding box center [325, 434] width 169 height 28
click at [364, 425] on input "06.10.2025 14:11" at bounding box center [326, 434] width 169 height 28
type input "0_.__.____ __:__"
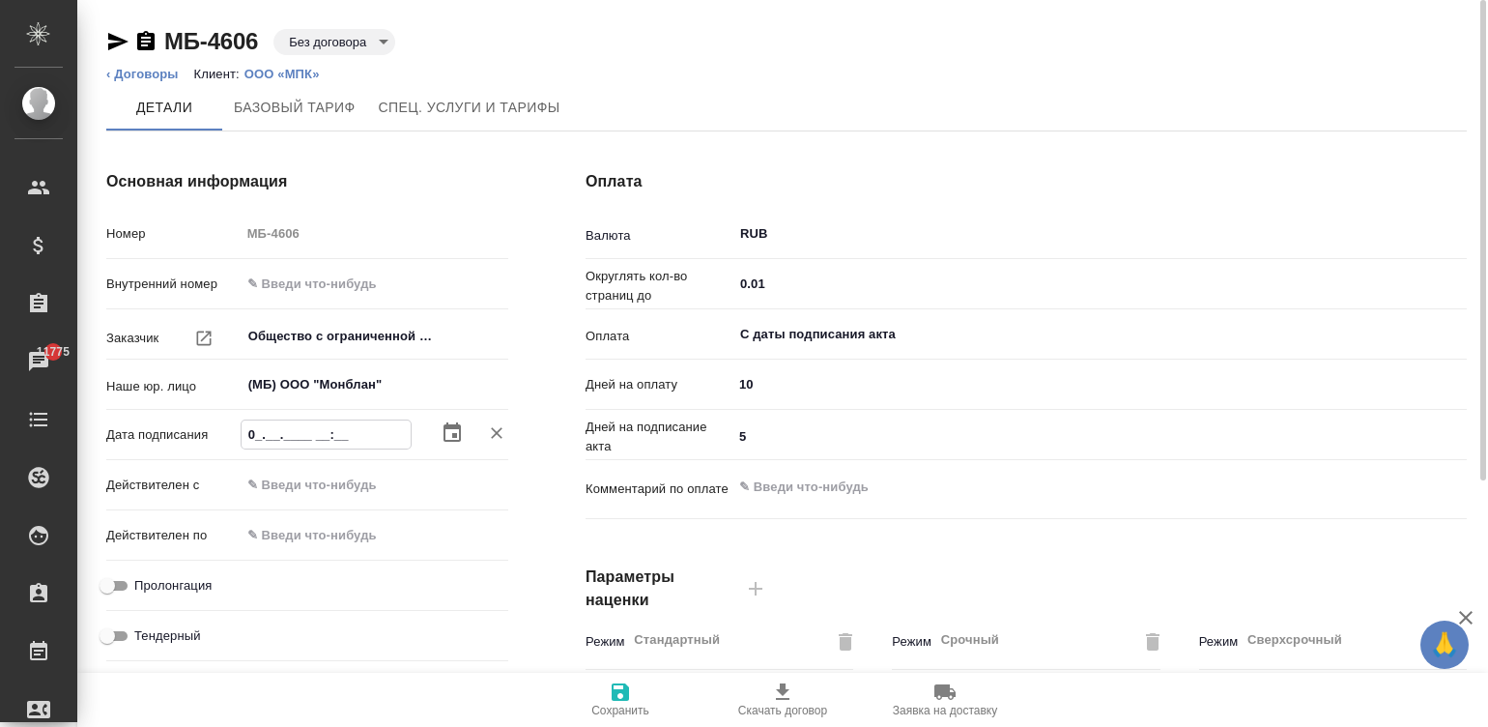
type textarea "x"
type input "06.__.____ __:__"
type textarea "x"
type input "06.1_.____ __:__"
type textarea "x"
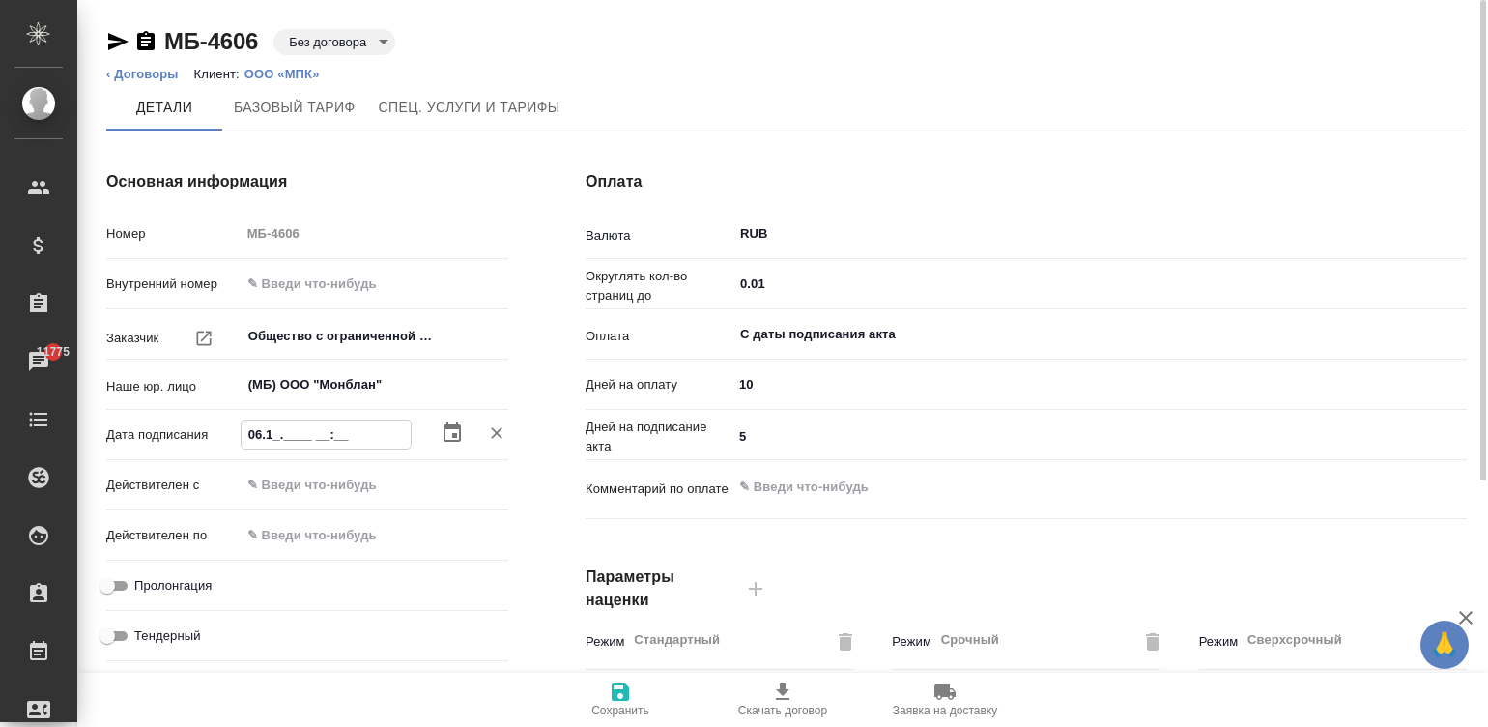
type input "06.10.____ __:__"
type textarea "x"
type input "06.10.2___ __:__"
type textarea "x"
type input "06.10.20__ __:__"
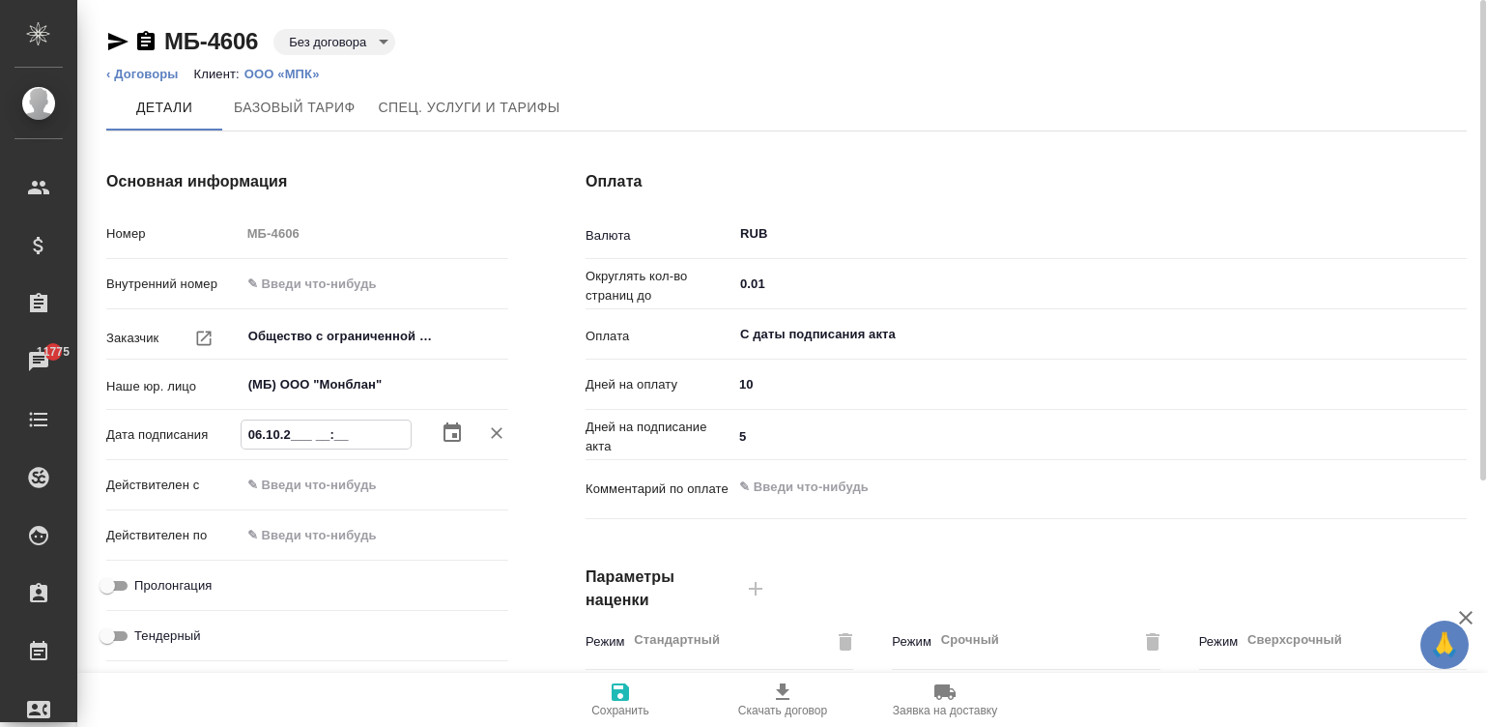
type textarea "x"
type input "06.10.202_ __:__"
type textarea "x"
type input "06.10.2025 __:__"
type textarea "x"
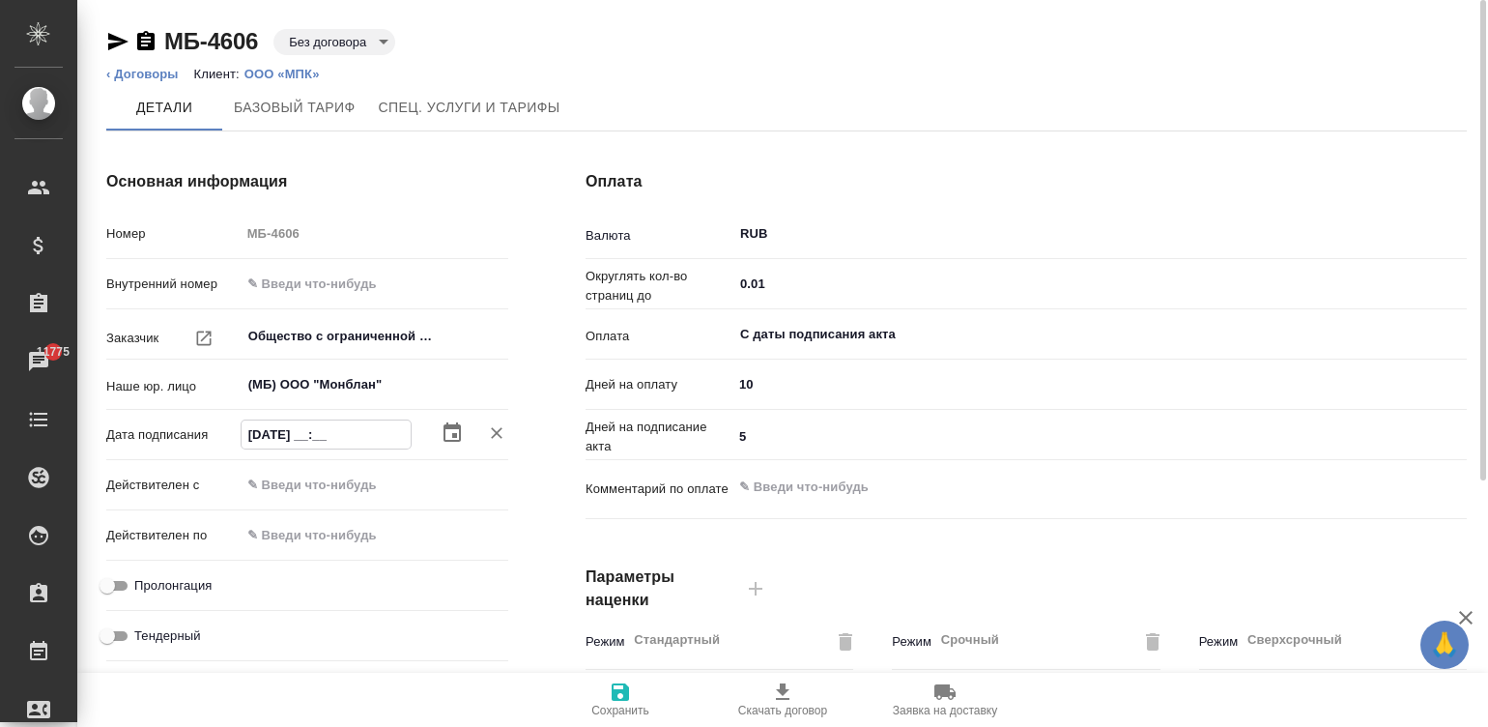
type input "06.10.2025 0_:__"
type textarea "x"
type input "06.10.2025 09:__"
type textarea "x"
type input "06.10.2025 09:0_"
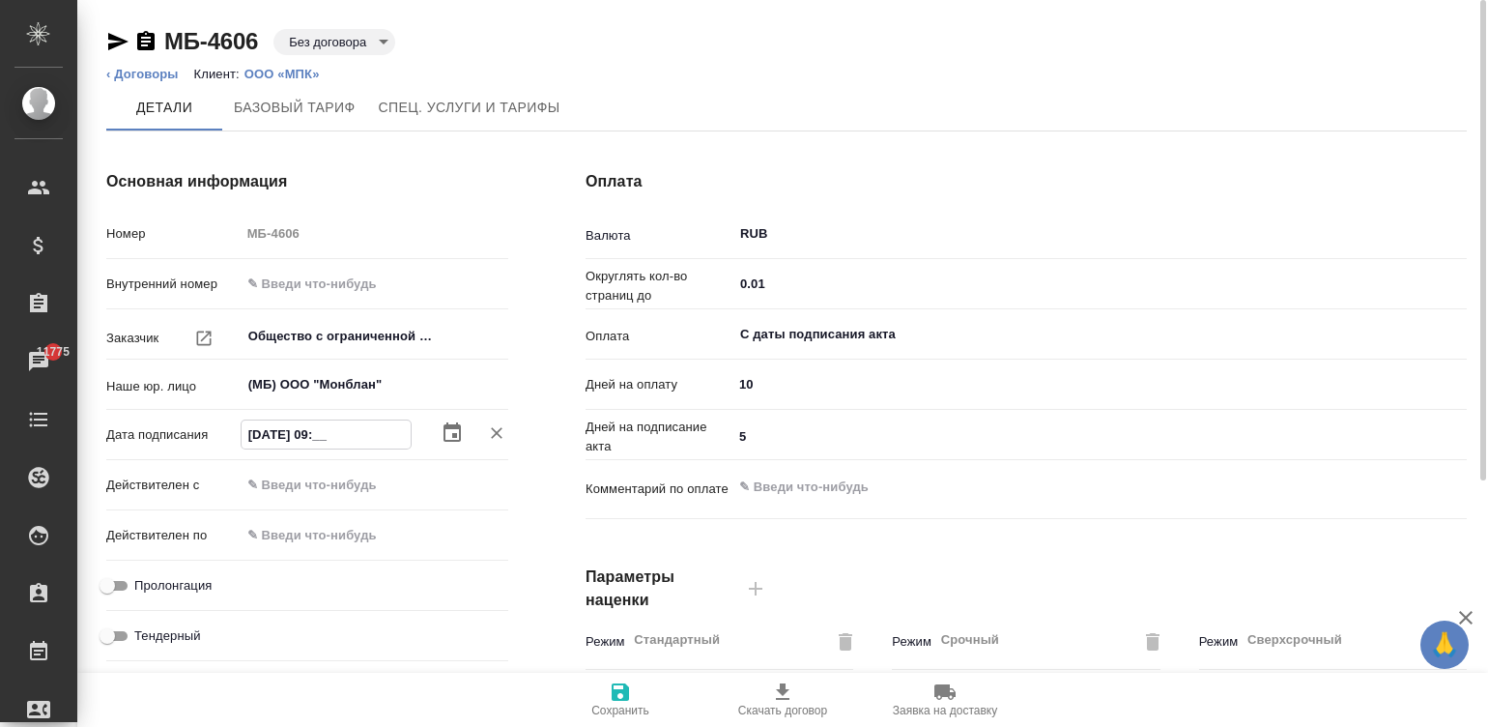
type textarea "x"
type input "06.10.2025 09:00"
type textarea "x"
type input "06.10.2025 09:00"
click at [299, 472] on input "text" at bounding box center [326, 485] width 169 height 28
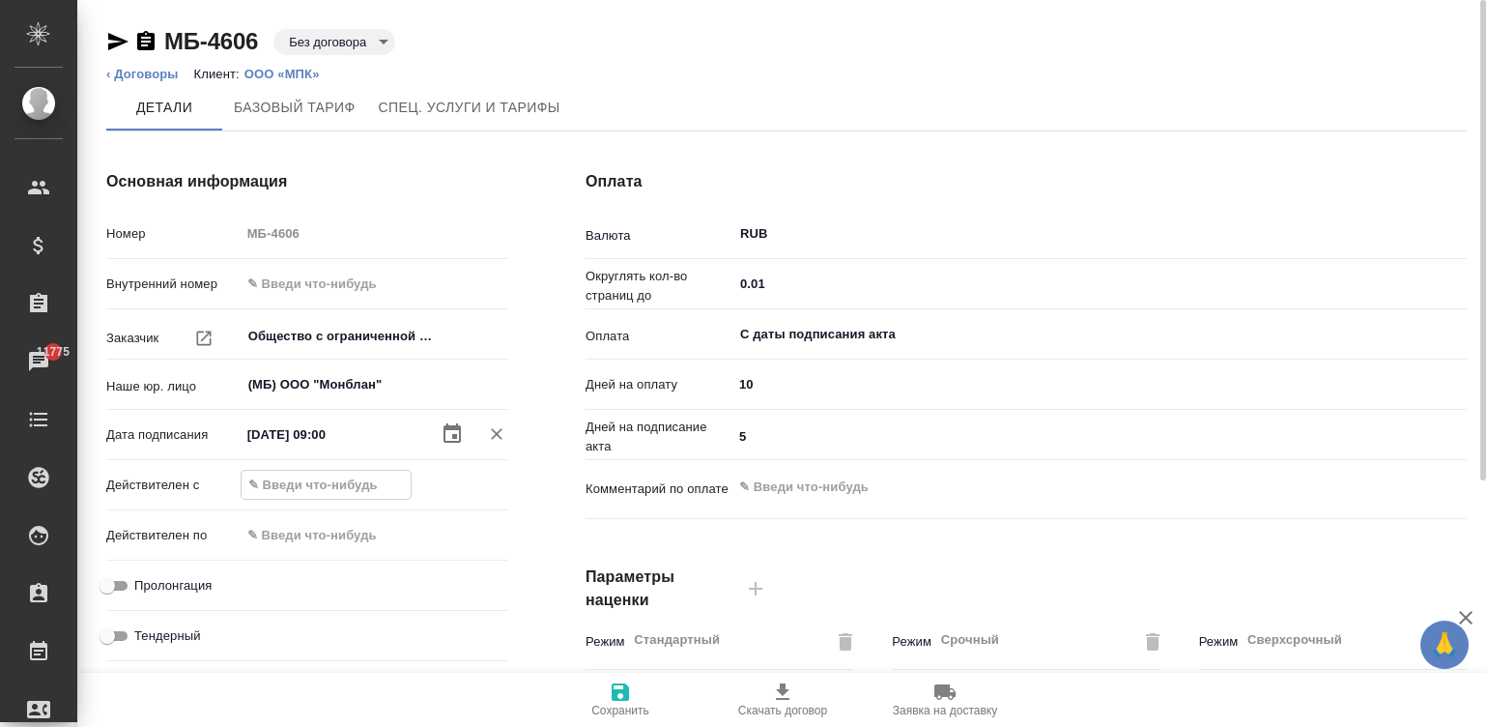
paste input "06.10.2025 09:00"
type input "06.10.2025 09:00"
type textarea "x"
type input "06.10.2025 09:00"
click at [115, 589] on input "Пролонгация" at bounding box center [107, 585] width 70 height 23
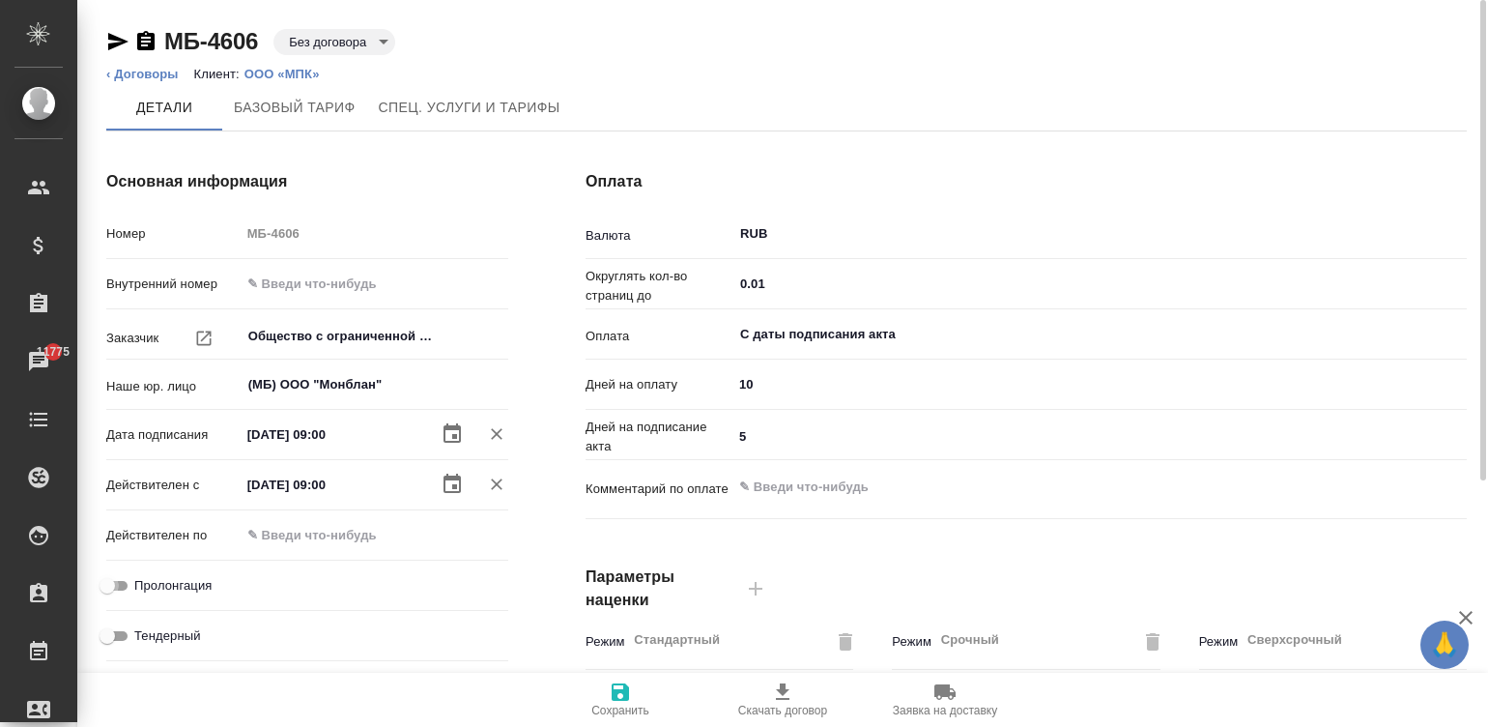
checkbox input "true"
type textarea "x"
click at [619, 690] on icon "button" at bounding box center [620, 691] width 17 height 17
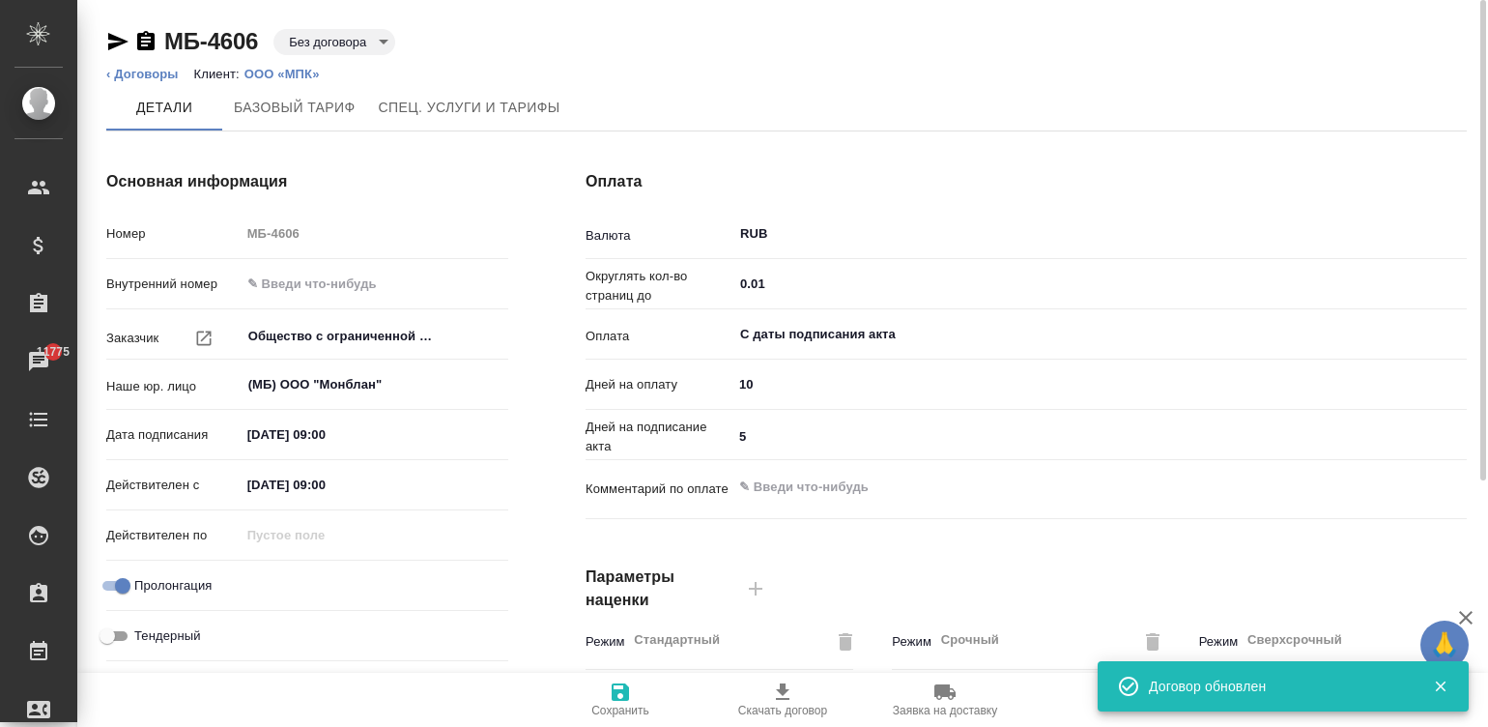
type input "Прайс_2025_филиалы"
click at [362, 40] on body "🙏 .cls-1 fill:#fff; AWATERA Малинина Мария m.malinina Клиенты Спецификации Зака…" at bounding box center [744, 363] width 1488 height 727
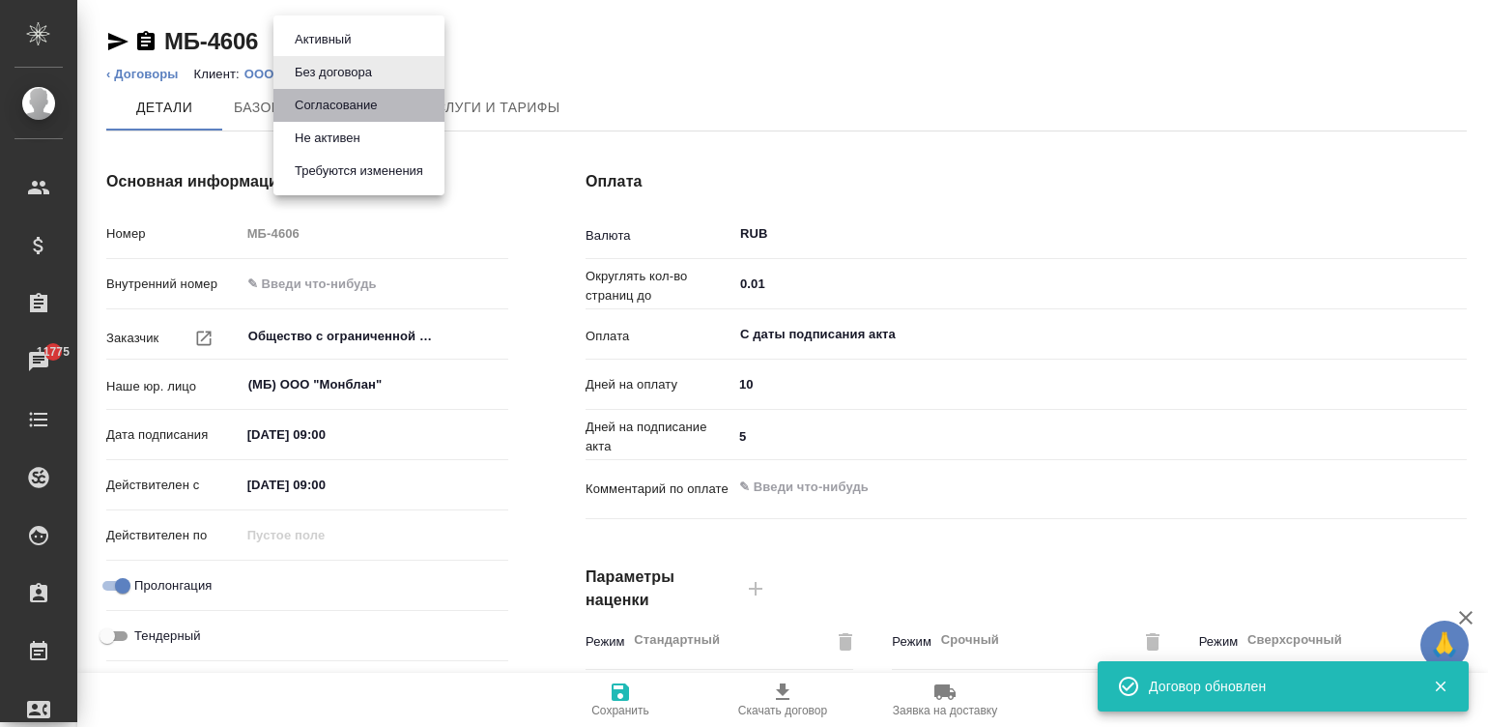
click at [367, 97] on button "Согласование" at bounding box center [336, 105] width 94 height 21
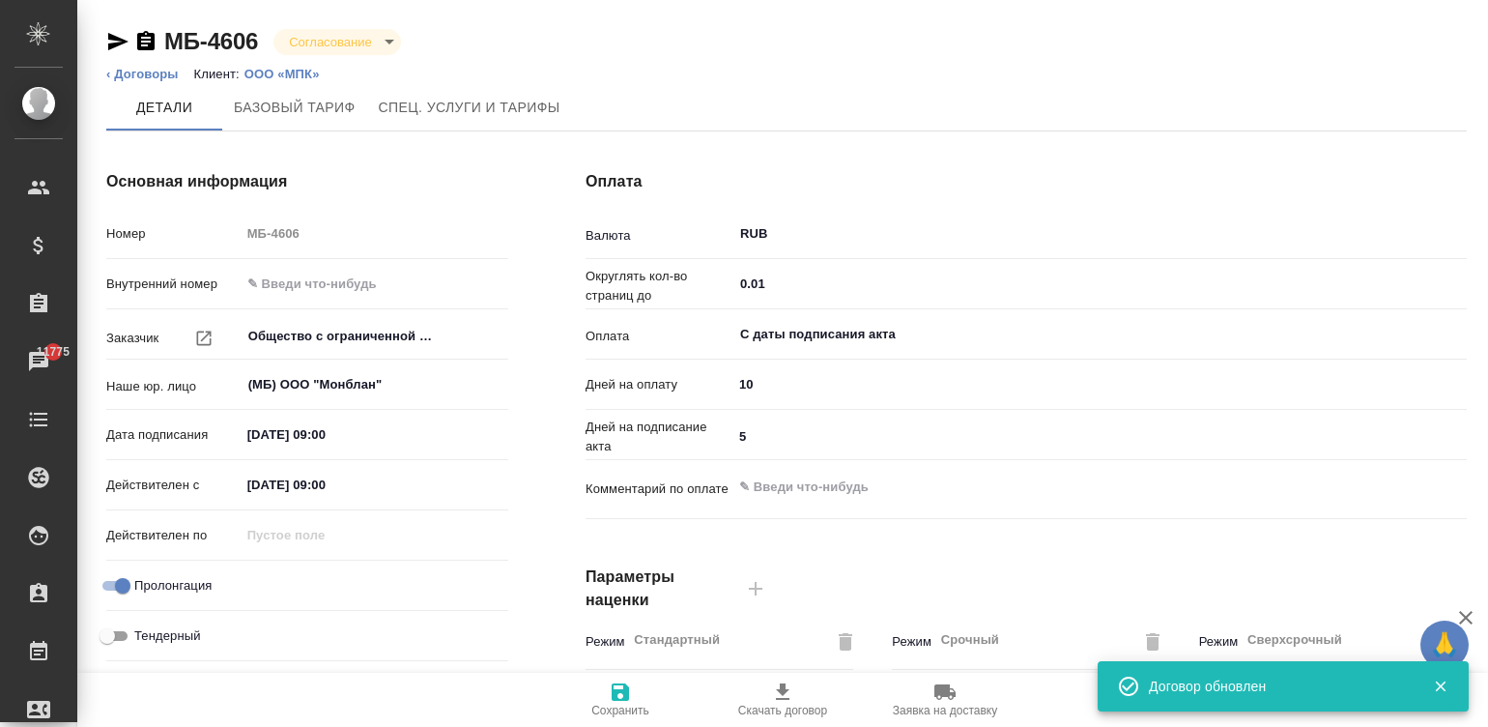
type input "Прайс_2025_филиалы"
click at [621, 701] on icon "button" at bounding box center [620, 691] width 23 height 23
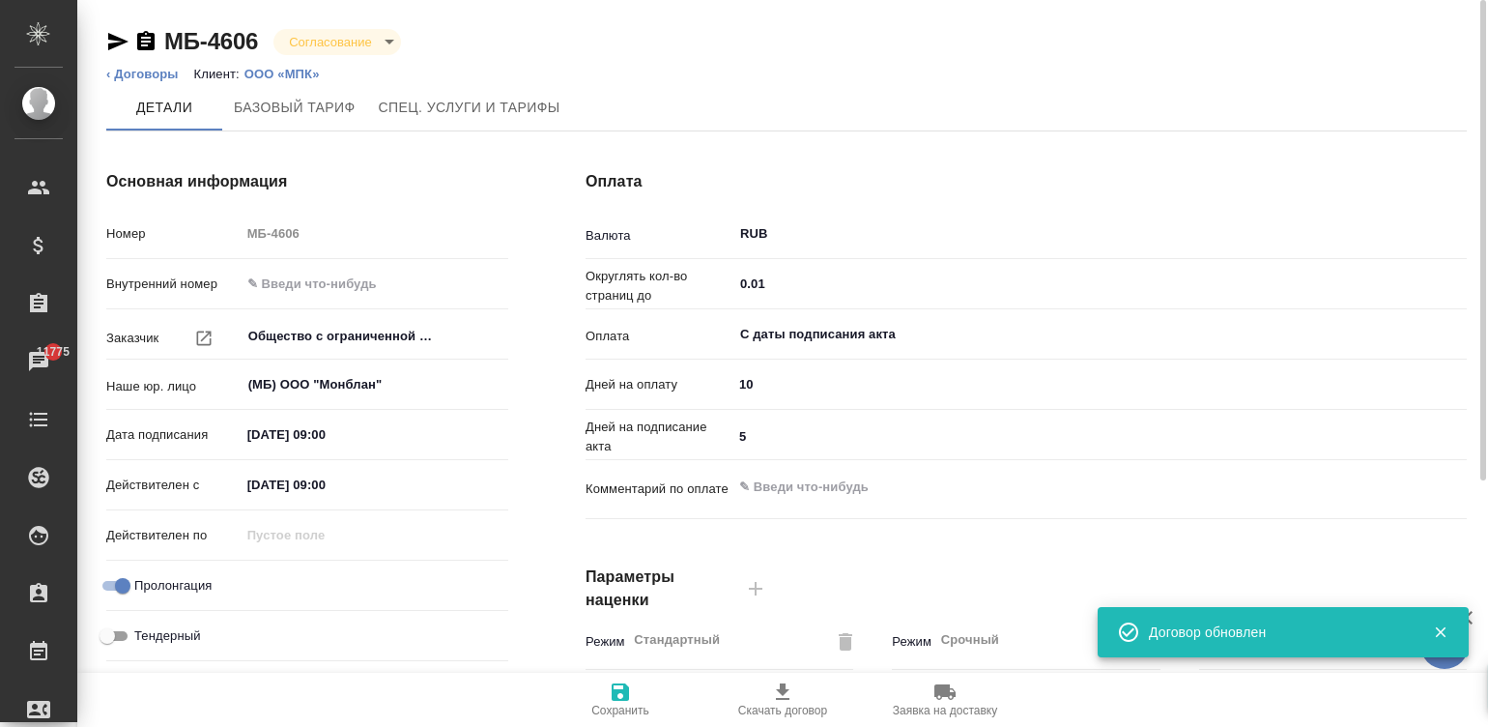
type input "Прайс_2025_филиалы"
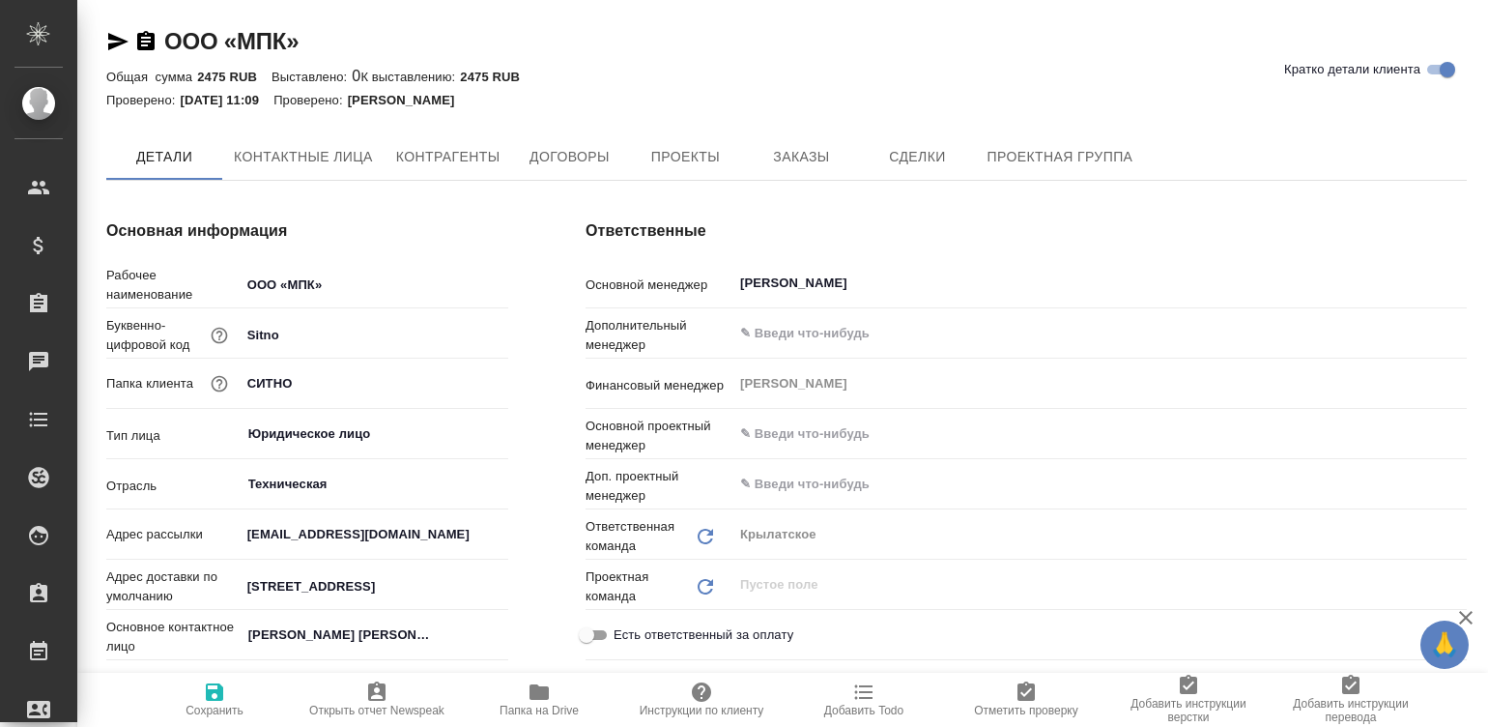
type textarea "x"
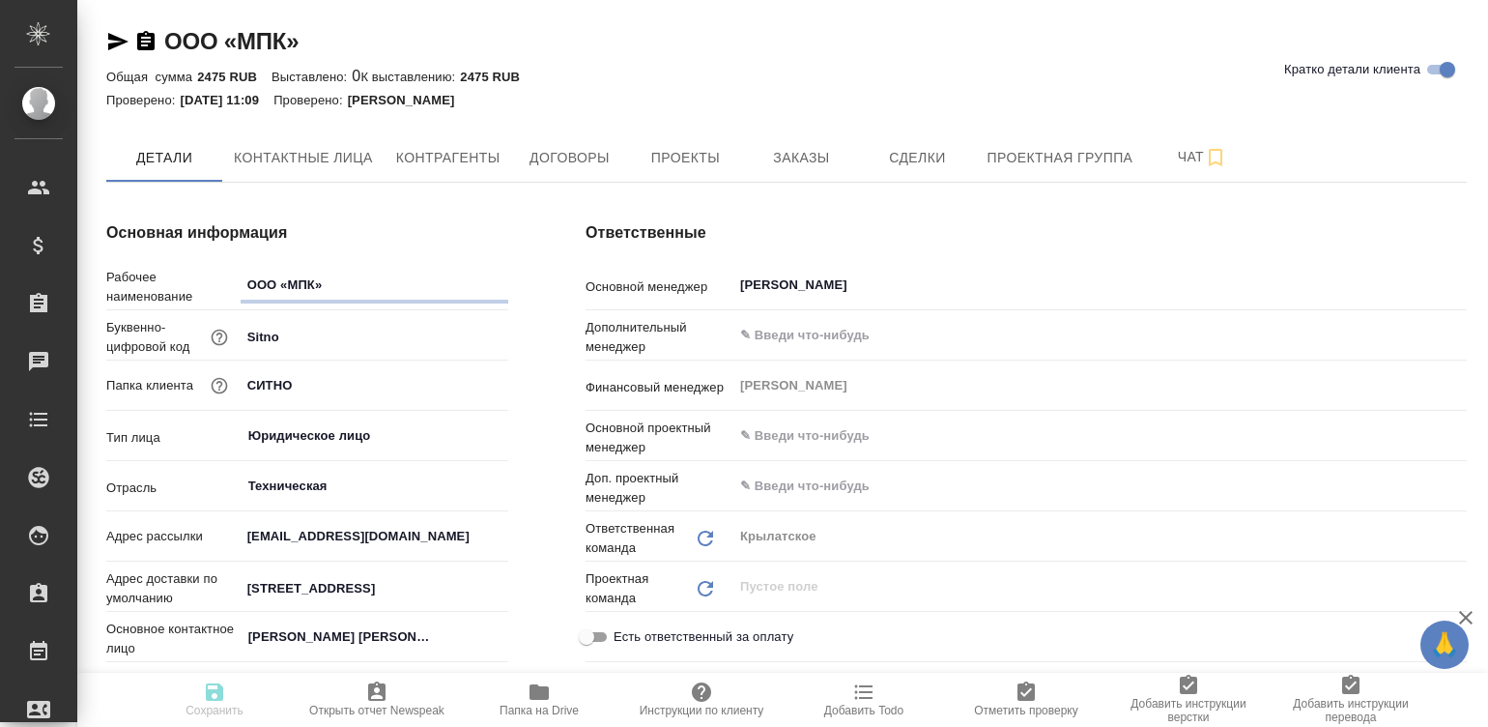
type textarea "x"
click at [563, 153] on span "Договоры" at bounding box center [569, 158] width 93 height 24
